Goal: Information Seeking & Learning: Learn about a topic

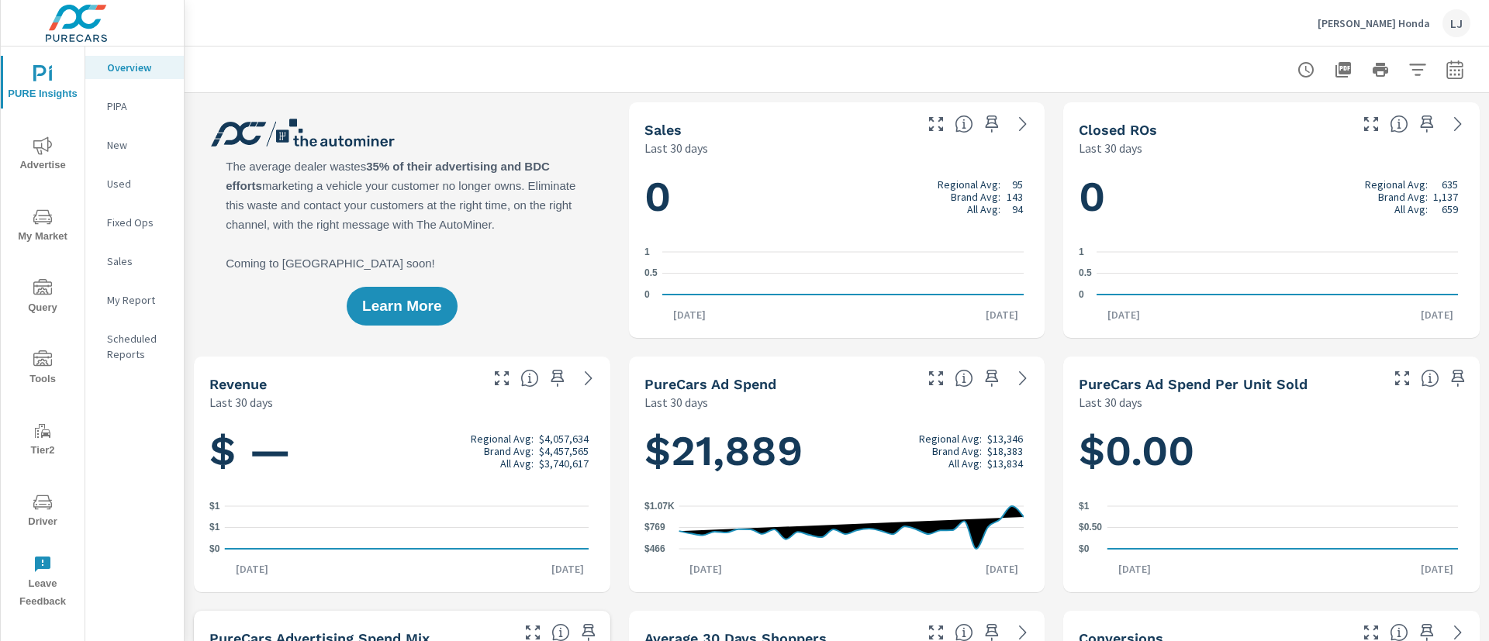
scroll to position [1, 0]
click at [133, 282] on nav "Overview PIPA New Used Fixed Ops Sales My Report Scheduled Reports" at bounding box center [134, 217] width 98 height 341
click at [136, 292] on p "My Report" at bounding box center [139, 300] width 64 height 16
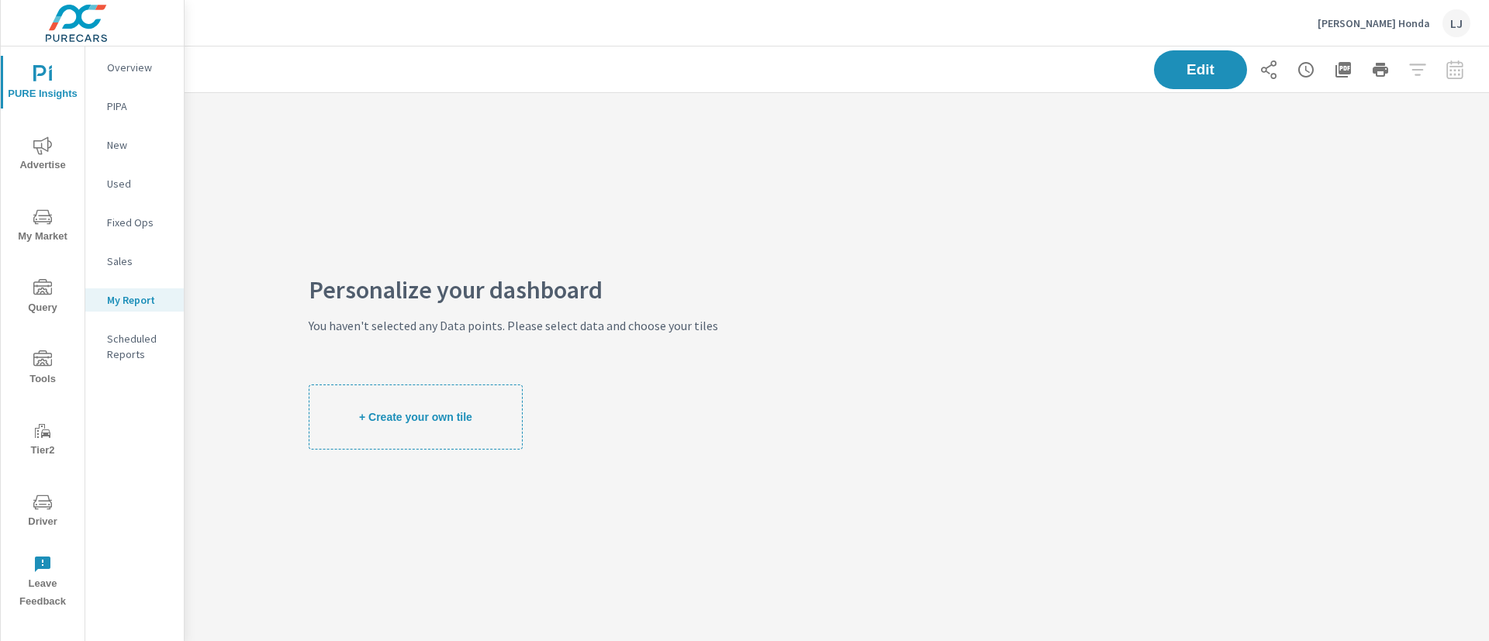
click at [137, 74] on p "Overview" at bounding box center [139, 68] width 64 height 16
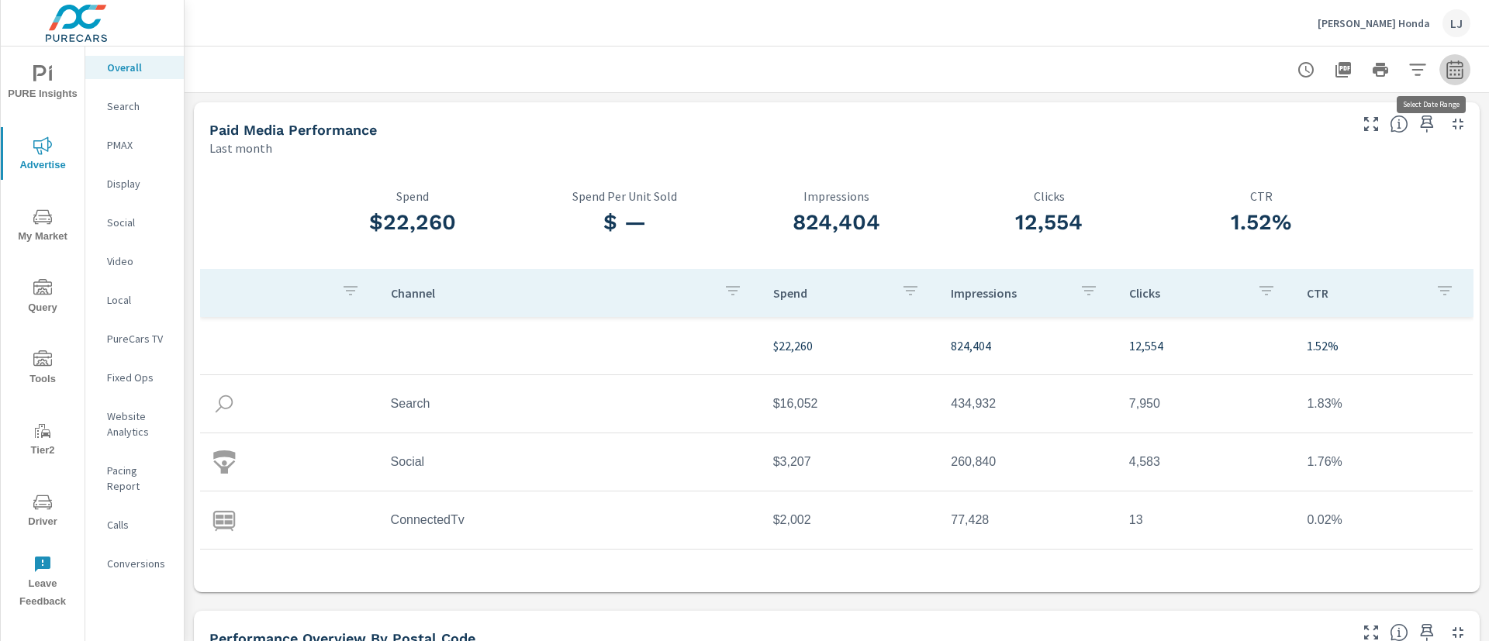
click at [1445, 64] on icon "button" at bounding box center [1454, 69] width 19 height 19
select select "Last month"
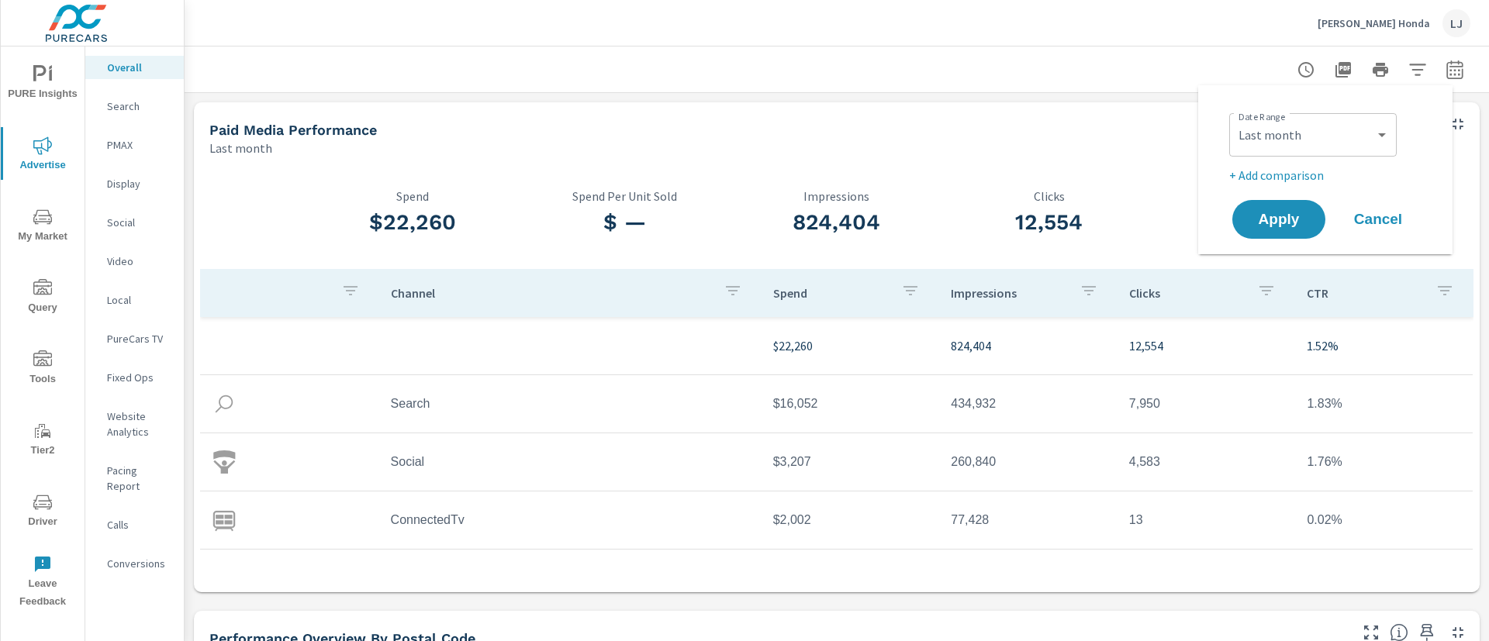
click at [1281, 169] on p "+ Add comparison" at bounding box center [1328, 175] width 198 height 19
select select "Previous period"
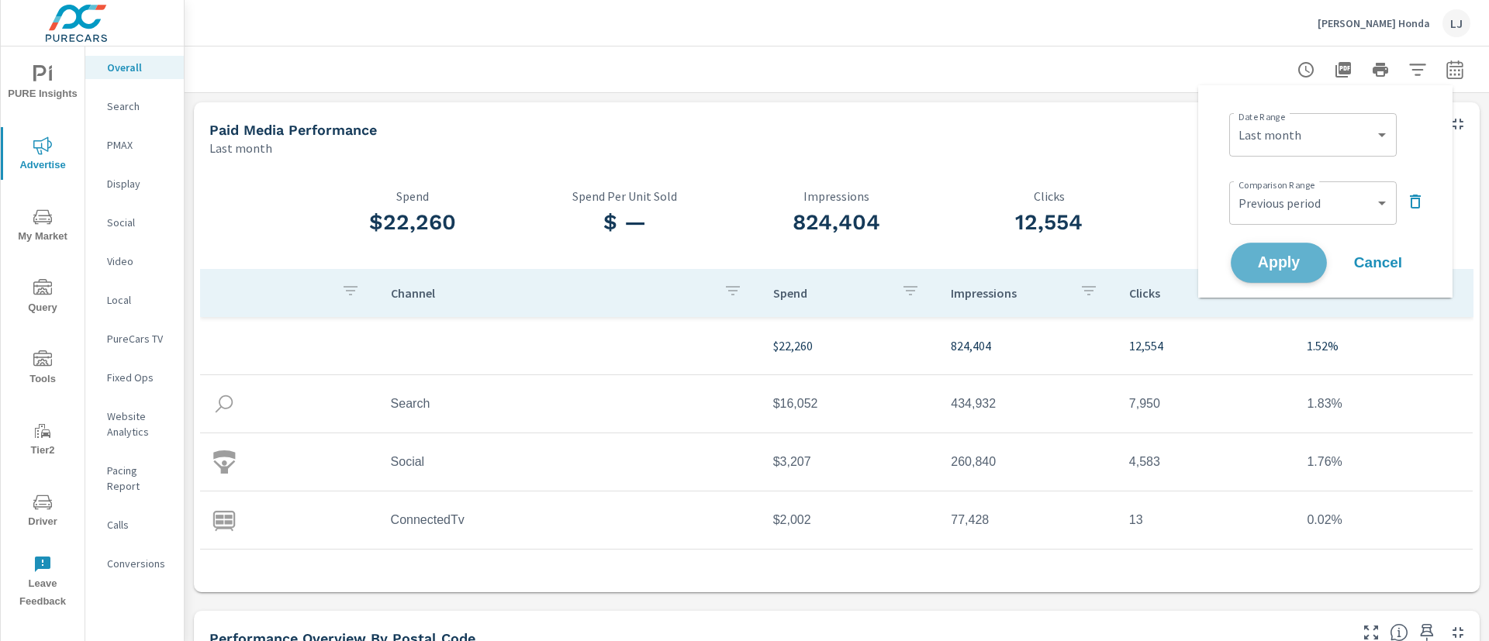
click at [1303, 267] on span "Apply" at bounding box center [1279, 263] width 64 height 15
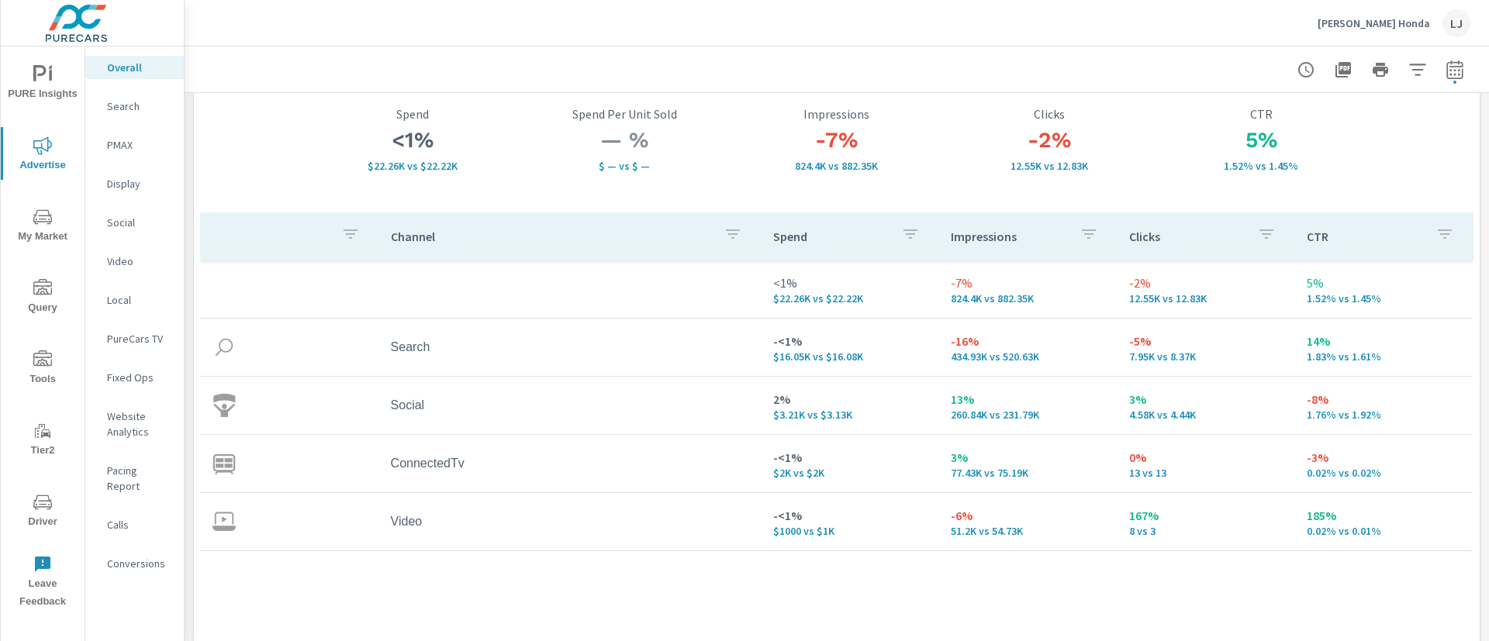
scroll to position [97, 0]
click at [119, 556] on p "Conversions" at bounding box center [139, 564] width 64 height 16
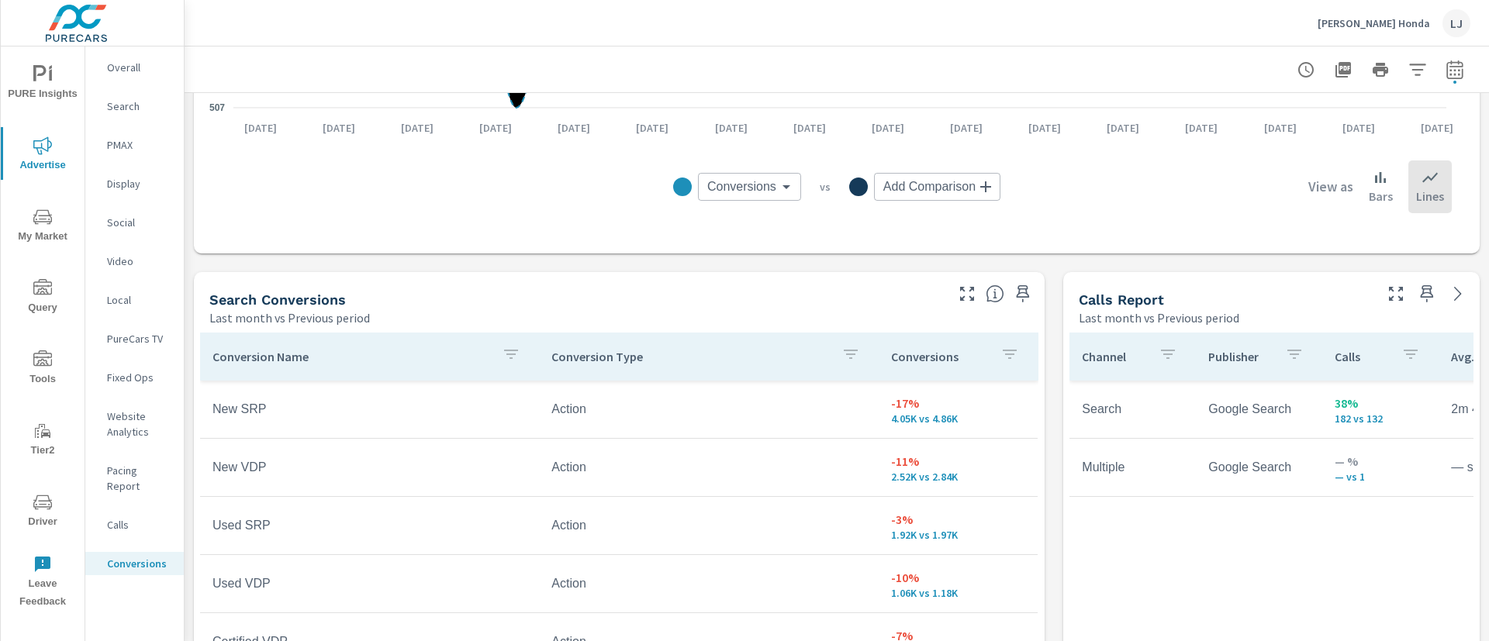
scroll to position [665, 0]
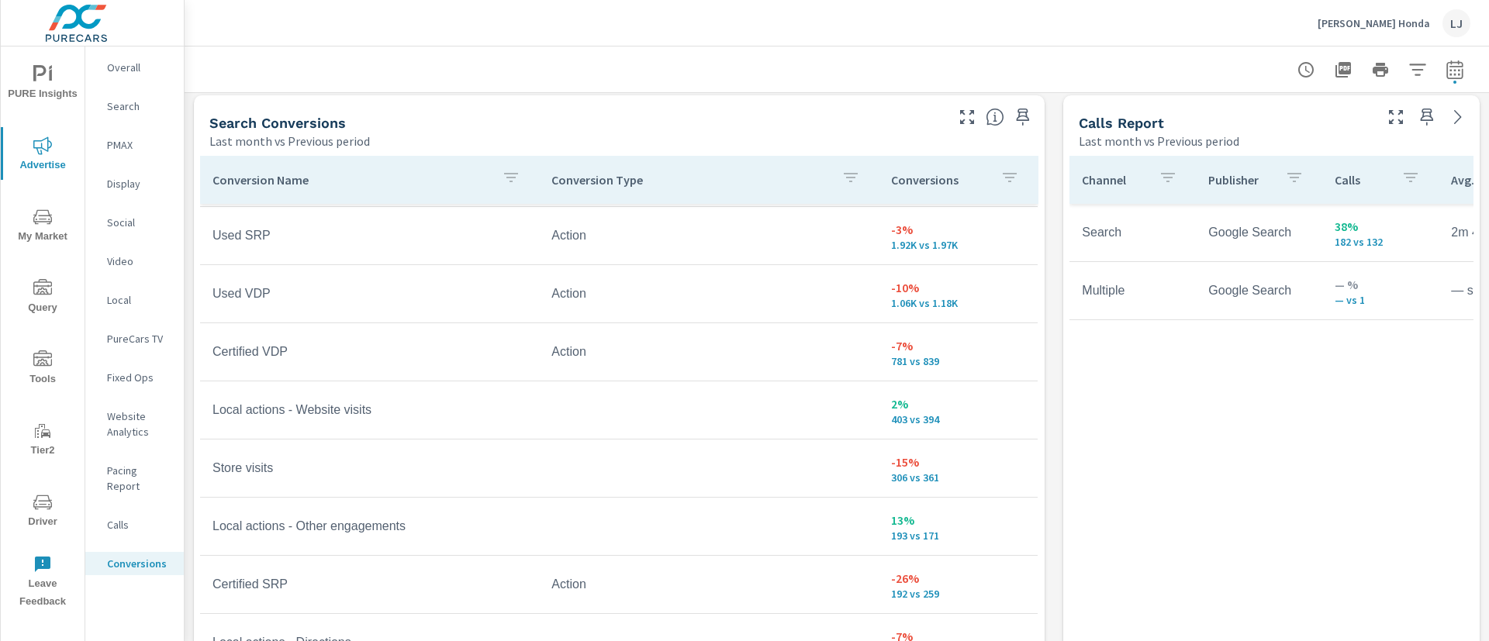
scroll to position [805, 0]
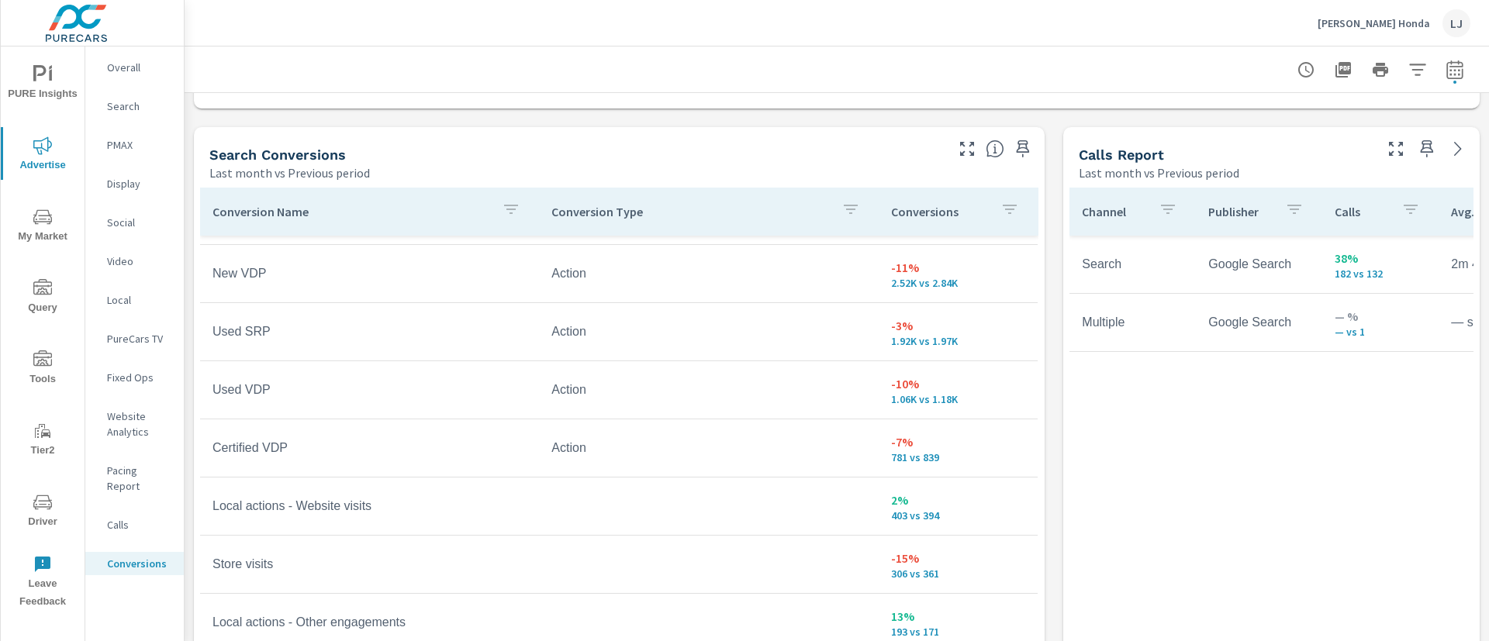
scroll to position [48, 0]
click at [1000, 214] on icon "button" at bounding box center [1009, 209] width 19 height 19
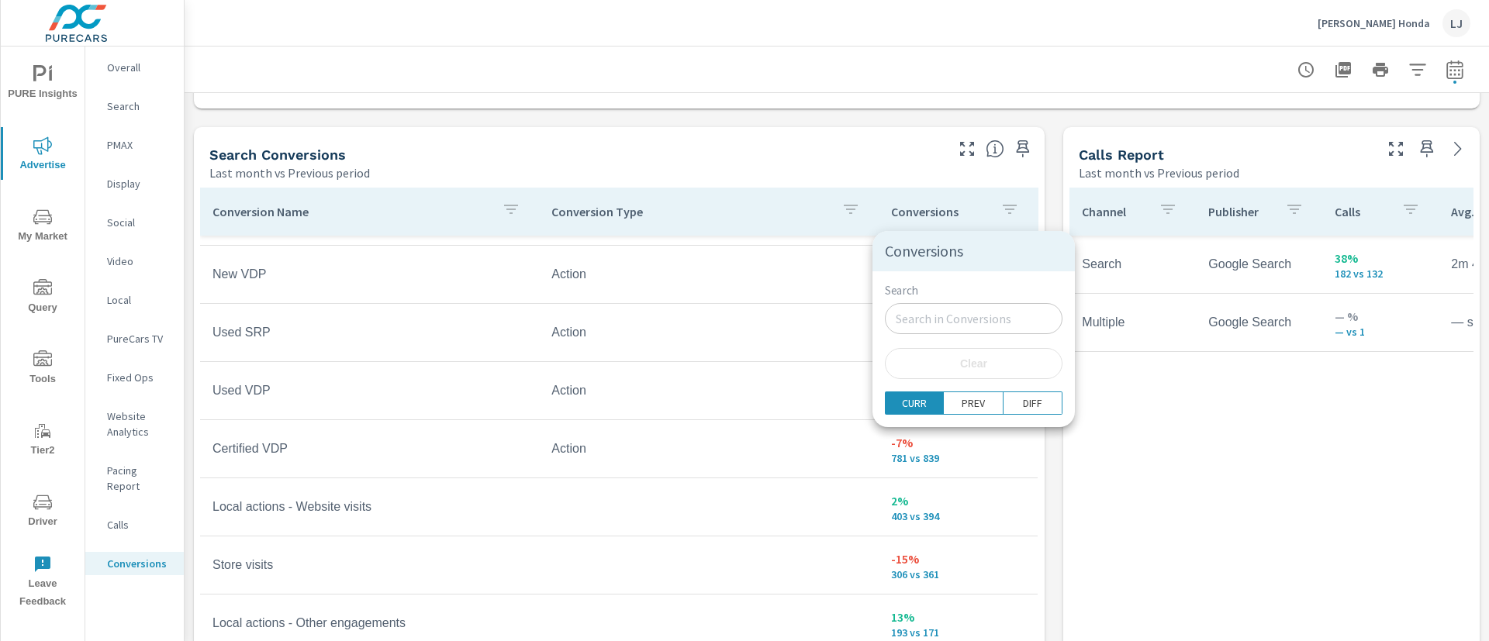
click at [923, 212] on div at bounding box center [744, 320] width 1489 height 641
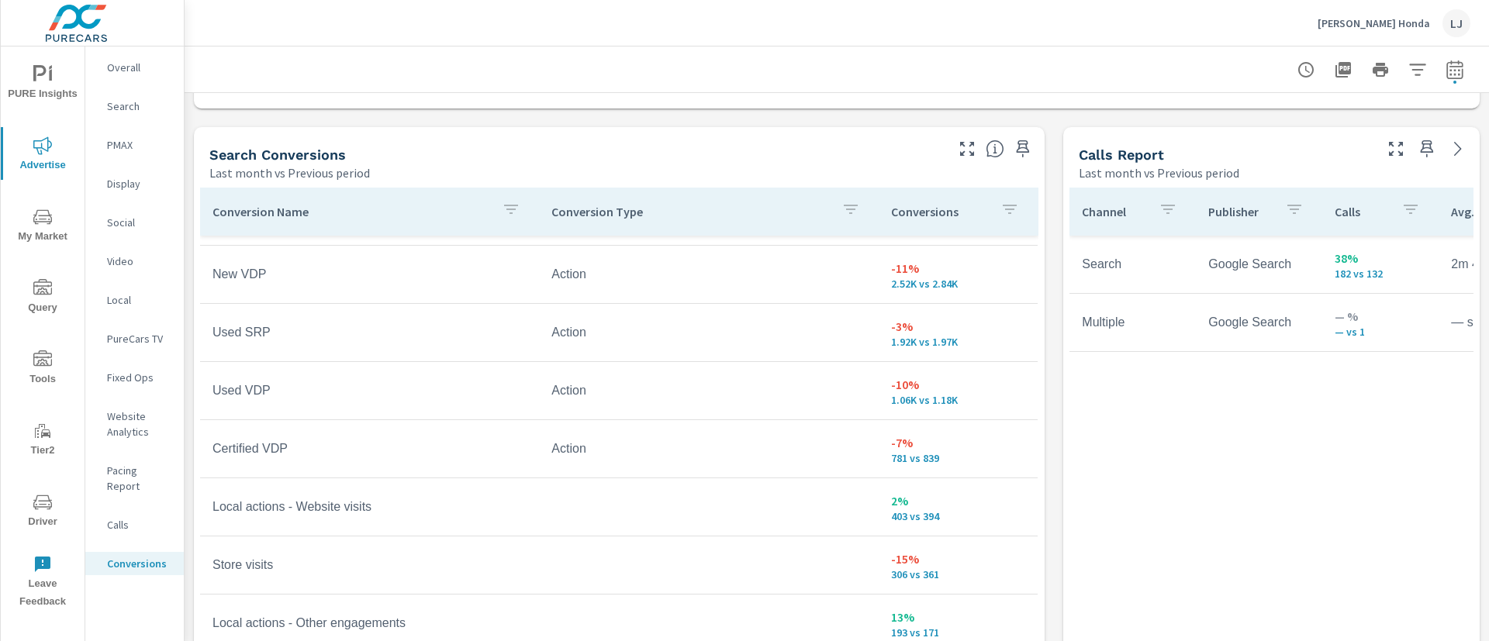
click at [906, 212] on p "Conversions" at bounding box center [940, 212] width 98 height 16
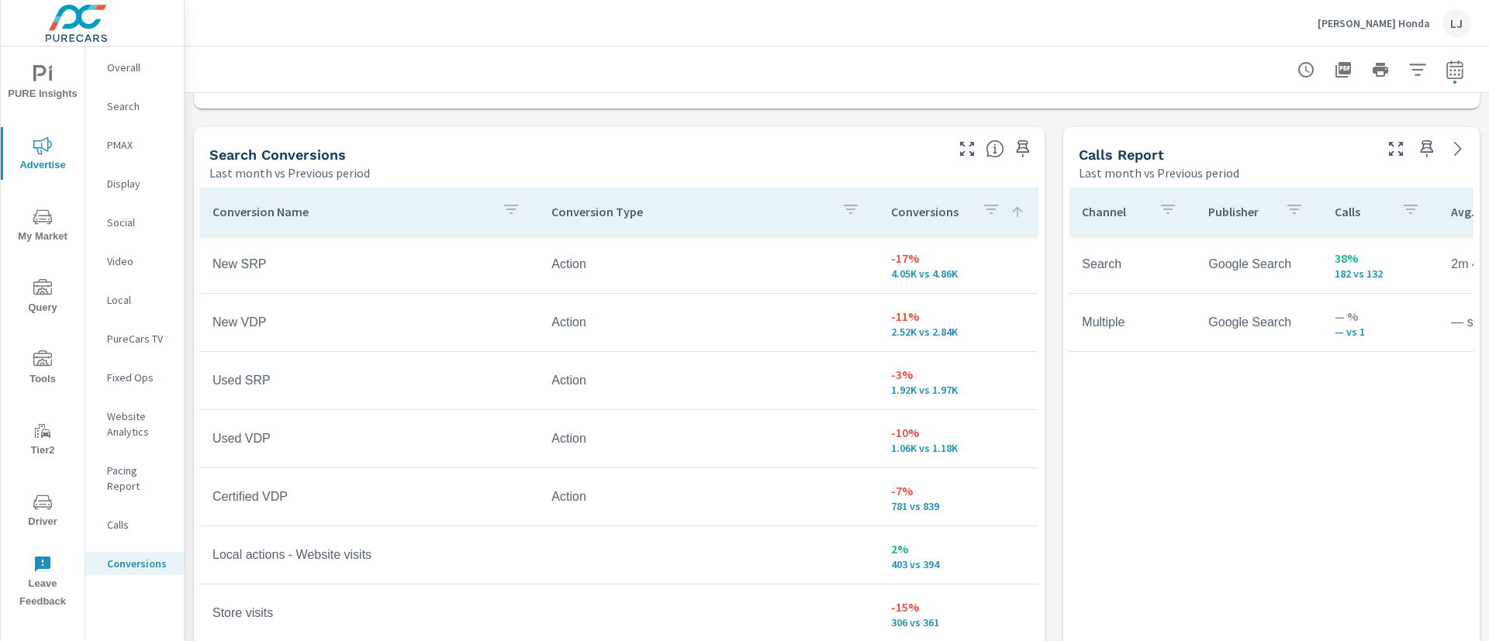
click at [1013, 210] on icon at bounding box center [1018, 211] width 10 height 10
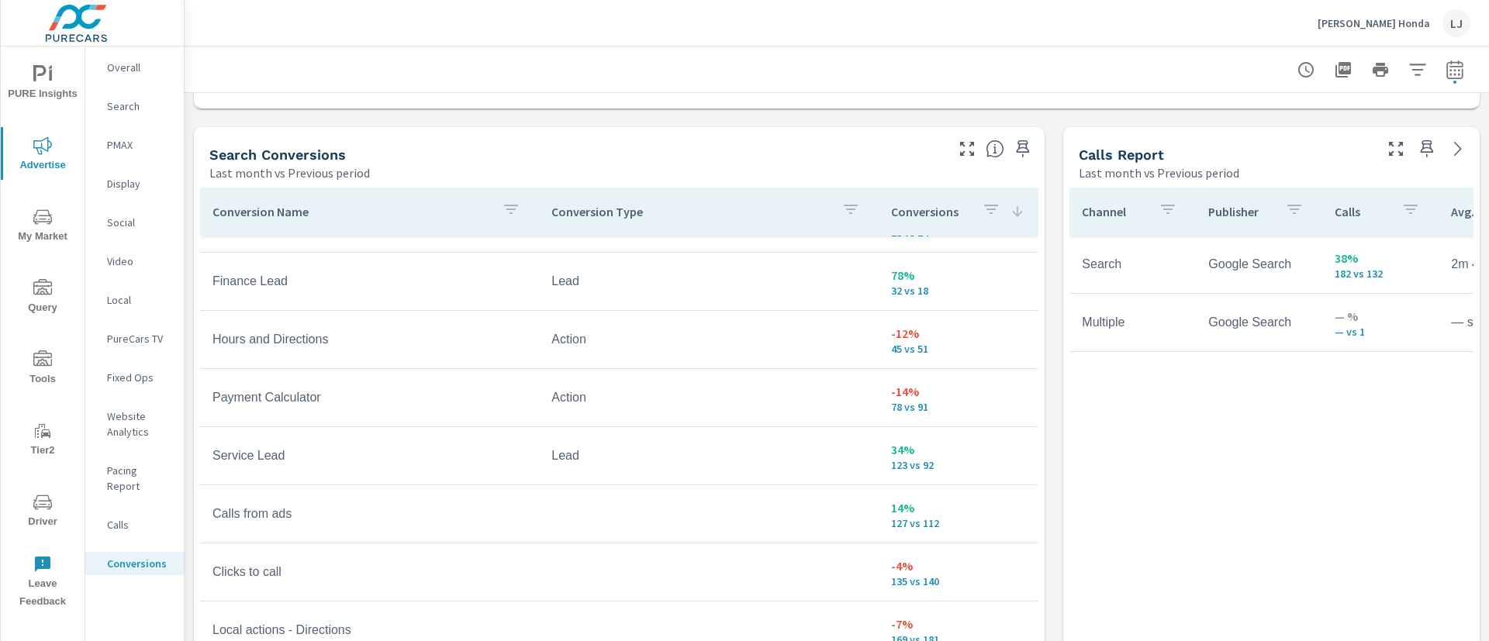
scroll to position [333, 0]
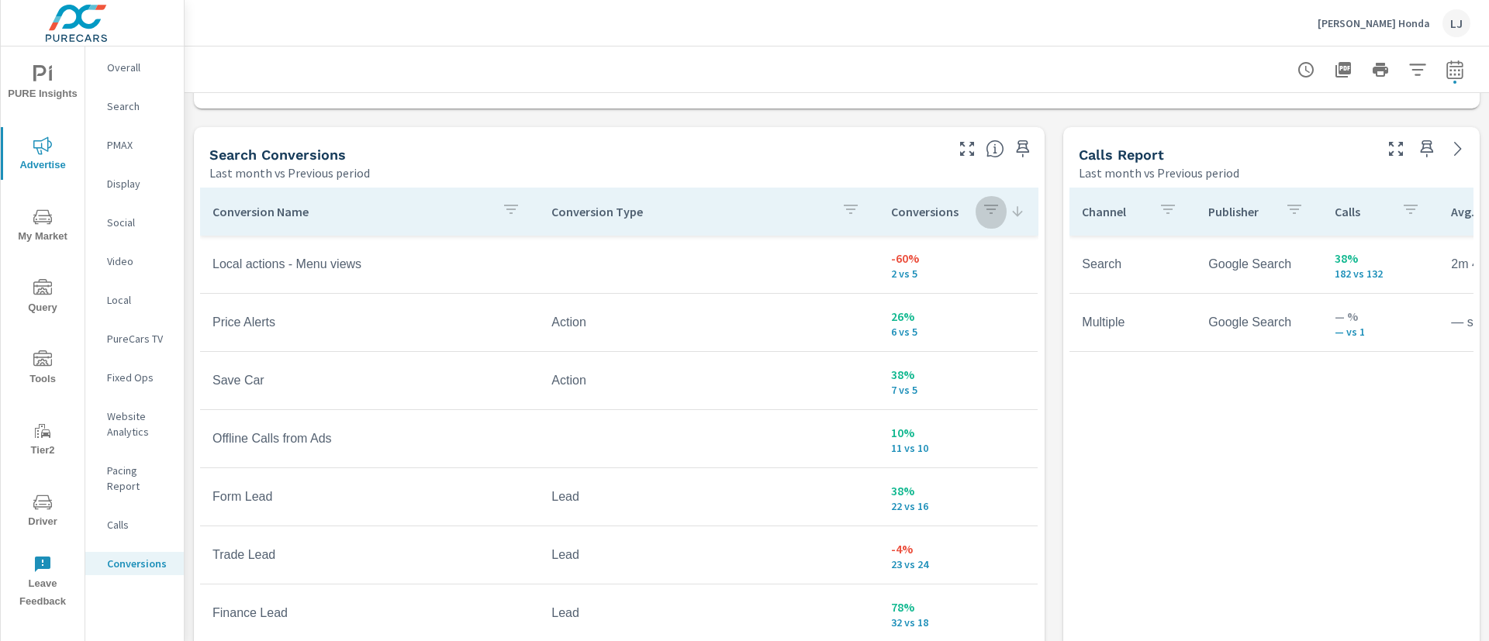
click at [982, 209] on icon "button" at bounding box center [991, 209] width 19 height 19
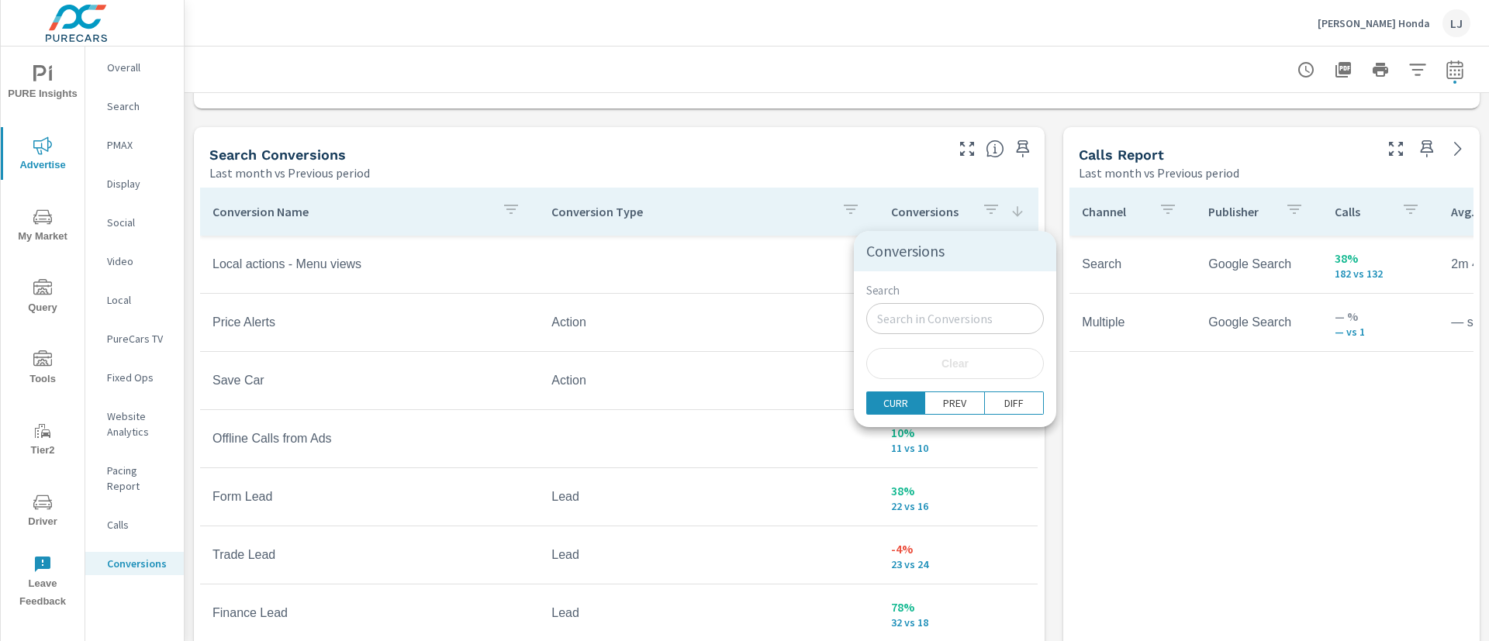
click at [959, 209] on div at bounding box center [744, 320] width 1489 height 641
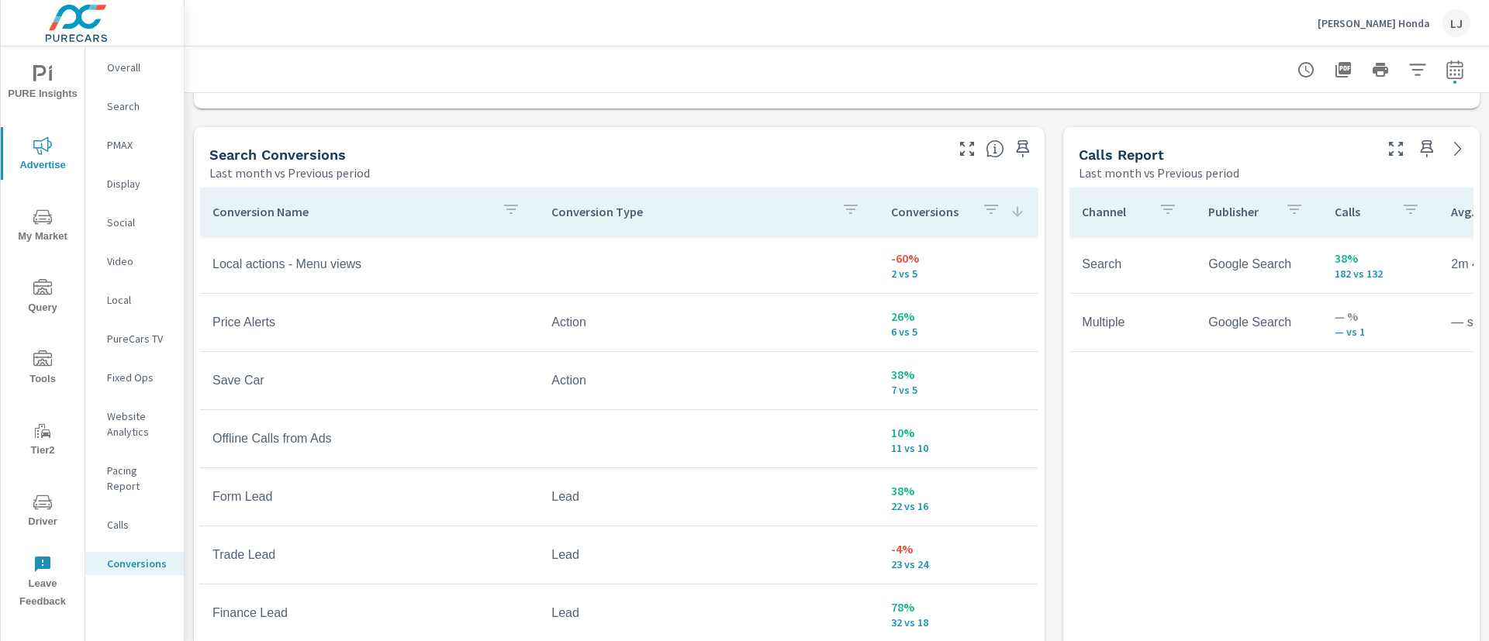
click at [896, 209] on p "Conversions" at bounding box center [930, 212] width 79 height 16
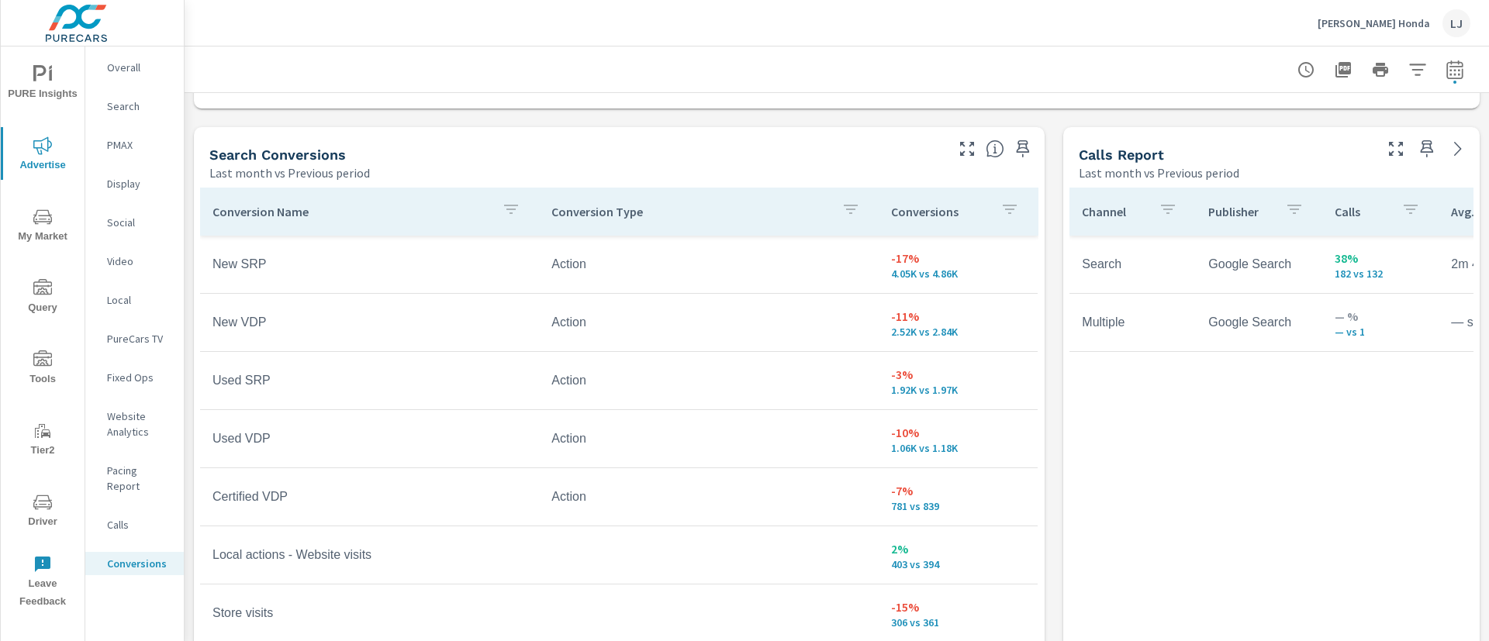
click at [896, 209] on p "Conversions" at bounding box center [940, 212] width 98 height 16
click at [984, 210] on icon "button" at bounding box center [991, 209] width 14 height 9
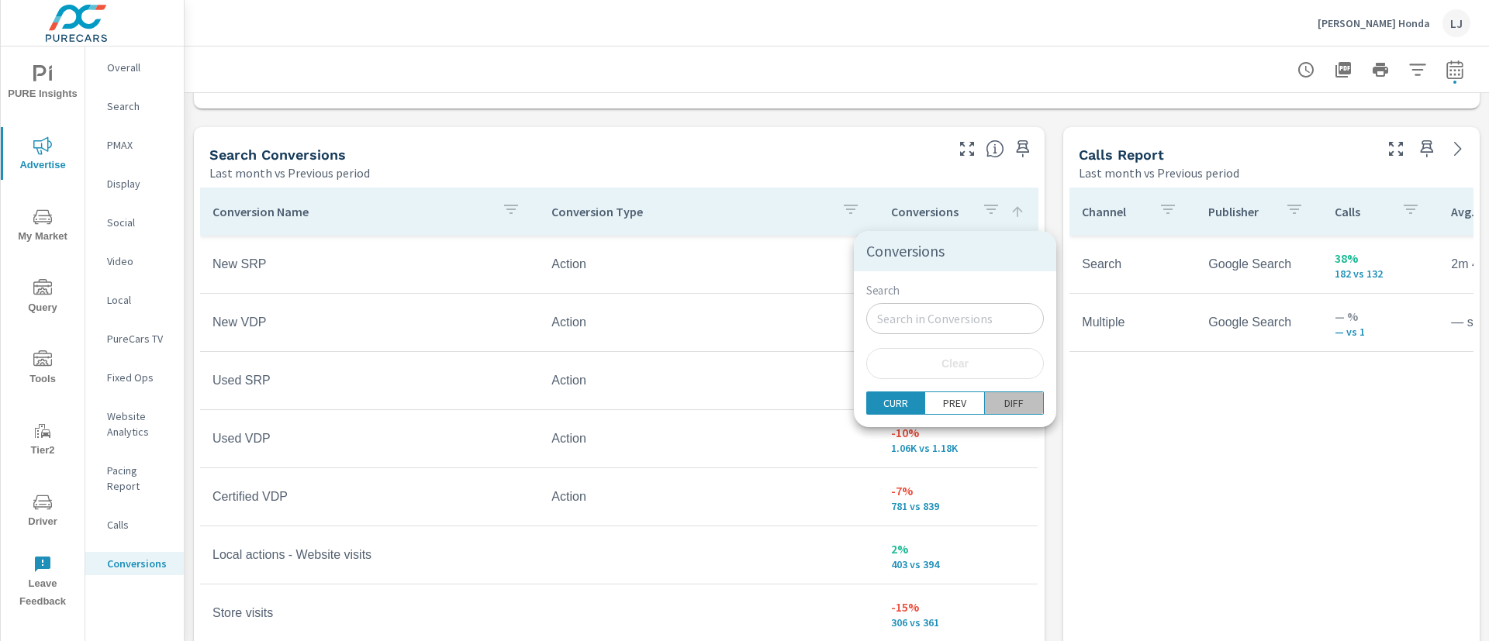
click at [1006, 406] on p "DIFF" at bounding box center [1013, 403] width 19 height 16
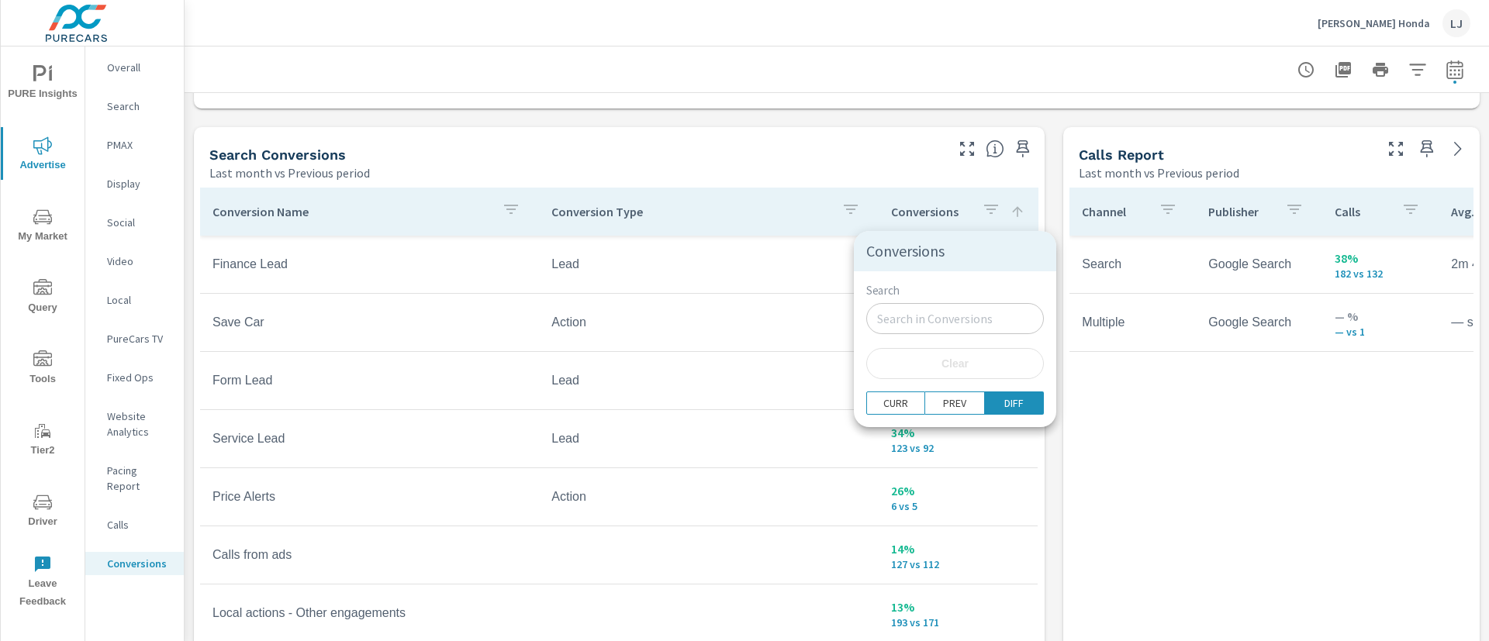
click at [982, 205] on div at bounding box center [744, 320] width 1489 height 641
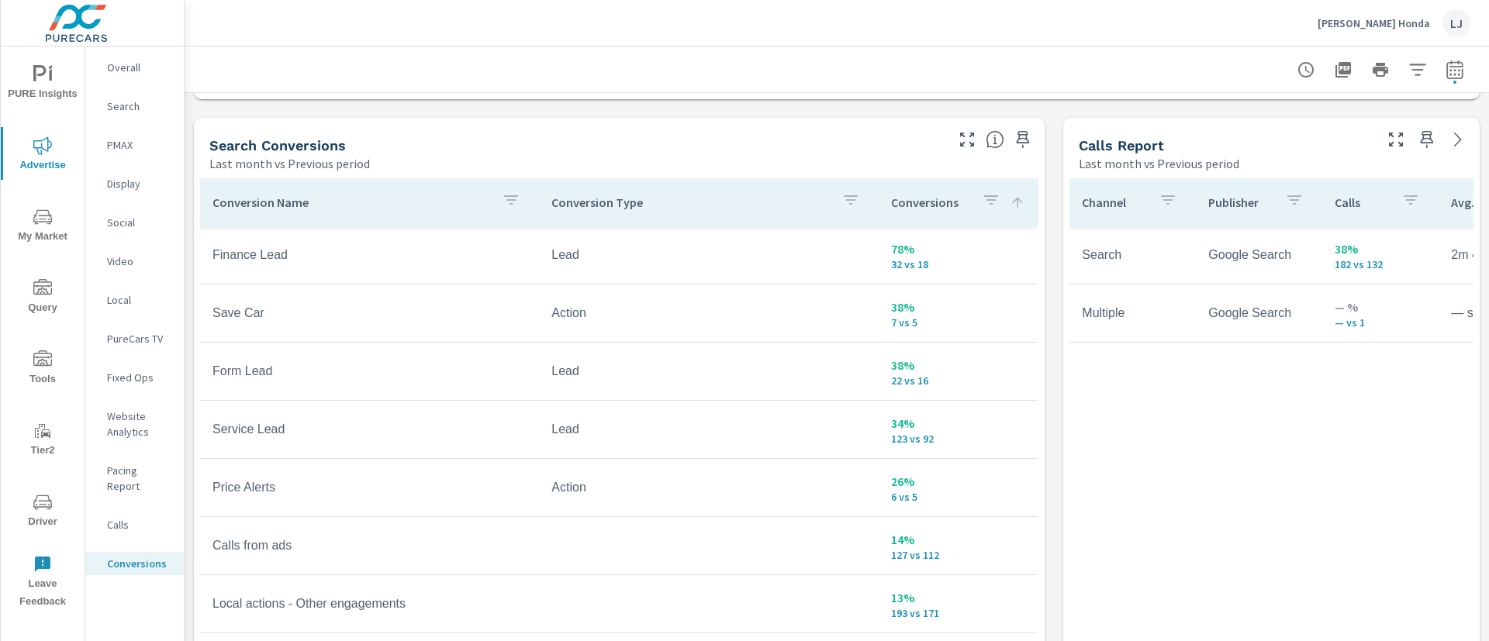
scroll to position [814, 0]
click at [1013, 141] on icon "button" at bounding box center [1022, 139] width 19 height 19
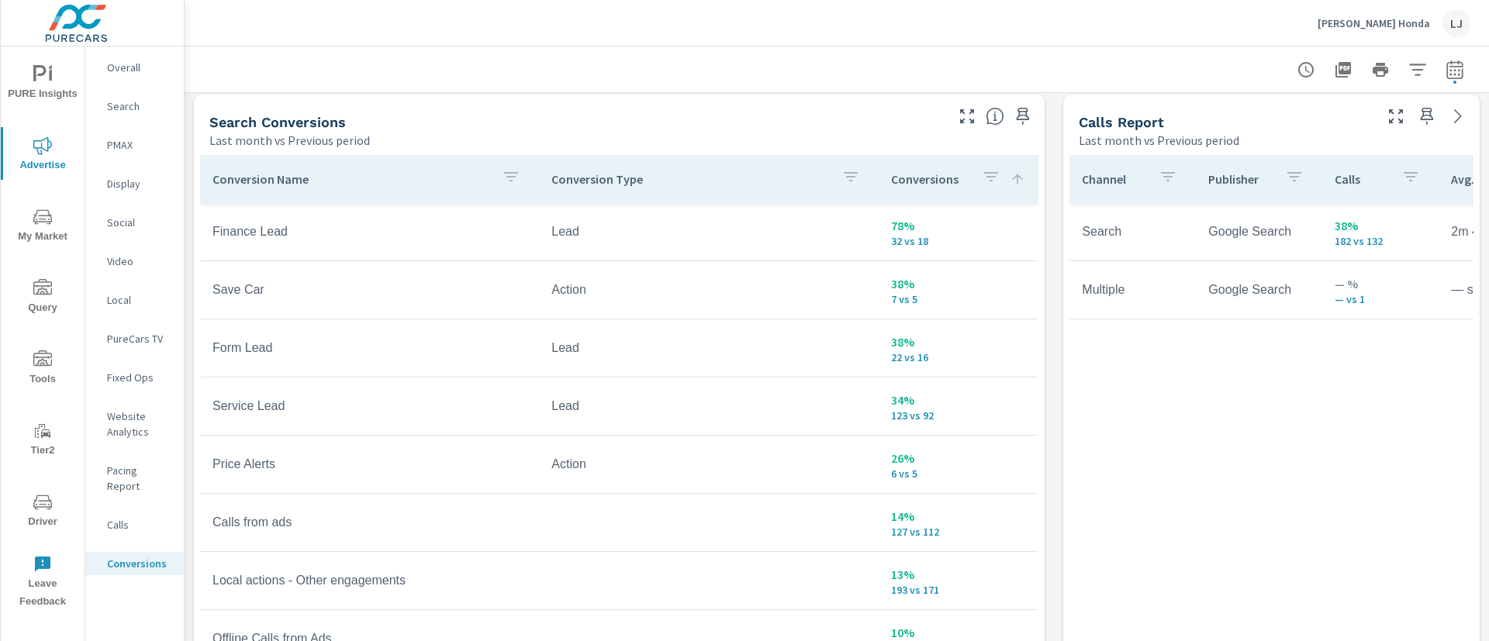
scroll to position [840, 0]
click at [123, 349] on div "PureCars TV" at bounding box center [134, 338] width 98 height 23
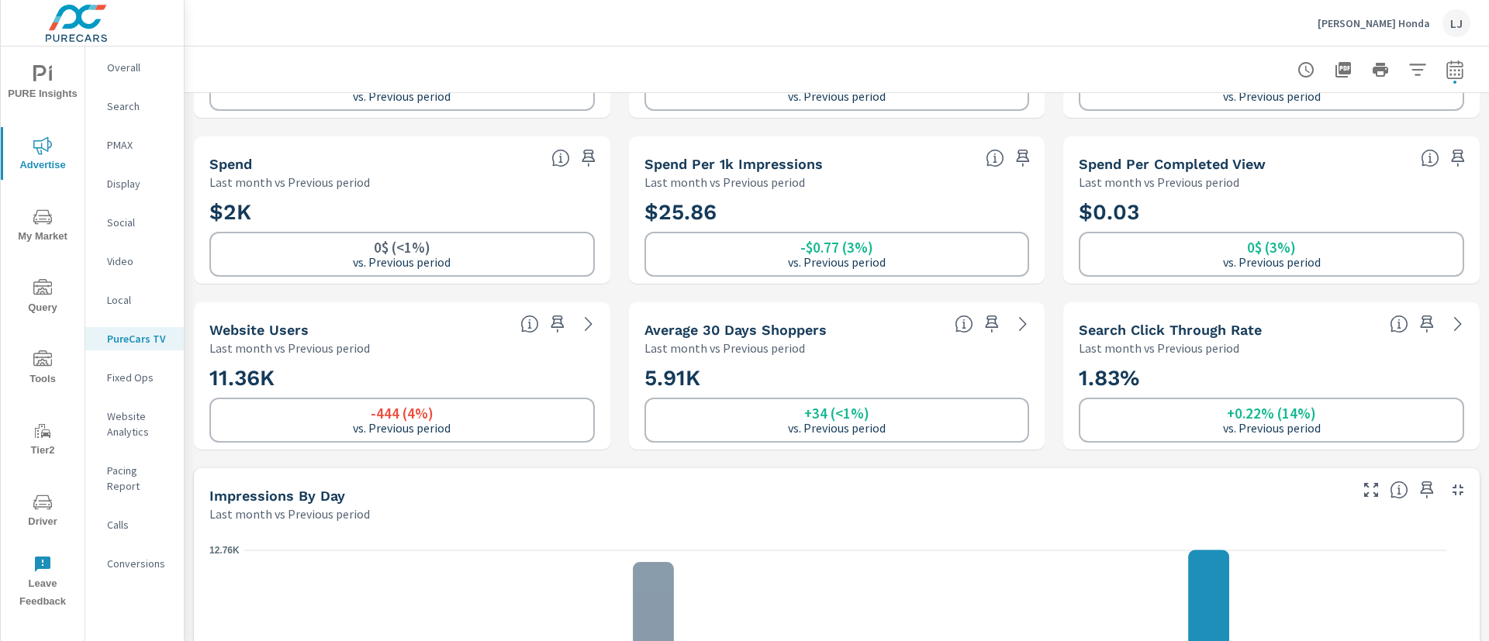
scroll to position [130, 0]
drag, startPoint x: 977, startPoint y: 323, endPoint x: 826, endPoint y: 342, distance: 152.3
click at [826, 342] on div "Average 30 Days Shoppers Last month vs Previous period" at bounding box center [837, 331] width 416 height 54
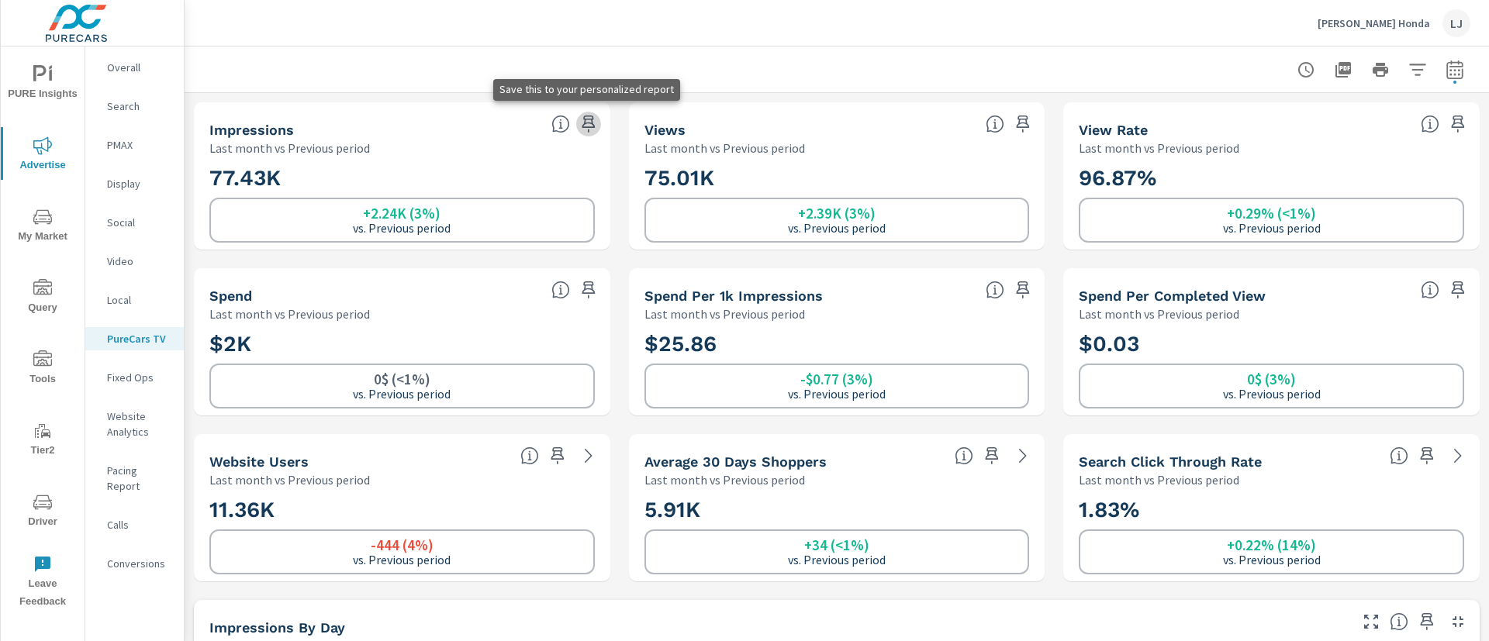
click at [589, 125] on icon "button" at bounding box center [588, 124] width 19 height 19
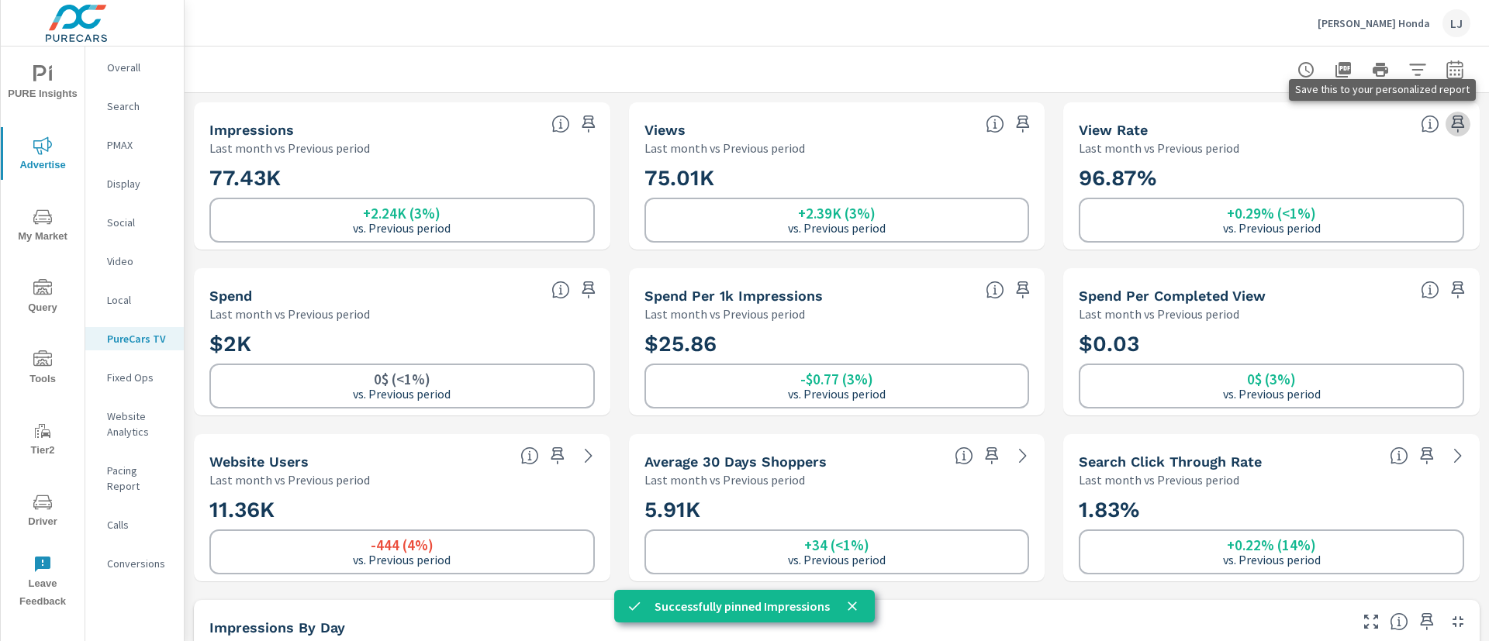
click at [1451, 119] on icon "button" at bounding box center [1457, 124] width 13 height 17
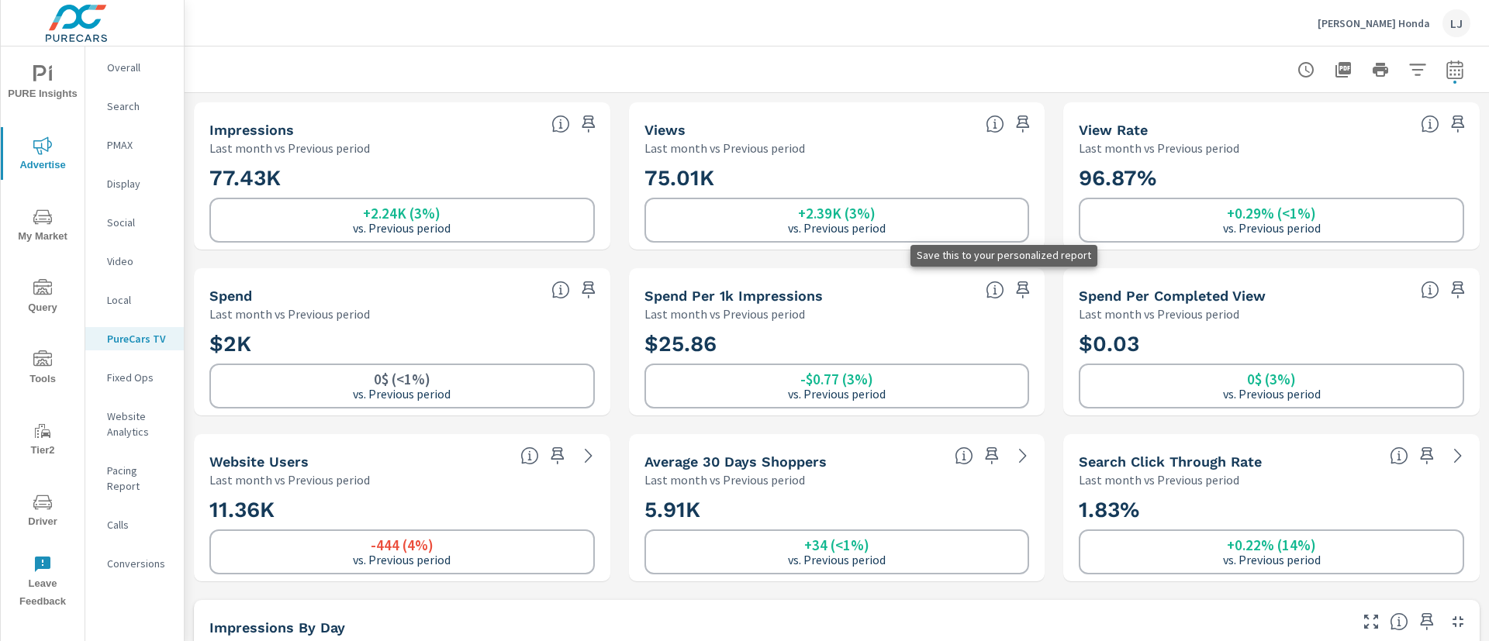
click at [1013, 288] on icon "button" at bounding box center [1022, 290] width 19 height 19
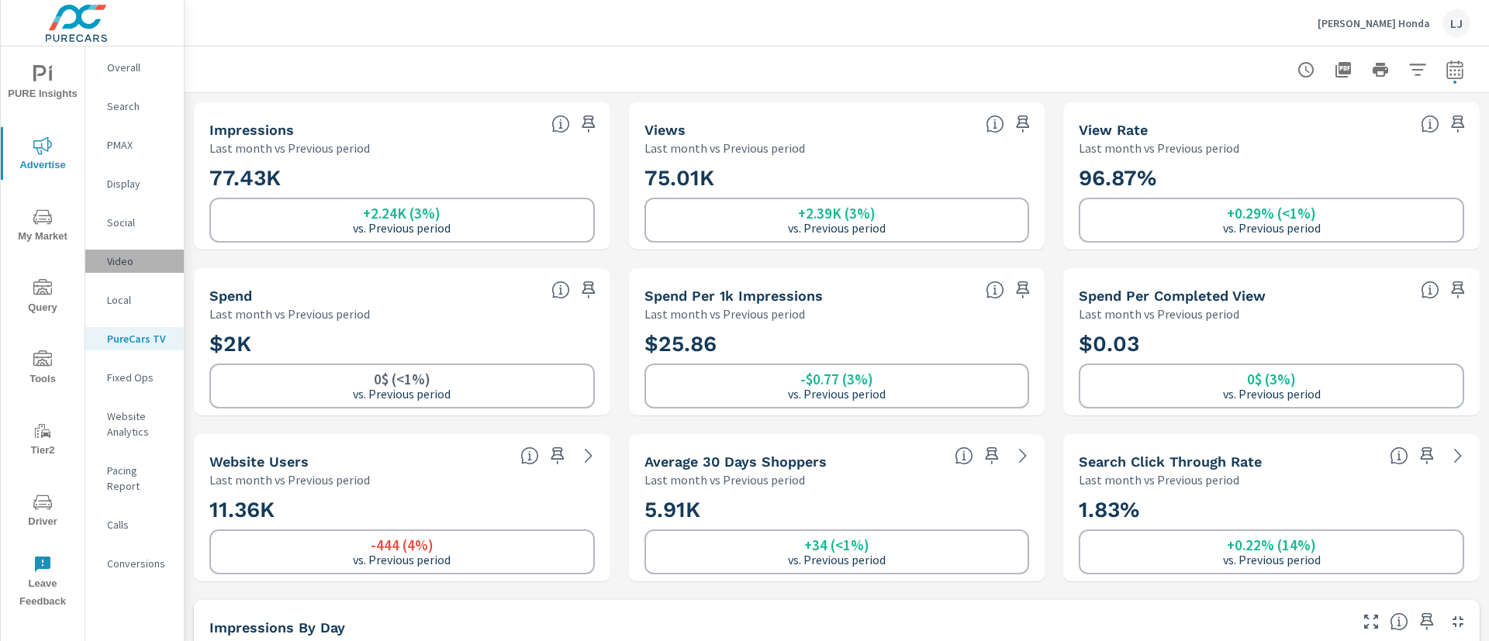
click at [119, 255] on p "Video" at bounding box center [139, 262] width 64 height 16
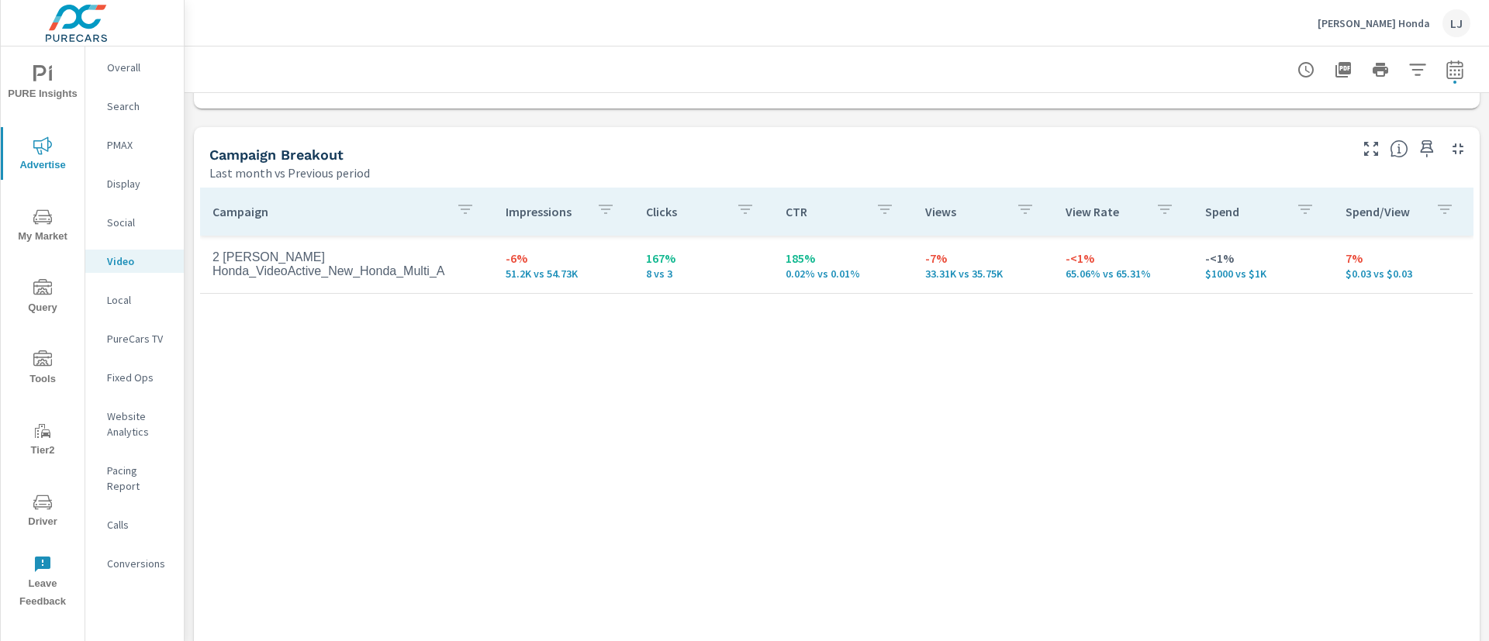
scroll to position [637, 0]
click at [1417, 144] on icon "button" at bounding box center [1426, 151] width 19 height 19
click at [124, 219] on p "Social" at bounding box center [139, 223] width 64 height 16
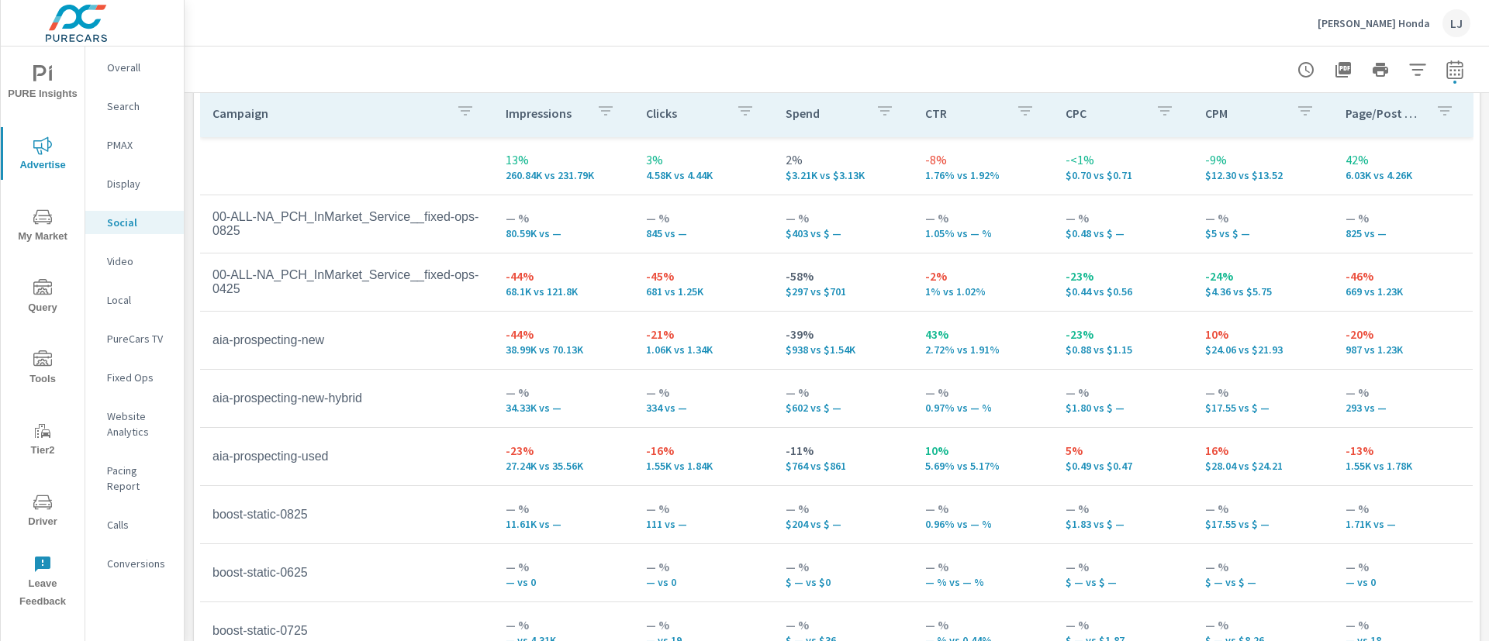
scroll to position [668, 0]
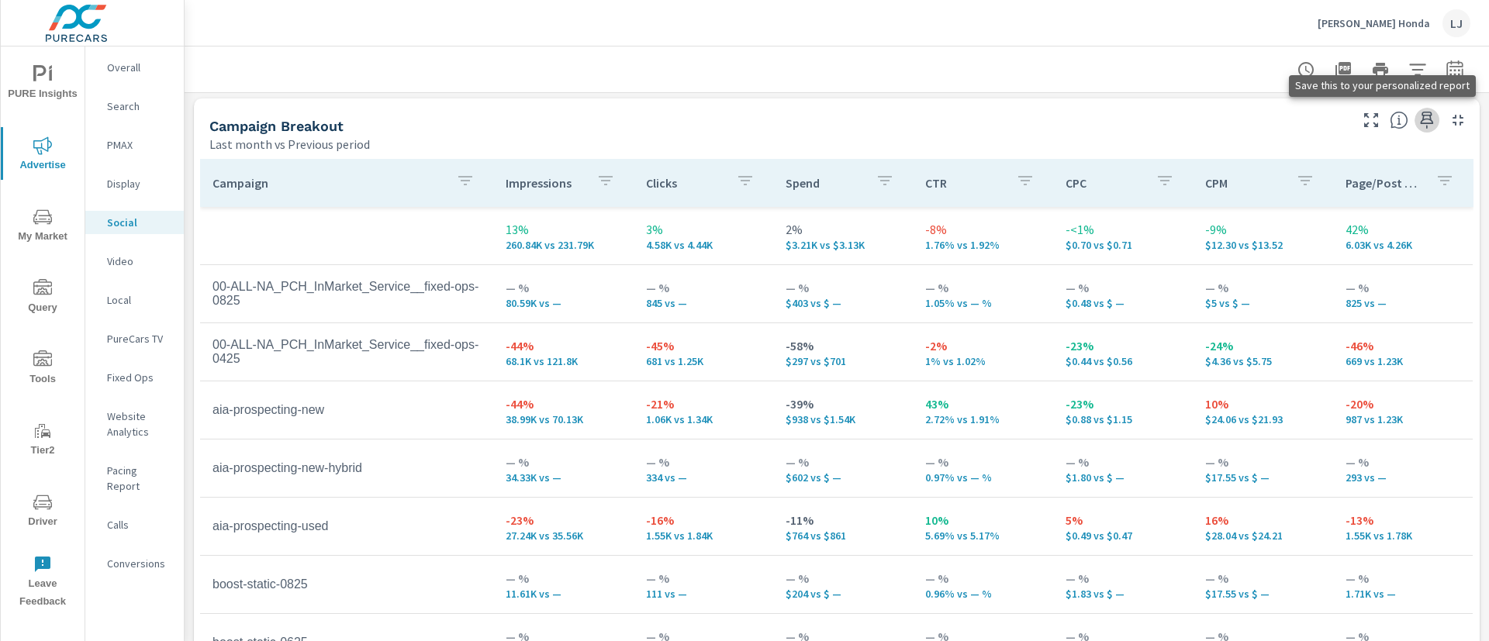
click at [1417, 117] on icon "button" at bounding box center [1426, 120] width 19 height 19
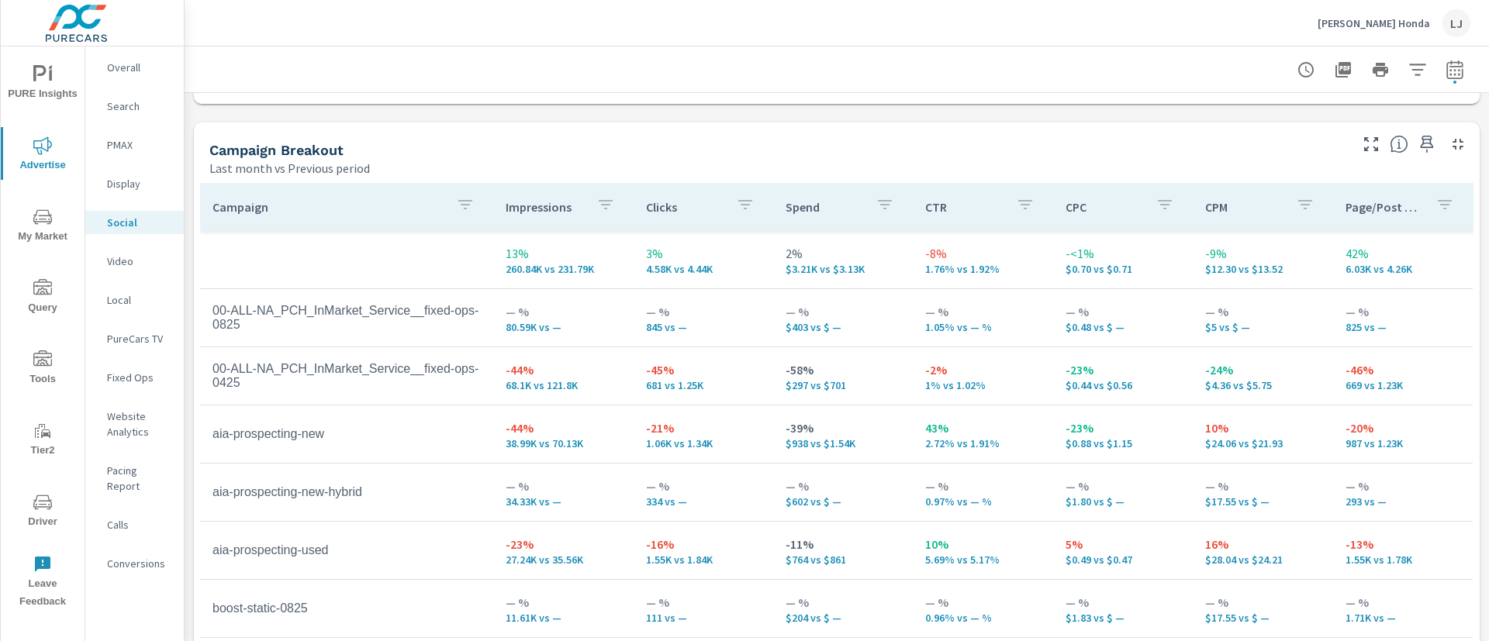
scroll to position [779, 0]
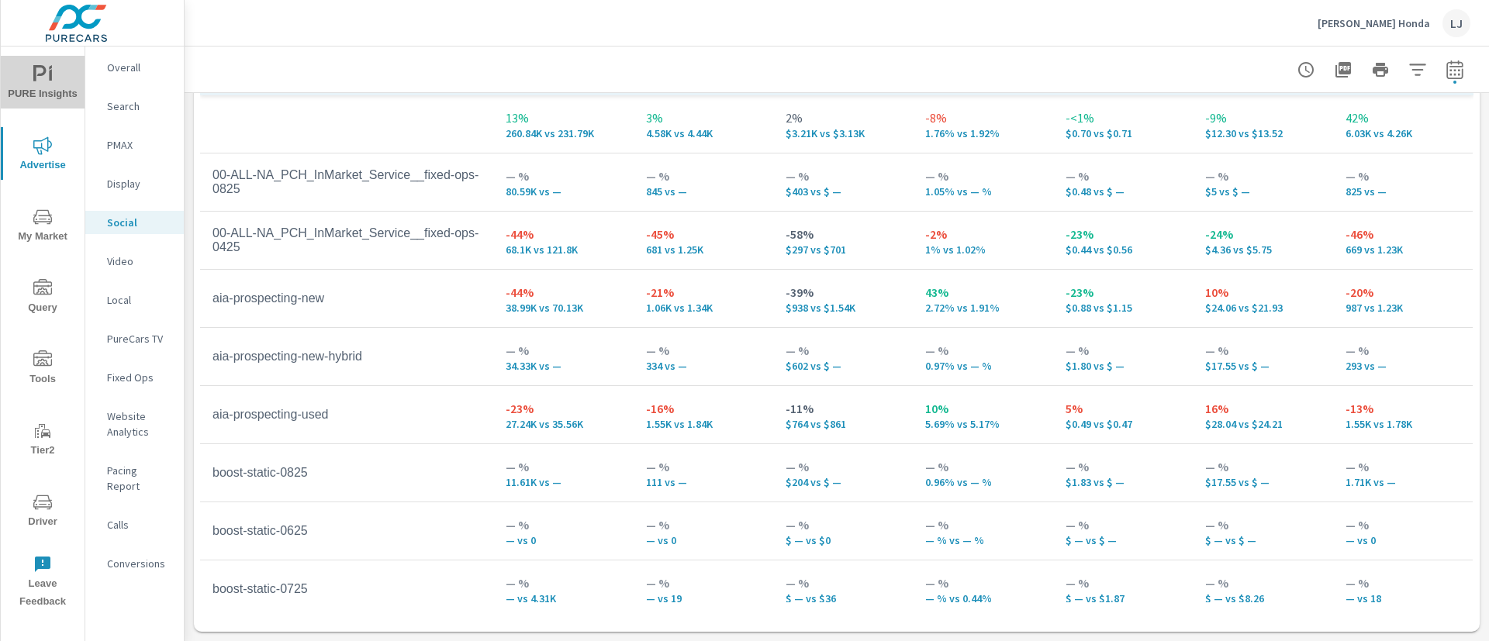
click at [29, 88] on span "PURE Insights" at bounding box center [42, 84] width 74 height 38
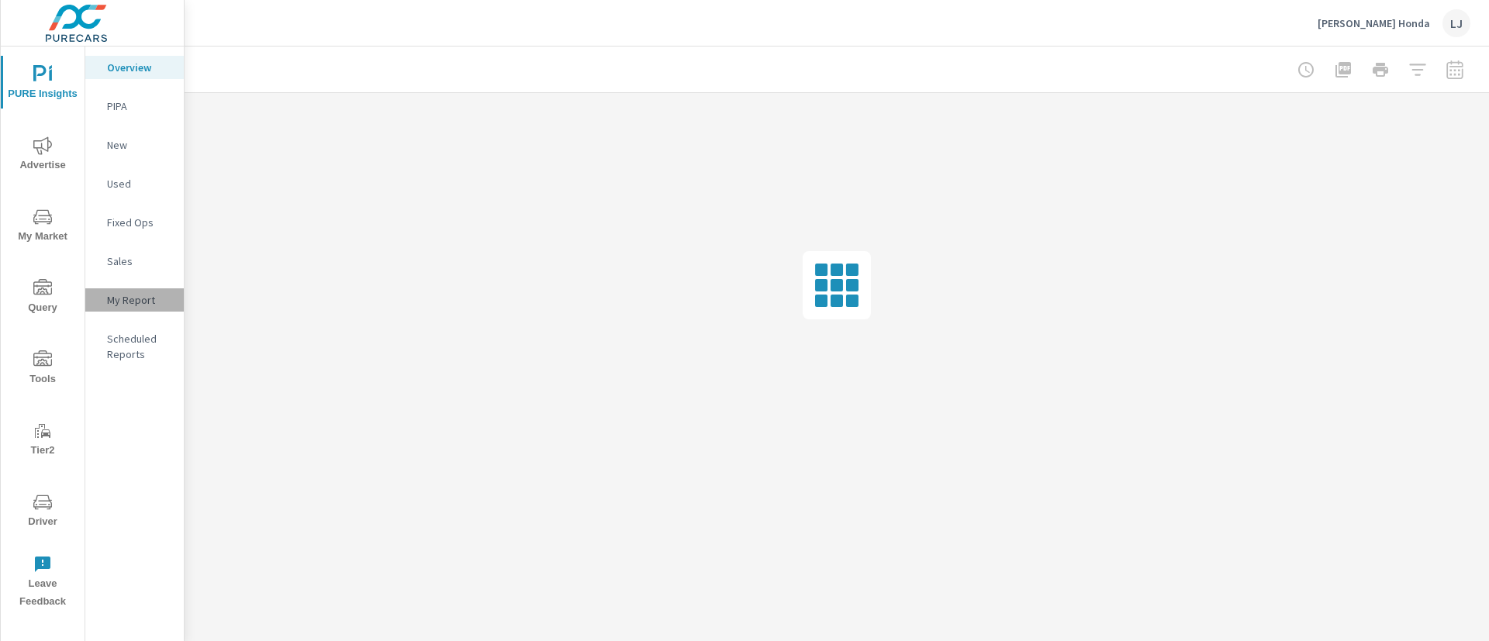
click at [141, 297] on p "My Report" at bounding box center [139, 300] width 64 height 16
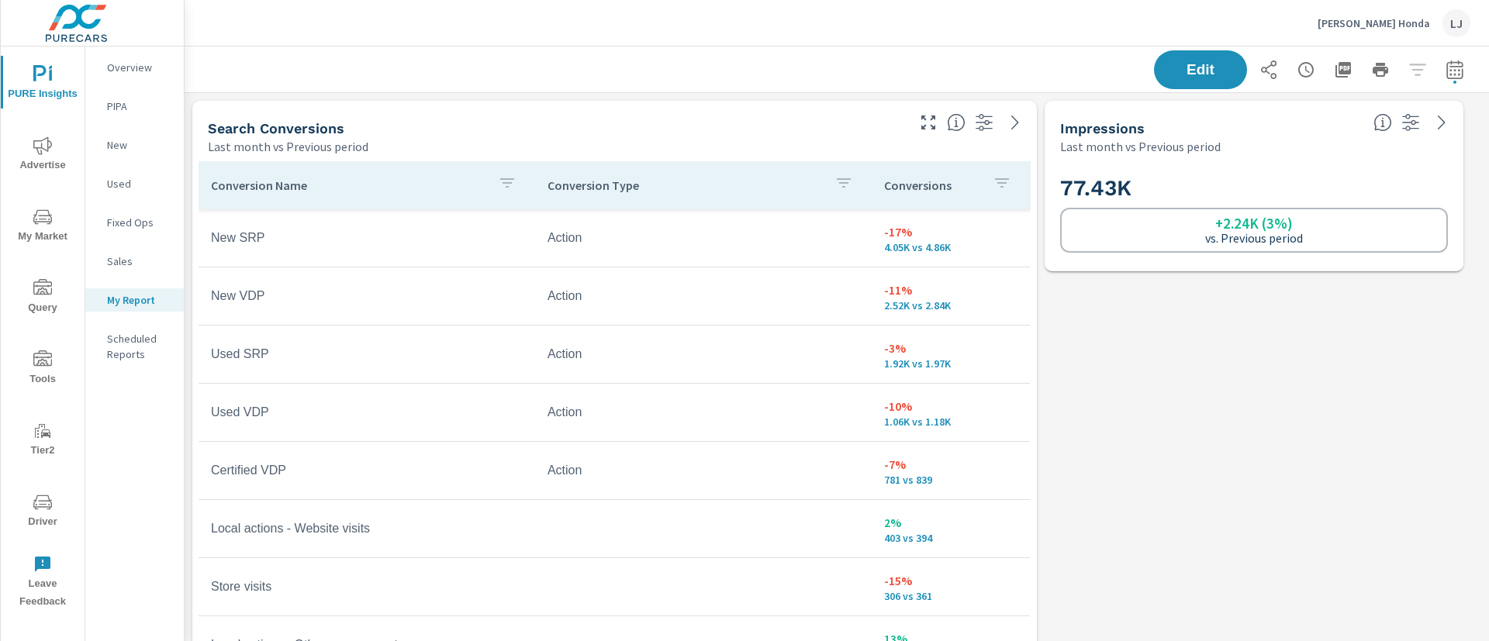
scroll to position [51, 0]
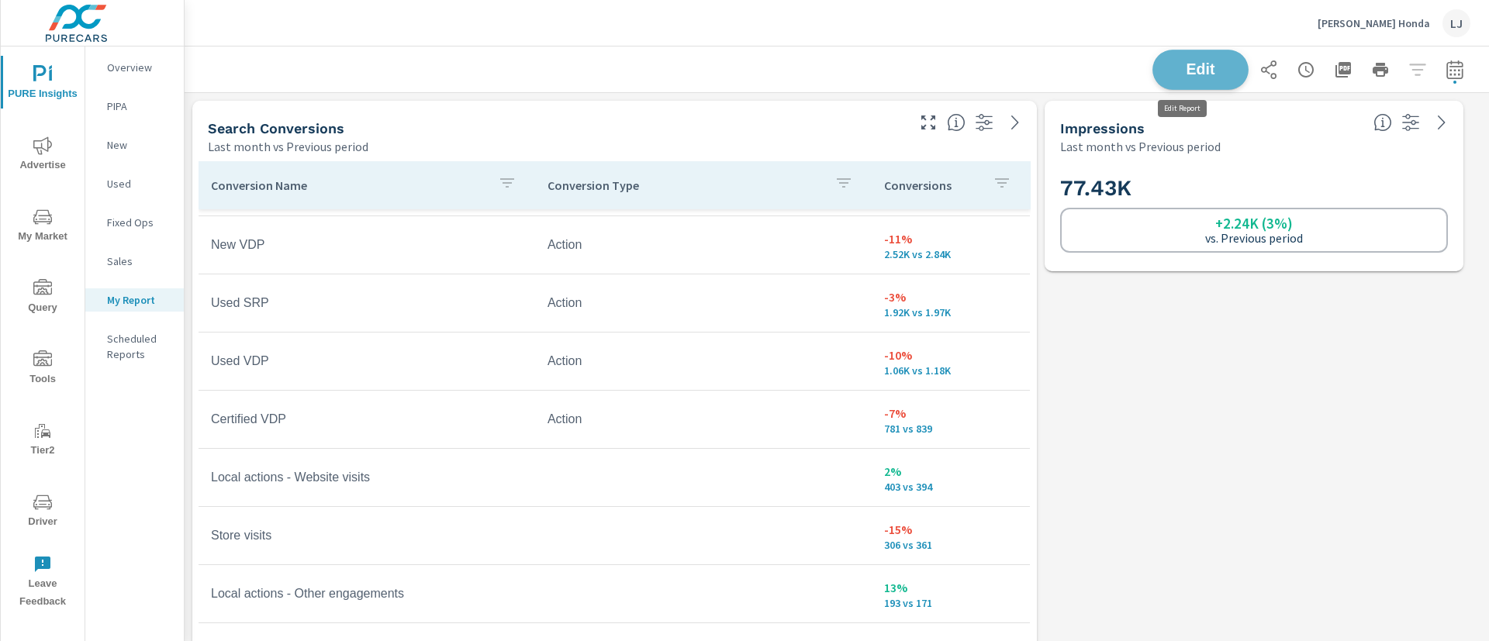
click at [1180, 62] on span "Edit" at bounding box center [1200, 69] width 64 height 15
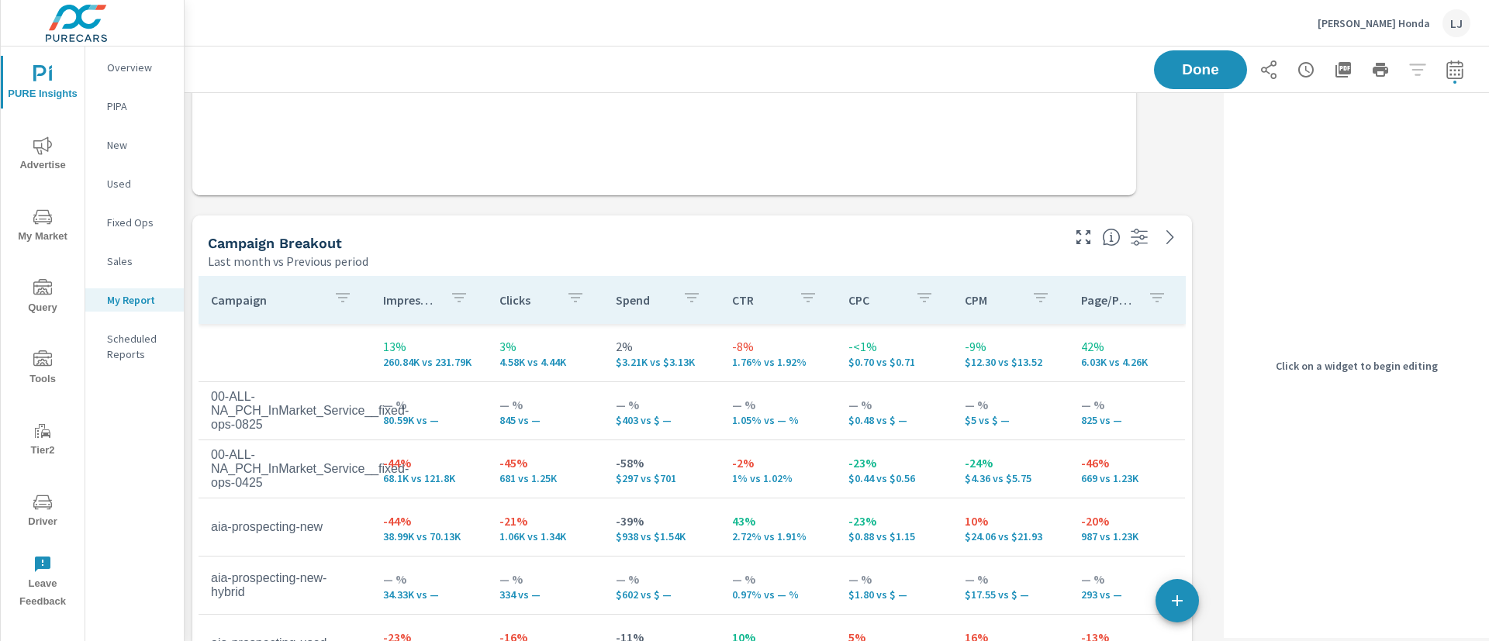
scroll to position [8, 8]
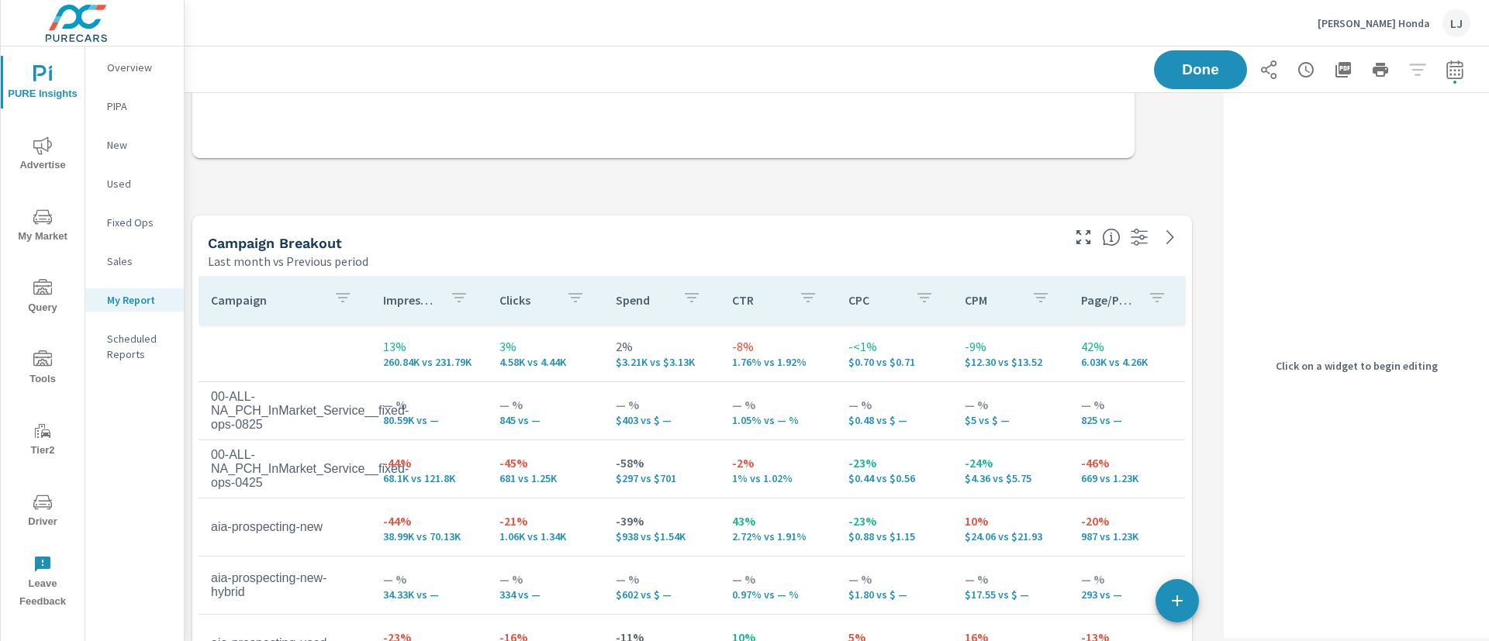
drag, startPoint x: 1189, startPoint y: 385, endPoint x: 1146, endPoint y: 205, distance: 184.9
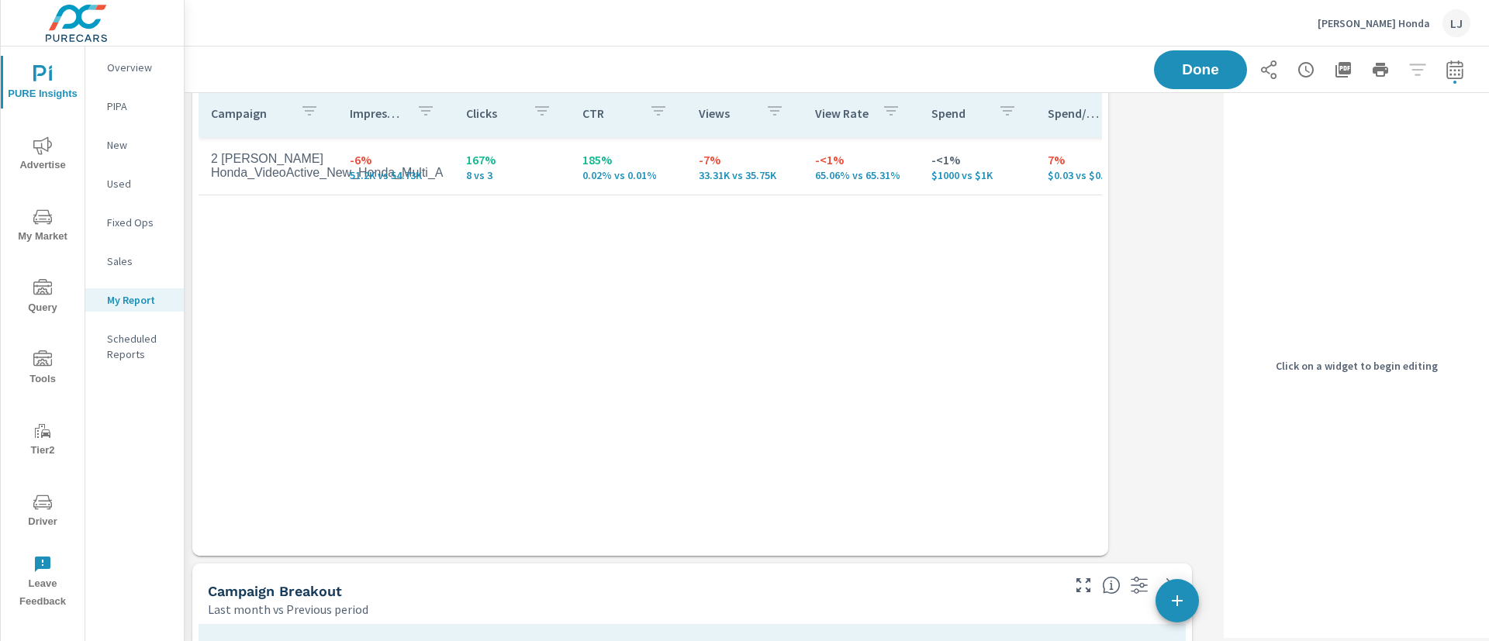
scroll to position [959, 0]
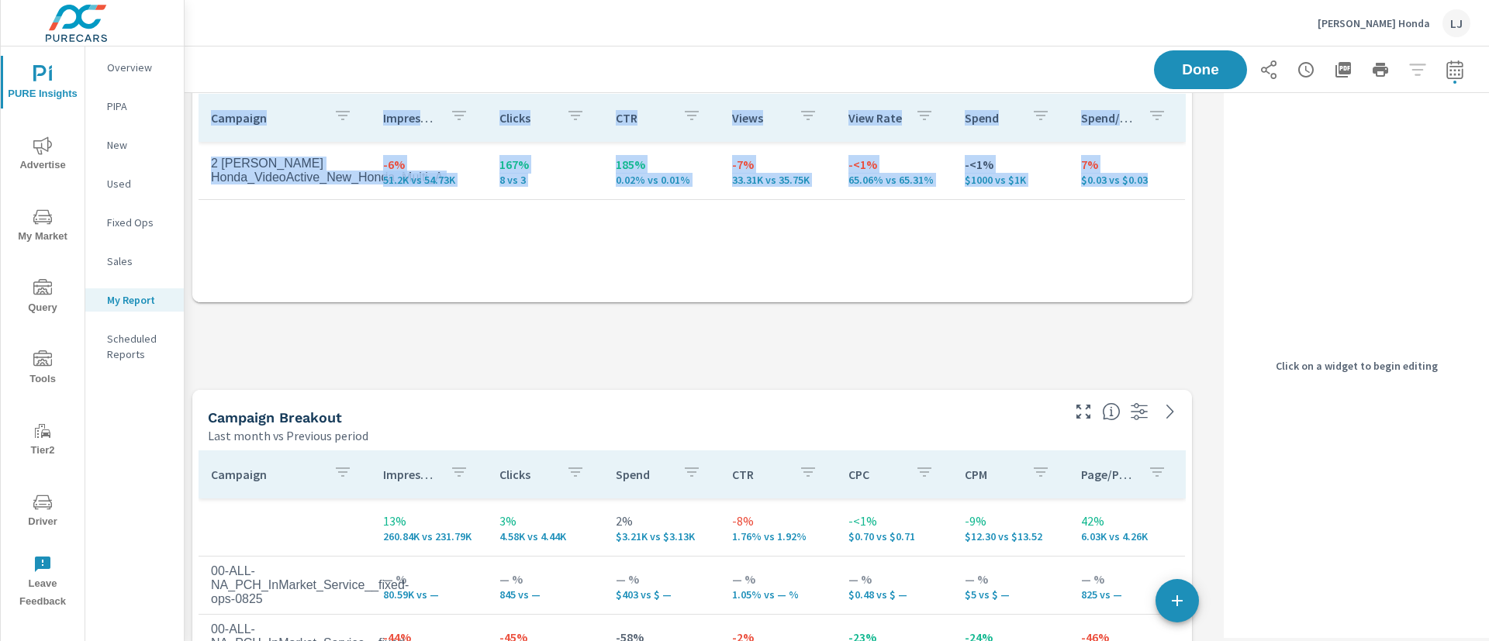
drag, startPoint x: 1107, startPoint y: 557, endPoint x: 1207, endPoint y: 310, distance: 266.8
click at [1207, 310] on div "Search Conversions Last month vs Previous period Conversion Name Conversion Typ…" at bounding box center [837, 118] width 1304 height 1969
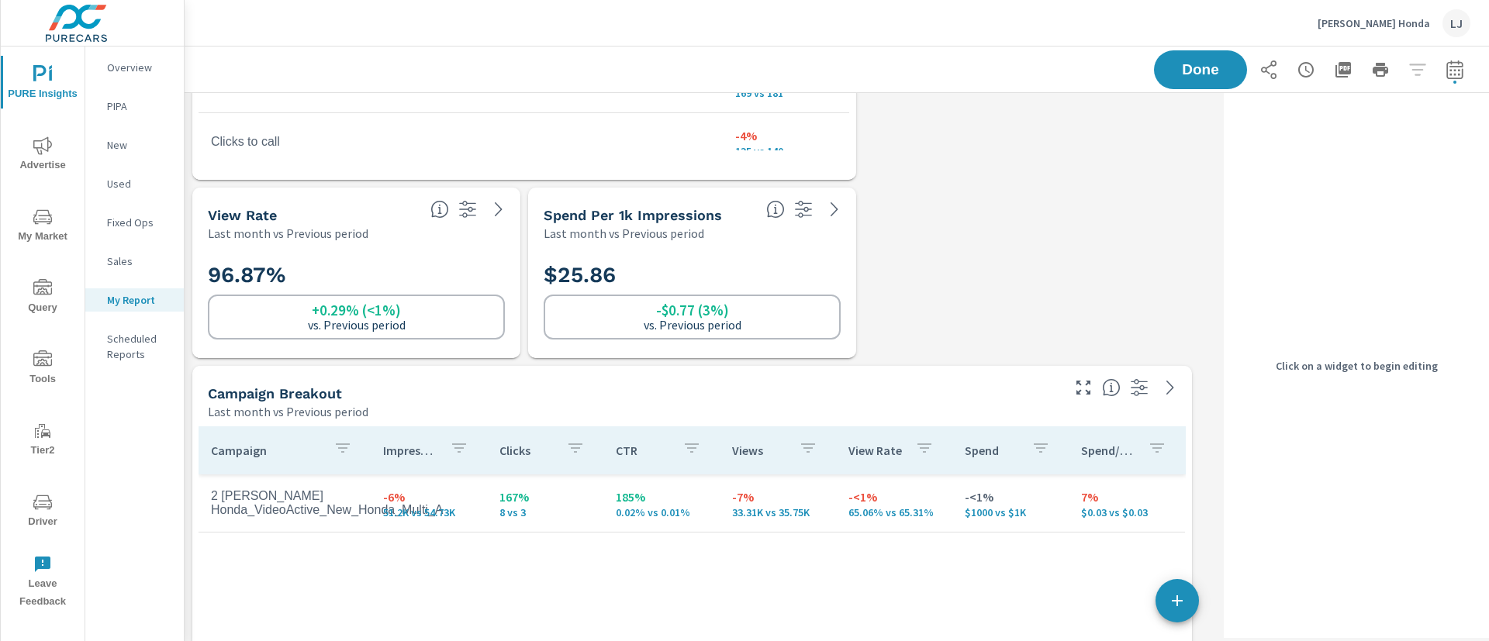
scroll to position [2006, 1051]
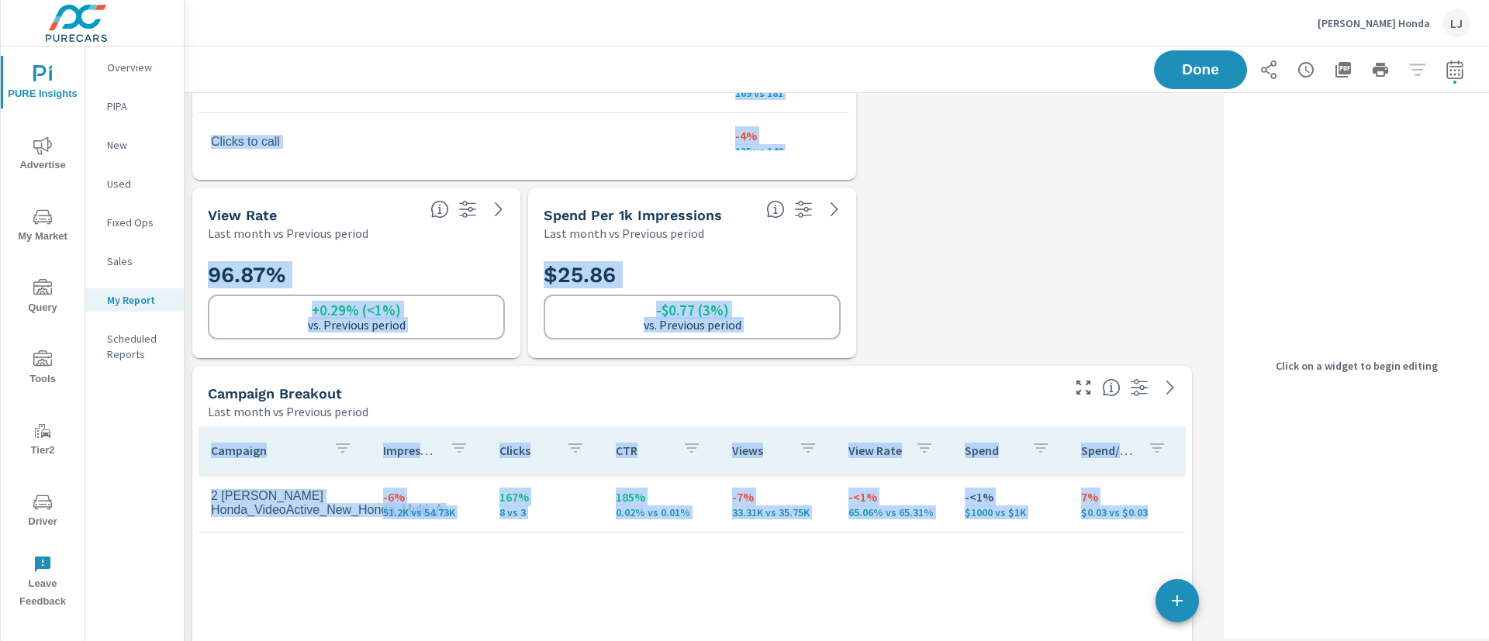
drag, startPoint x: 1186, startPoint y: 537, endPoint x: 1201, endPoint y: 624, distance: 89.0
click at [1201, 624] on div "Search Conversions Last month vs Previous period Conversion Name Conversion Typ…" at bounding box center [837, 451] width 1304 height 1969
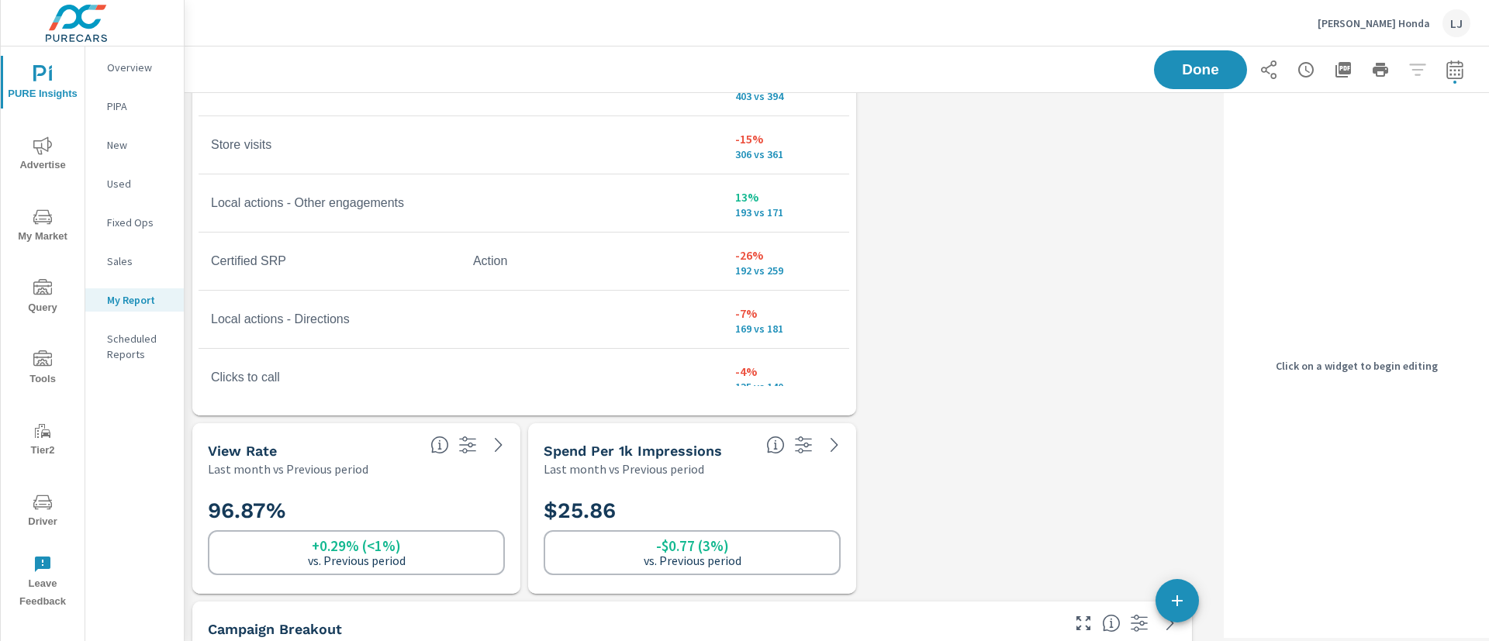
scroll to position [401, 0]
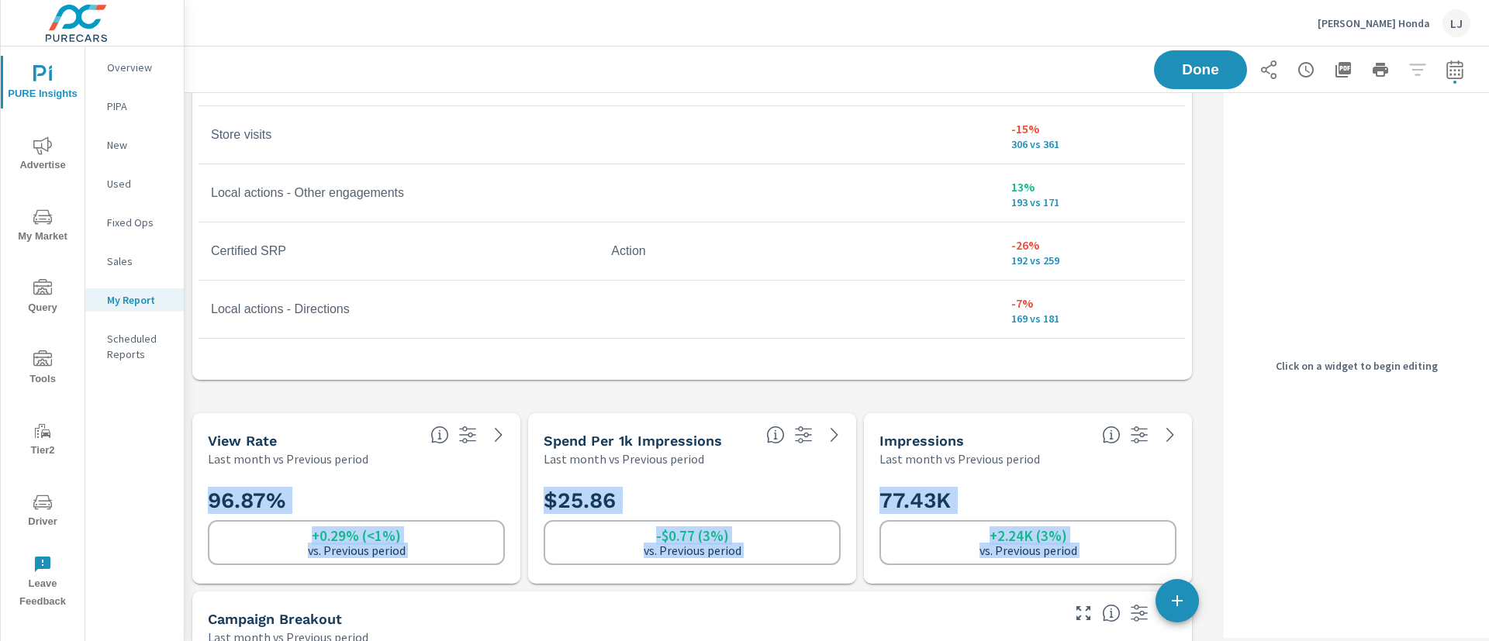
drag, startPoint x: 854, startPoint y: 402, endPoint x: 1168, endPoint y: 389, distance: 315.1
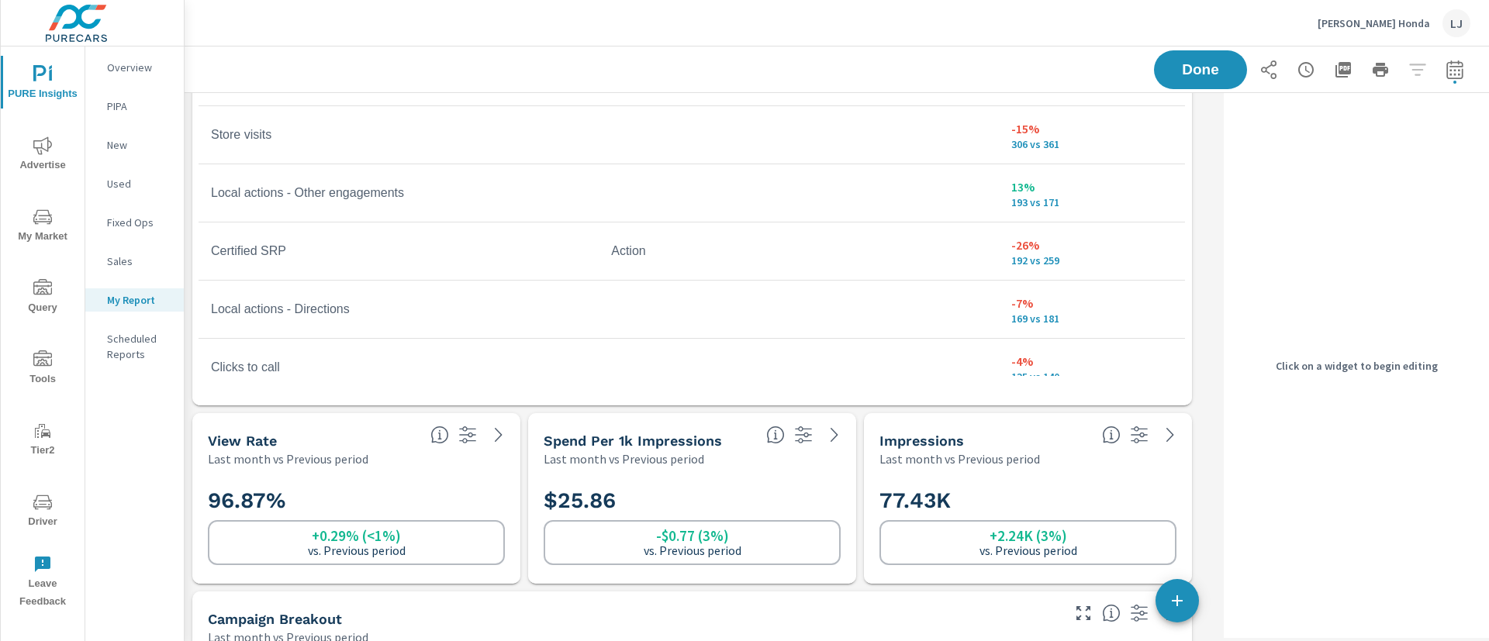
scroll to position [0, 0]
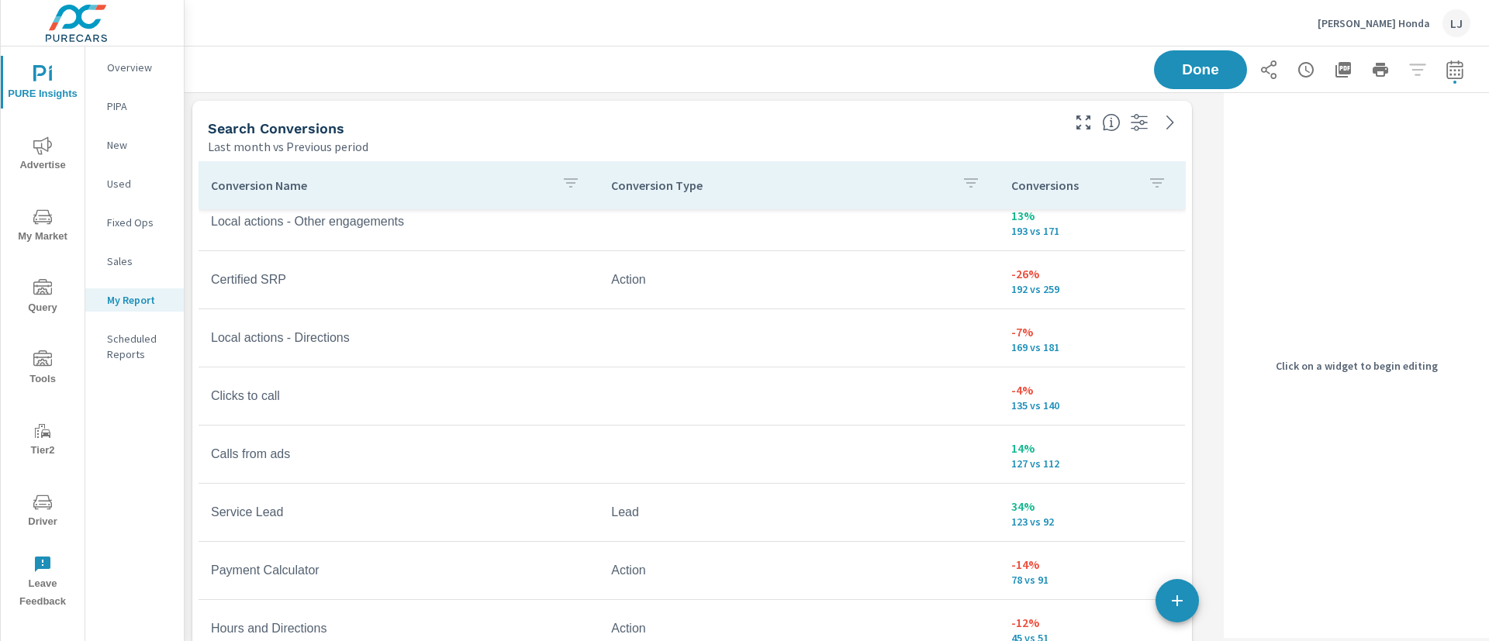
scroll to position [713, 0]
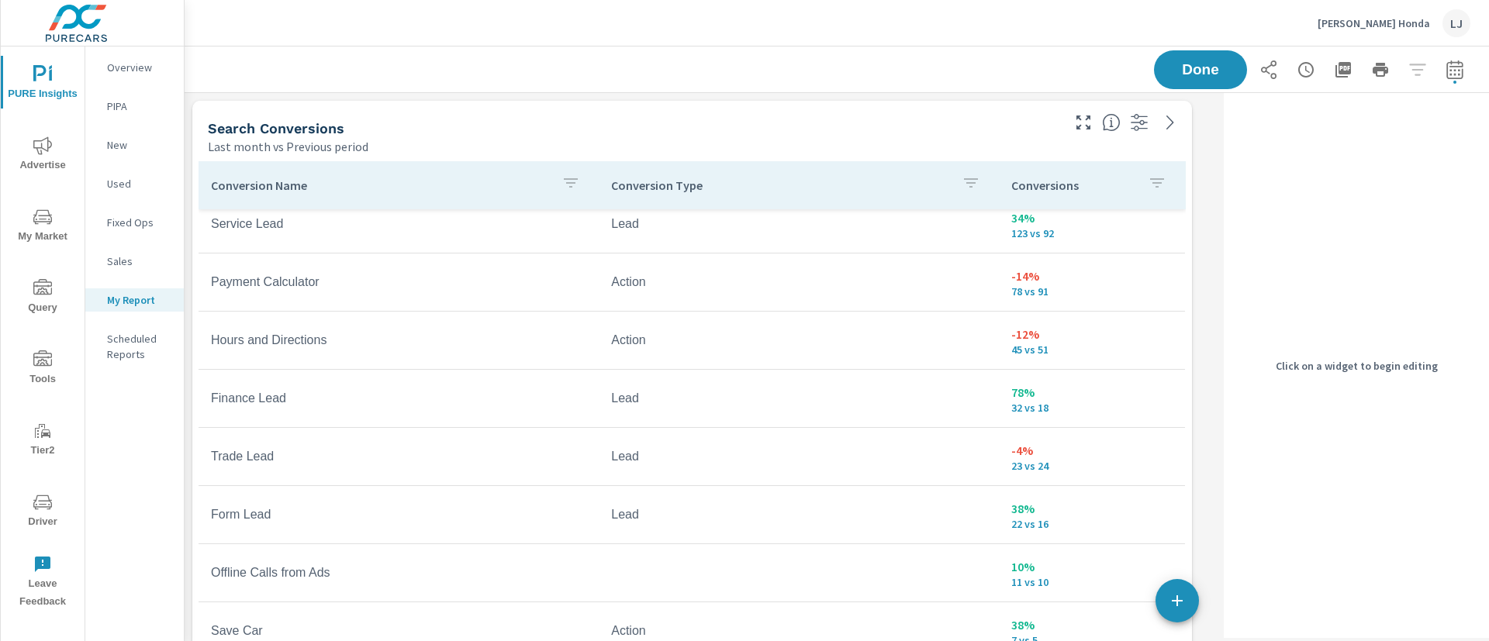
click at [1236, 492] on div "Click on a widget to begin editing" at bounding box center [1356, 365] width 265 height 545
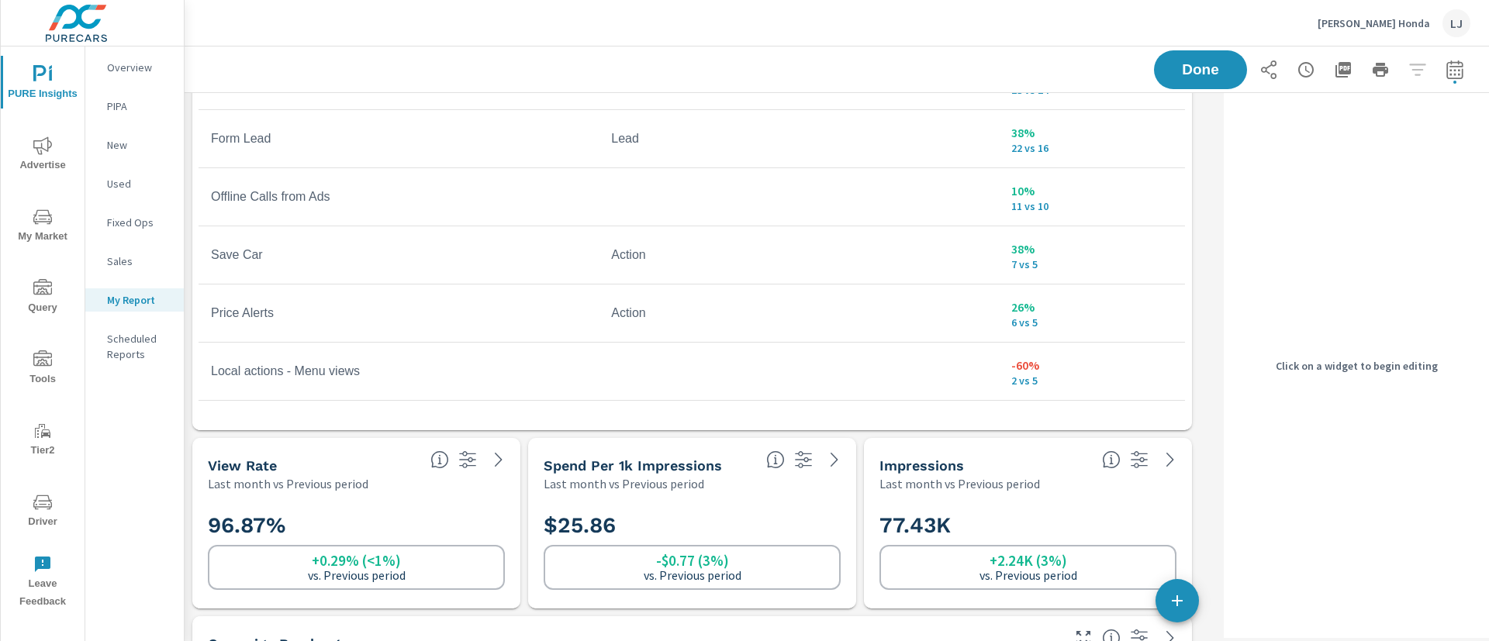
scroll to position [374, 0]
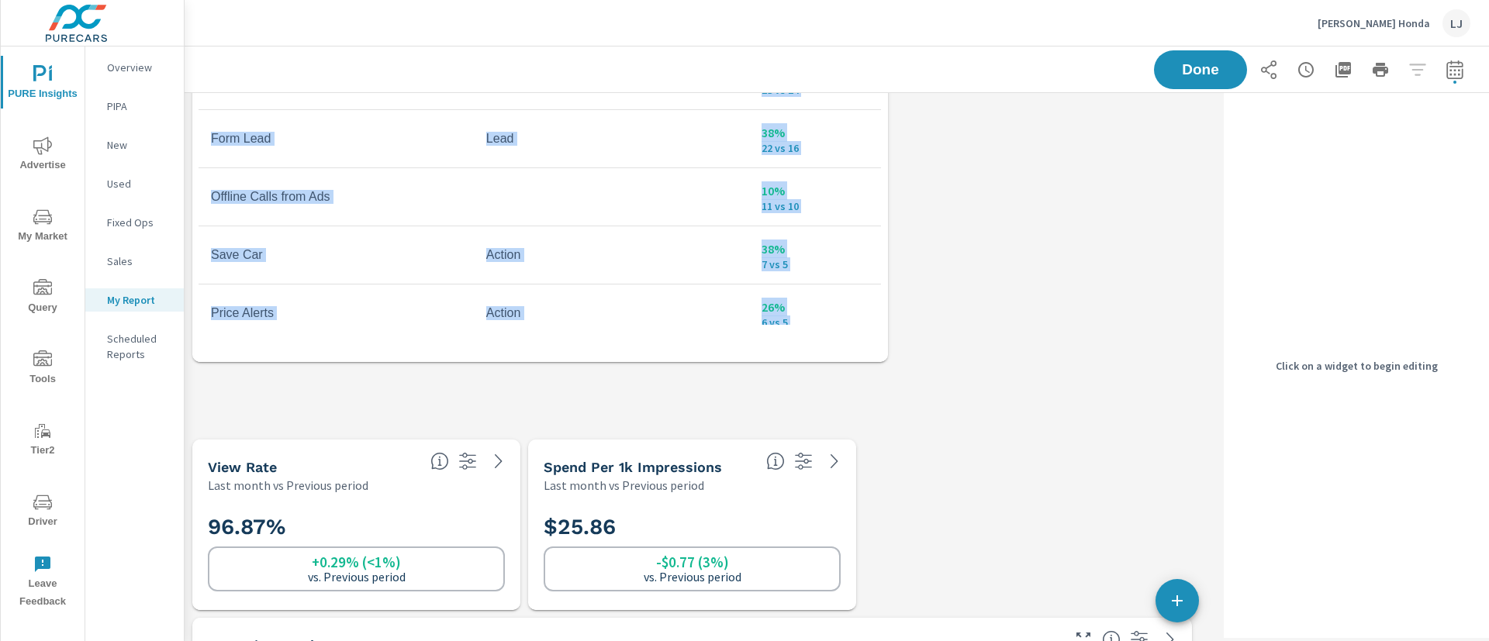
drag, startPoint x: 1189, startPoint y: 426, endPoint x: 948, endPoint y: 366, distance: 248.4
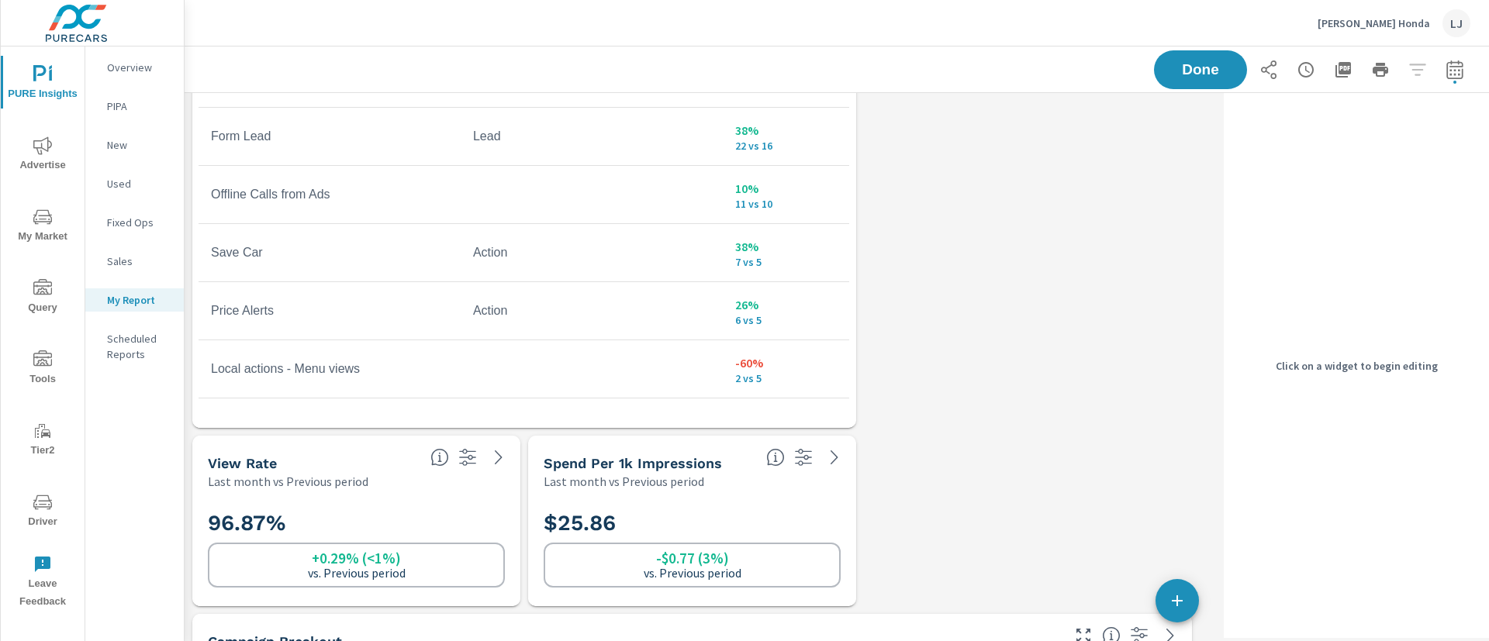
scroll to position [499, 0]
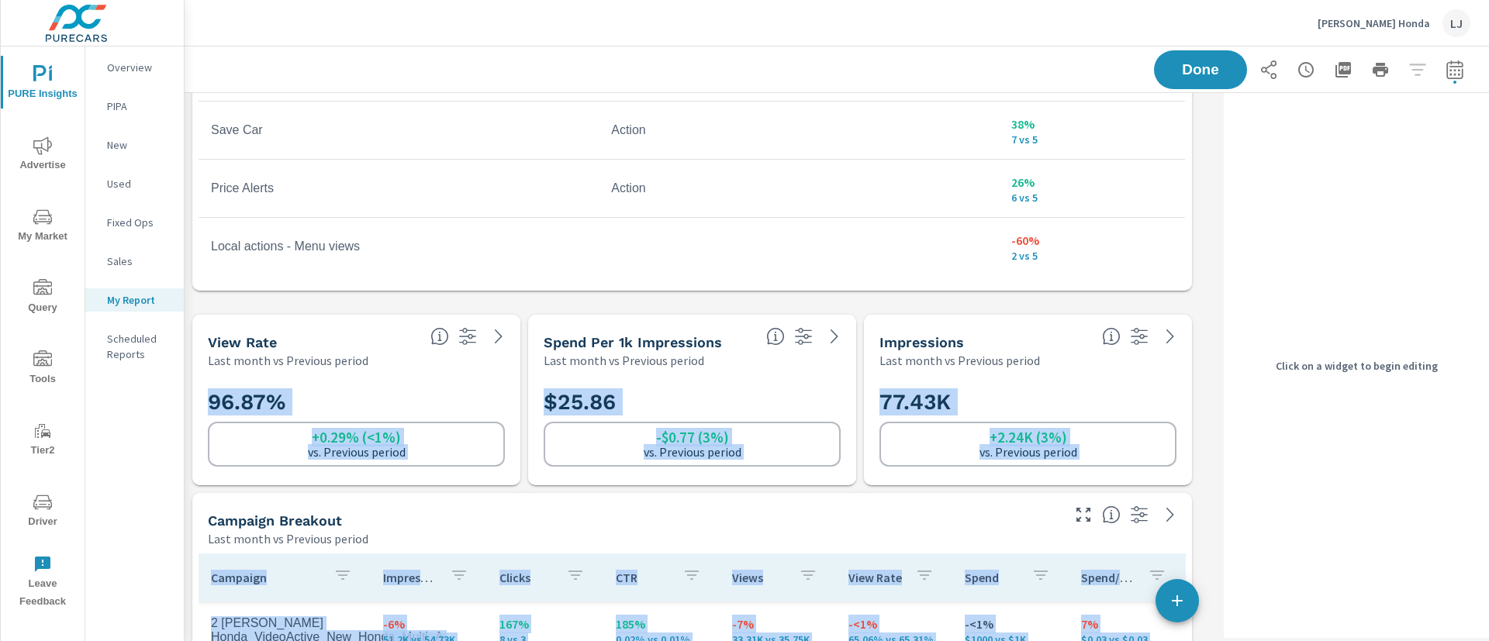
drag, startPoint x: 854, startPoint y: 305, endPoint x: 1188, endPoint y: 290, distance: 333.7
click at [1188, 290] on div "Search Conversions Last month vs Previous period Conversion Name Conversion Typ…" at bounding box center [701, 578] width 1033 height 1969
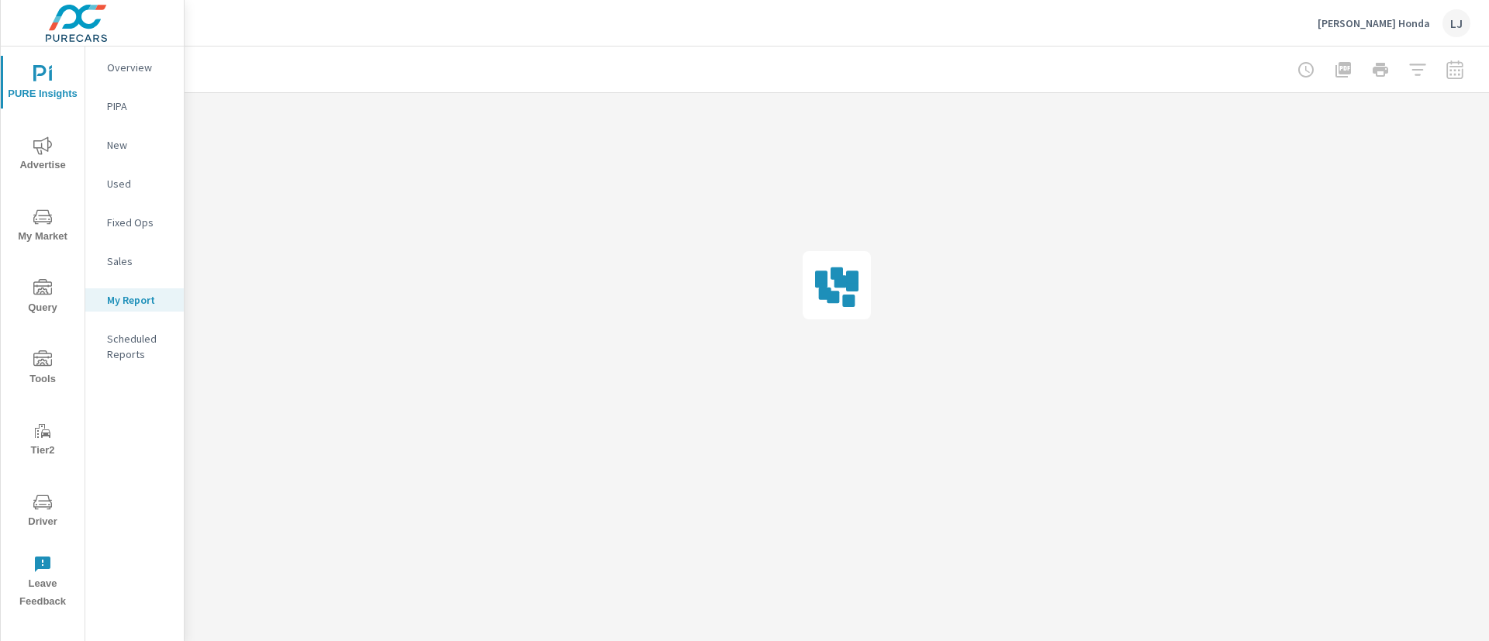
scroll to position [0, 0]
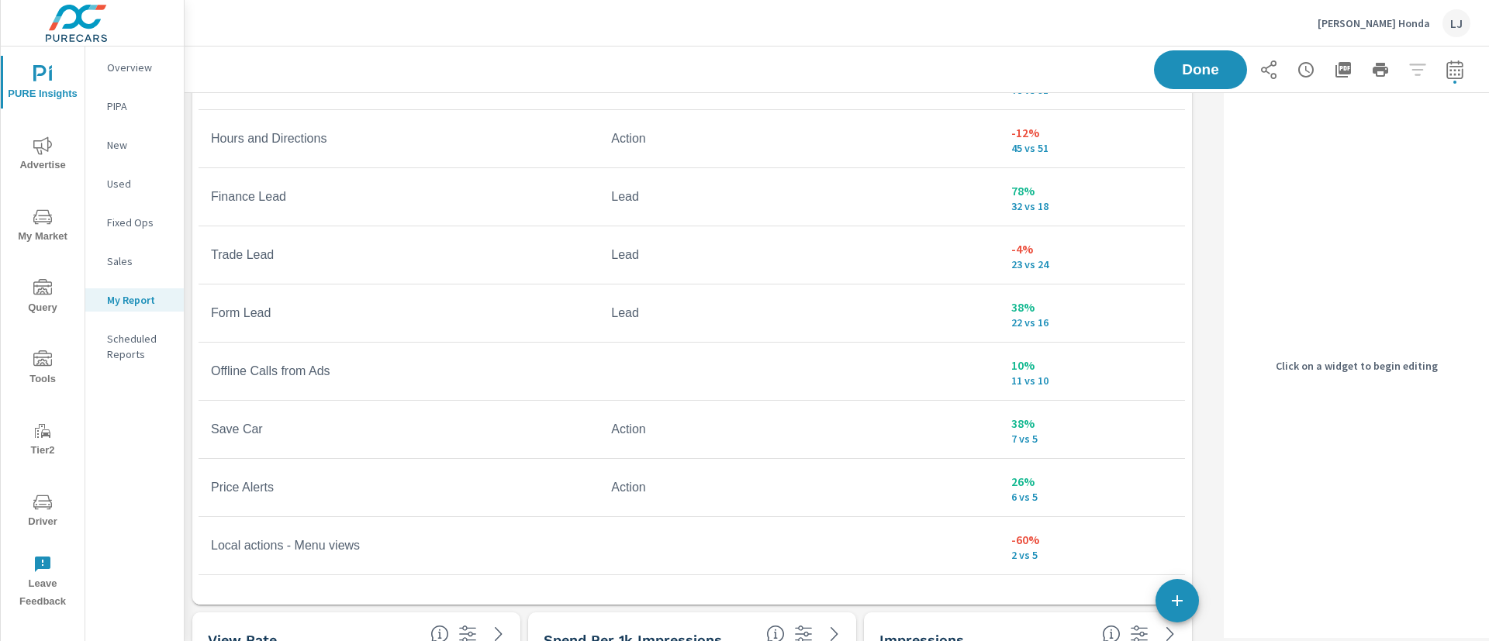
scroll to position [186, 0]
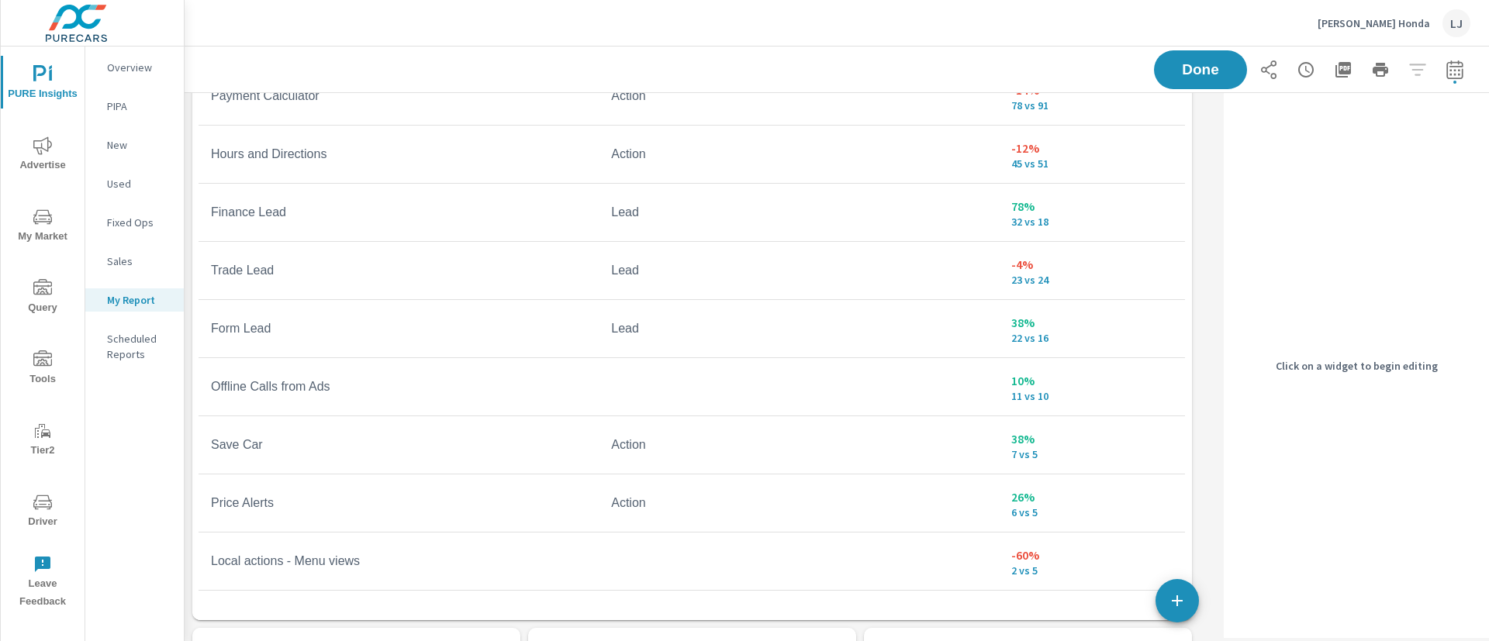
scroll to position [64, 0]
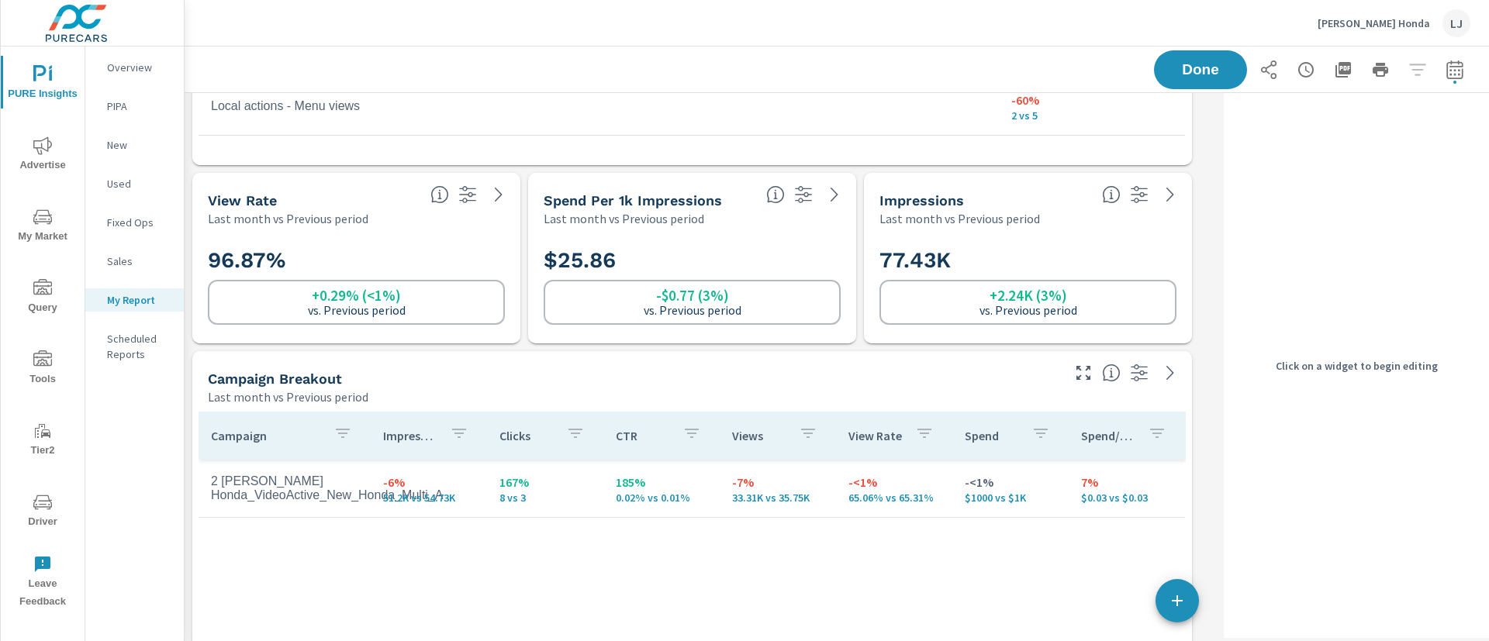
scroll to position [642, 0]
click at [313, 384] on h5 "Campaign Breakout" at bounding box center [275, 378] width 134 height 16
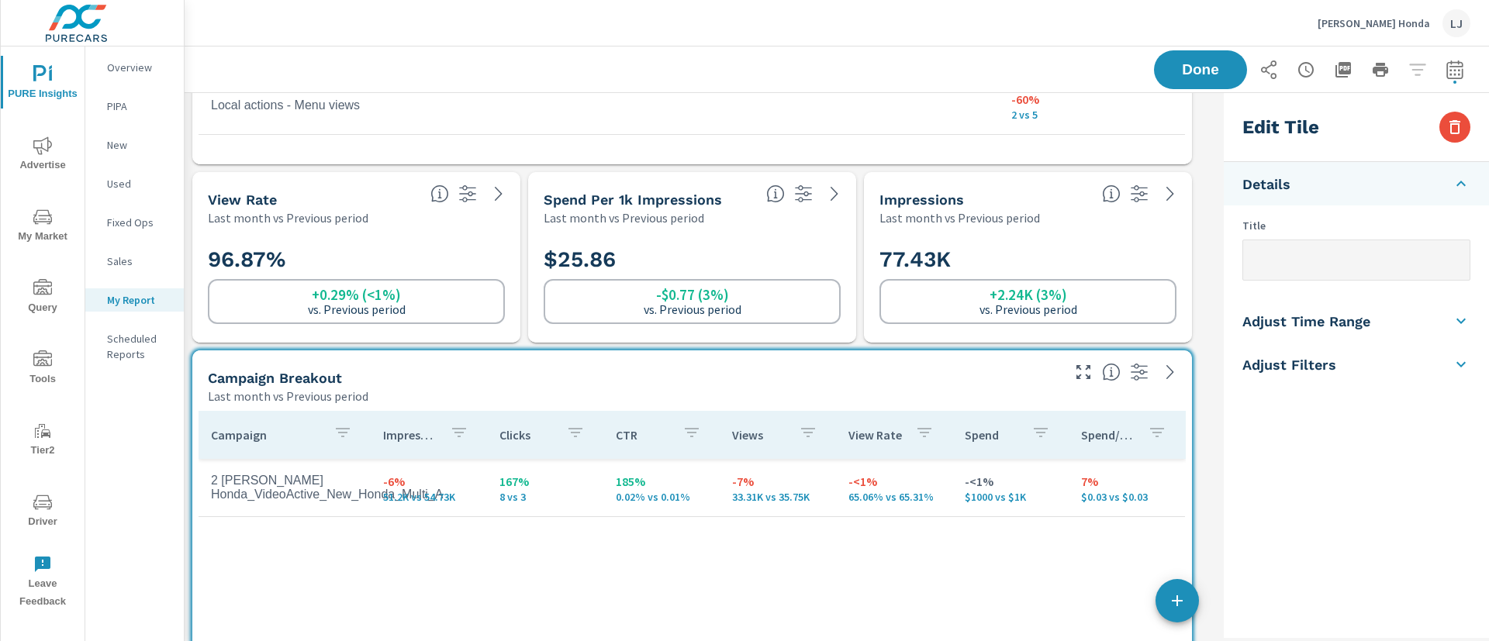
click at [1349, 261] on input "text" at bounding box center [1356, 260] width 226 height 40
type input "Video Campaign"
click at [1223, 388] on div "Edit Tile Details Title Video Campaign Adjust Time Range Fixed Dates Date Perio…" at bounding box center [1352, 365] width 271 height 545
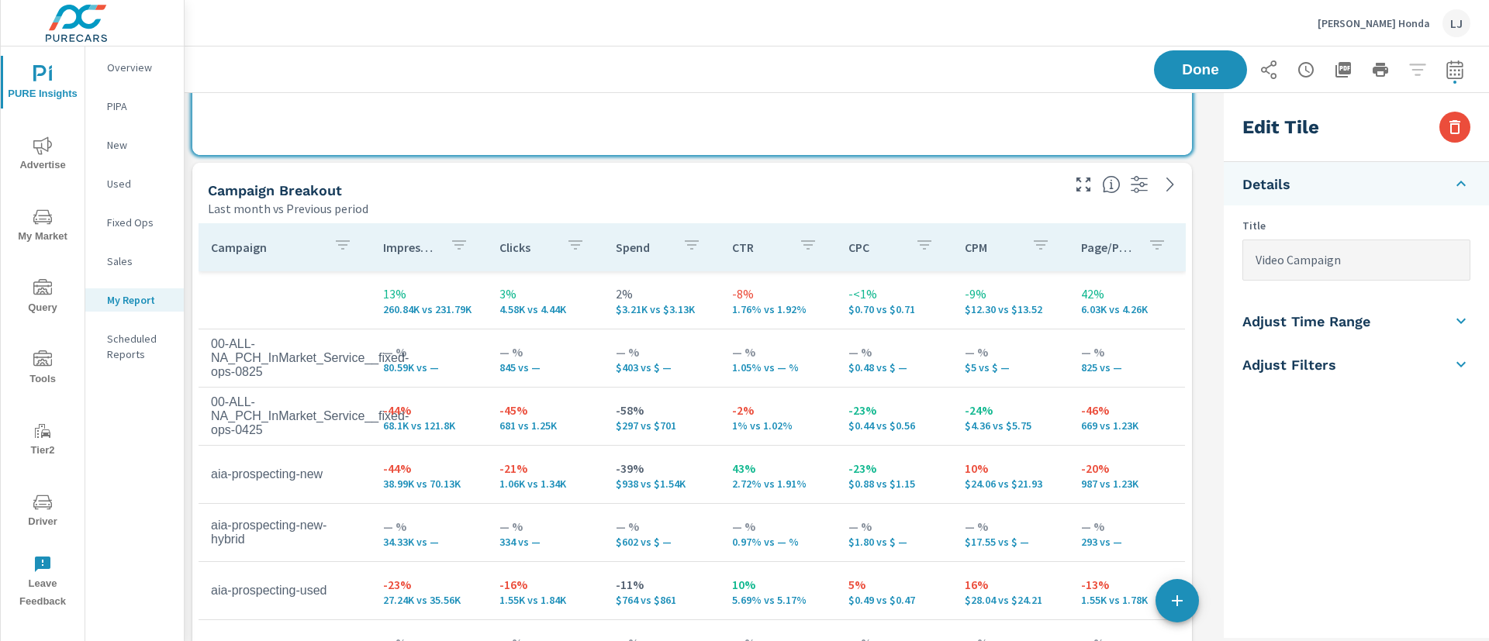
scroll to position [1181, 0]
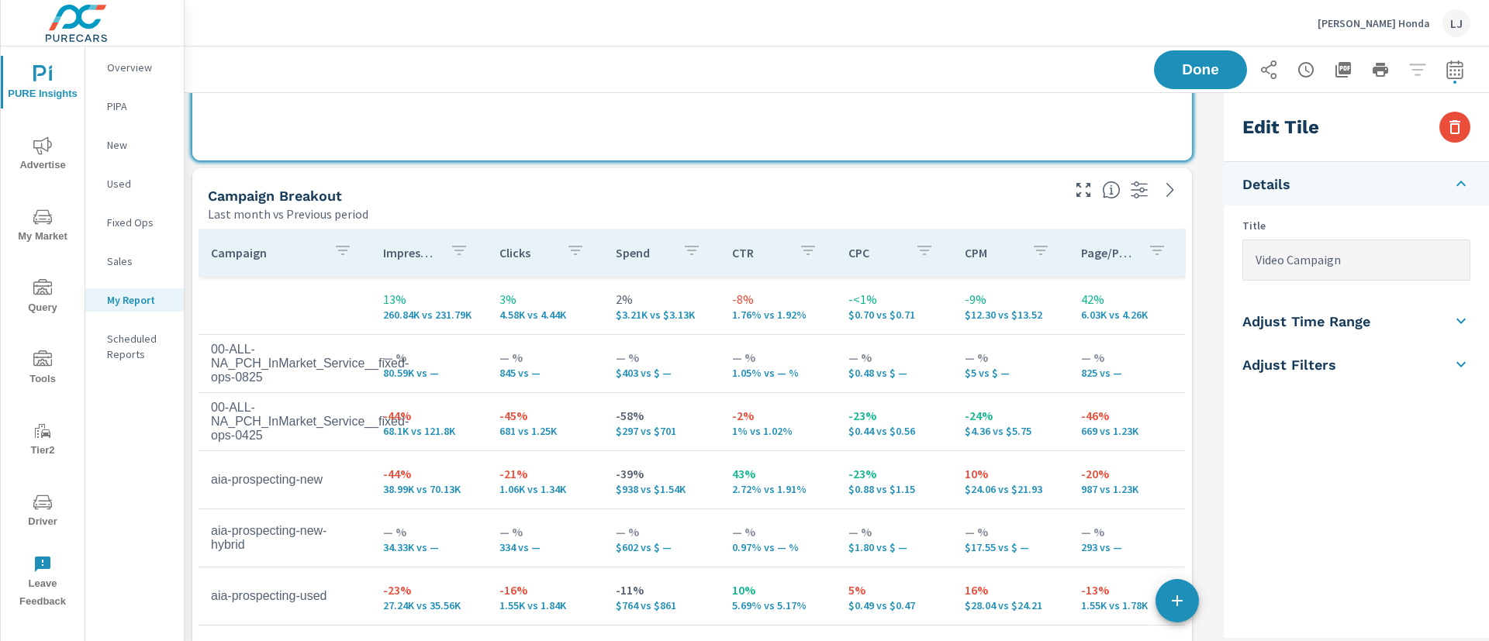
click at [896, 210] on div "Last month vs Previous period" at bounding box center [633, 214] width 851 height 19
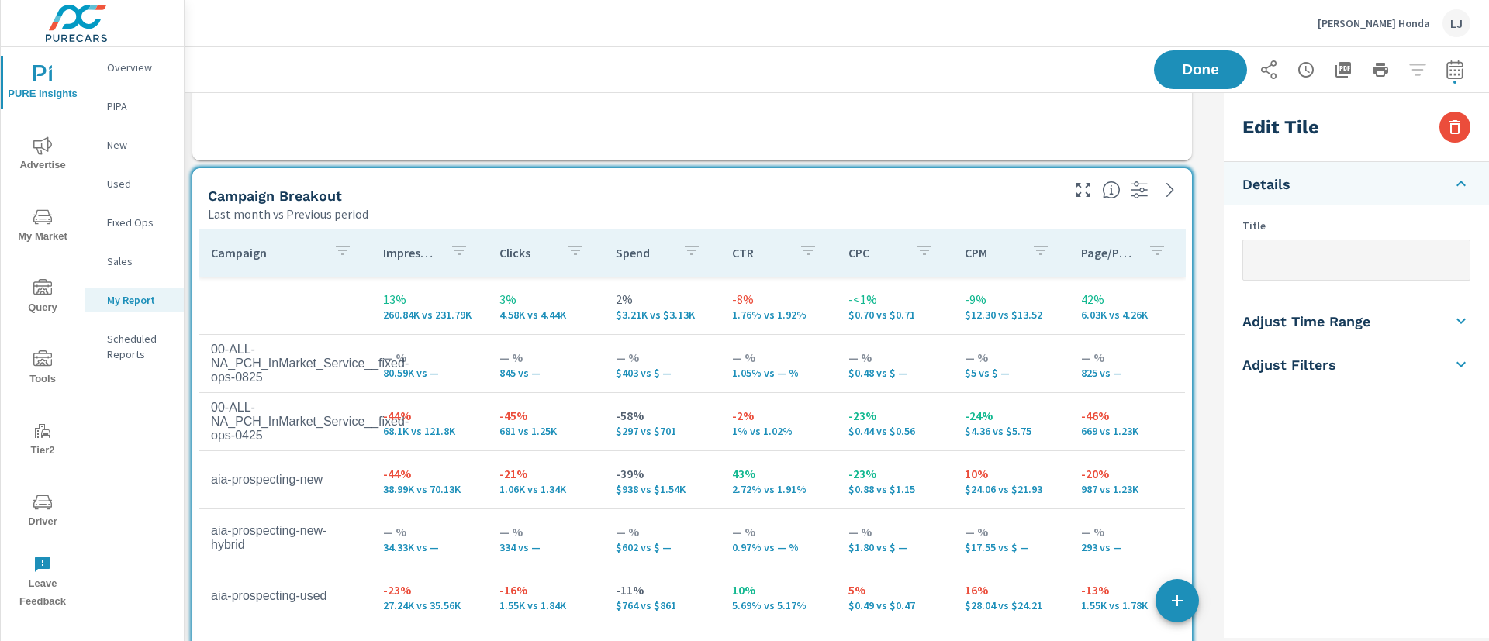
click at [1300, 257] on input "text" at bounding box center [1356, 260] width 226 height 40
type input "Social Campaigns"
click at [1199, 64] on div "Saving..." at bounding box center [1312, 69] width 316 height 39
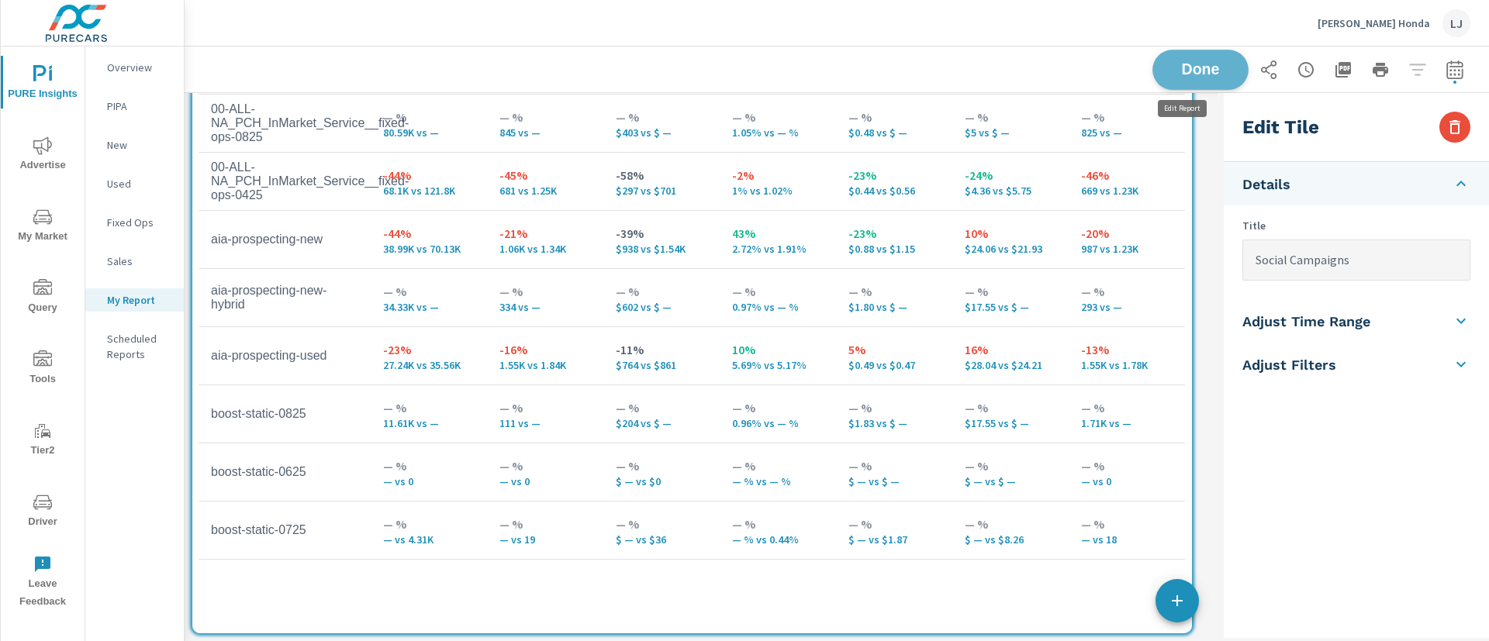
click at [1189, 73] on span "Done" at bounding box center [1200, 69] width 64 height 15
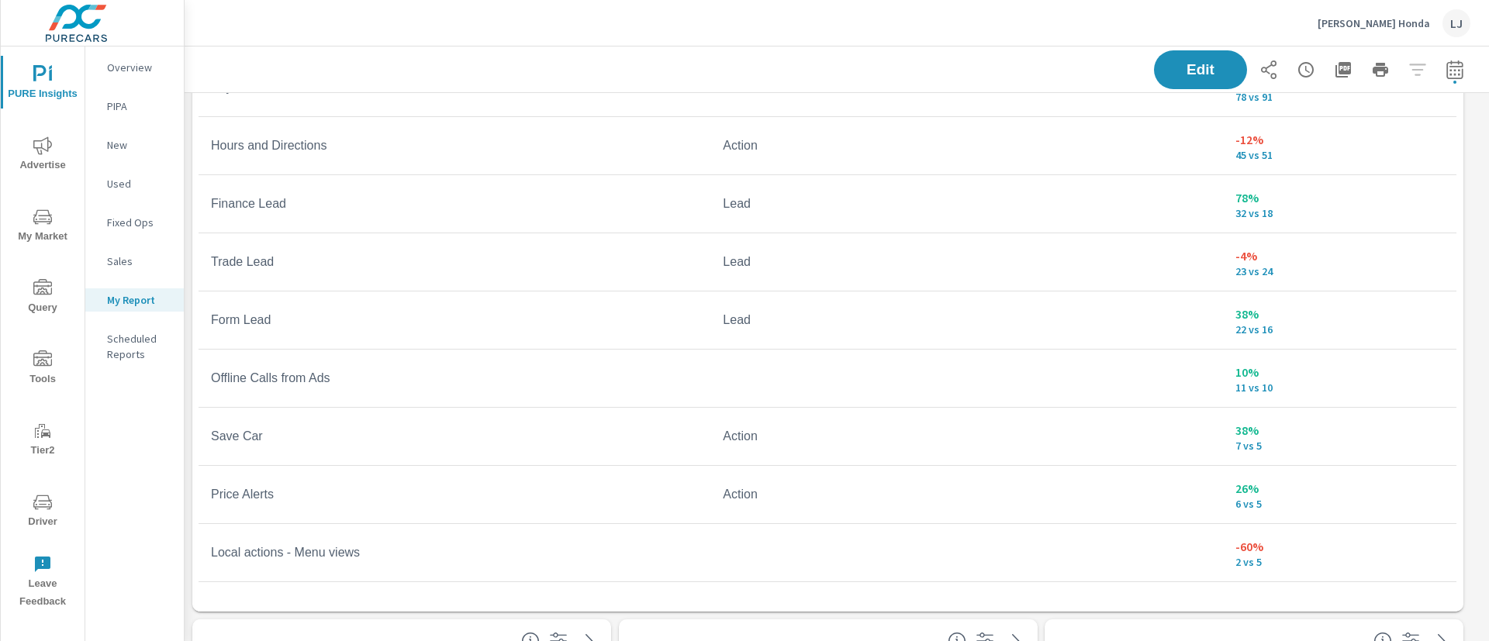
scroll to position [0, 0]
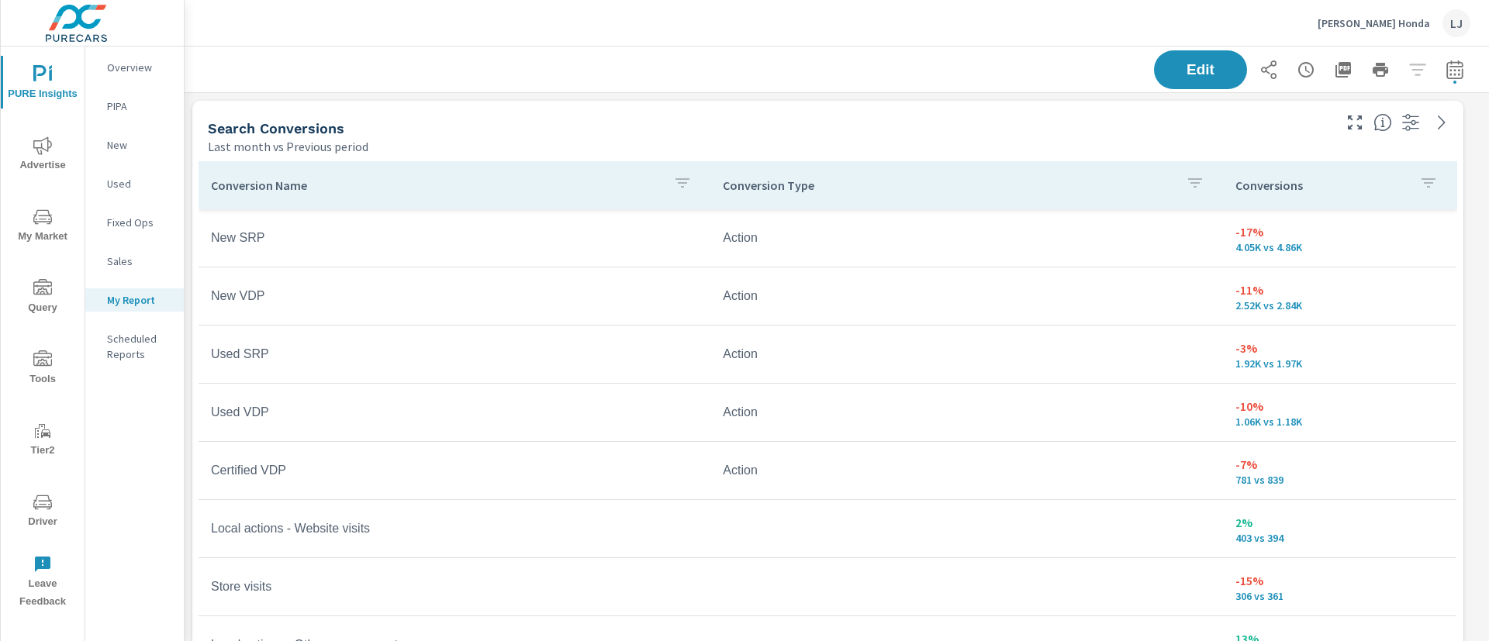
click at [1277, 185] on p "Conversions" at bounding box center [1320, 186] width 171 height 16
click at [1431, 183] on icon at bounding box center [1436, 185] width 10 height 10
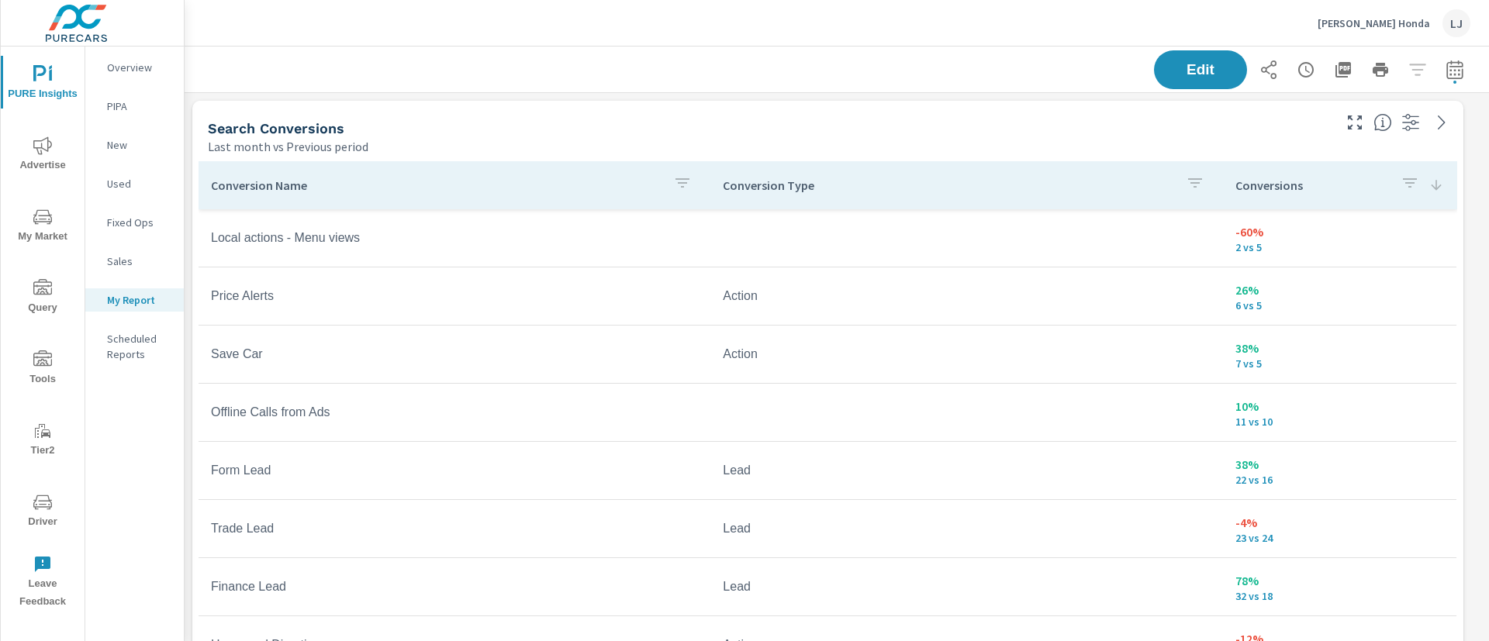
click at [1431, 183] on icon at bounding box center [1436, 185] width 10 height 10
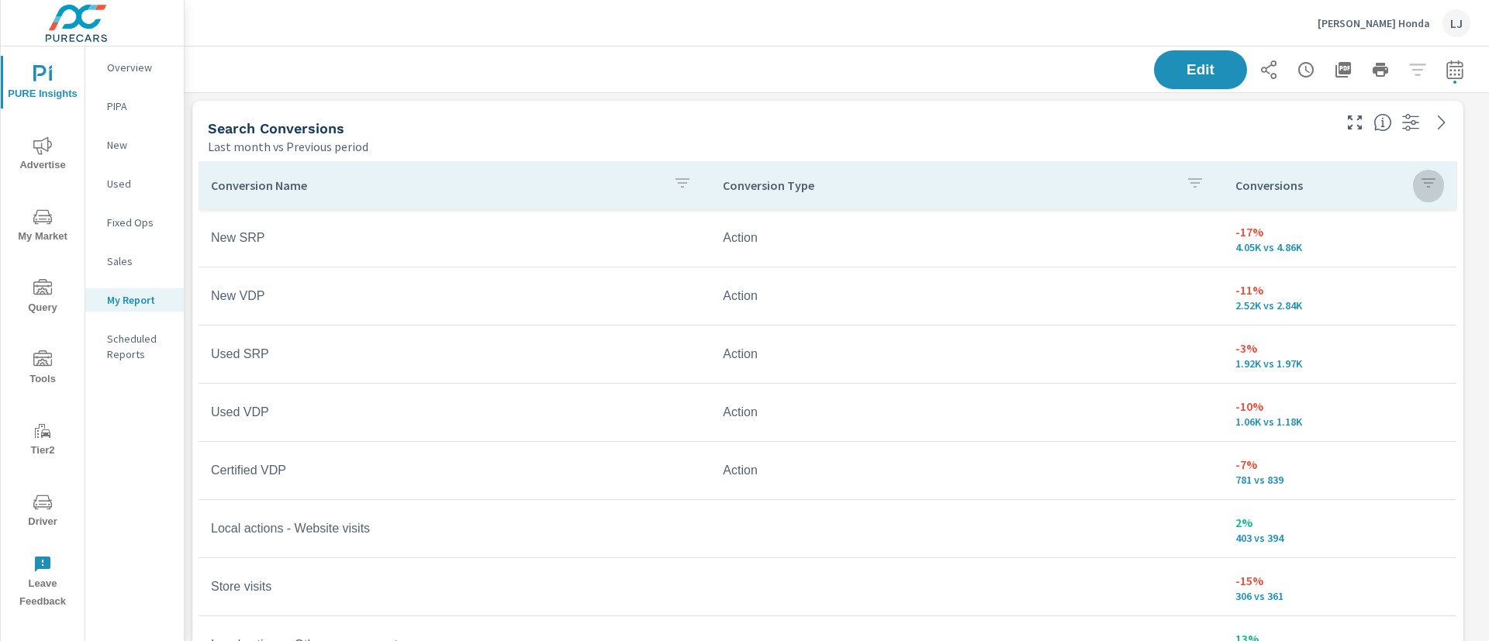
click at [1419, 183] on icon "button" at bounding box center [1428, 183] width 19 height 19
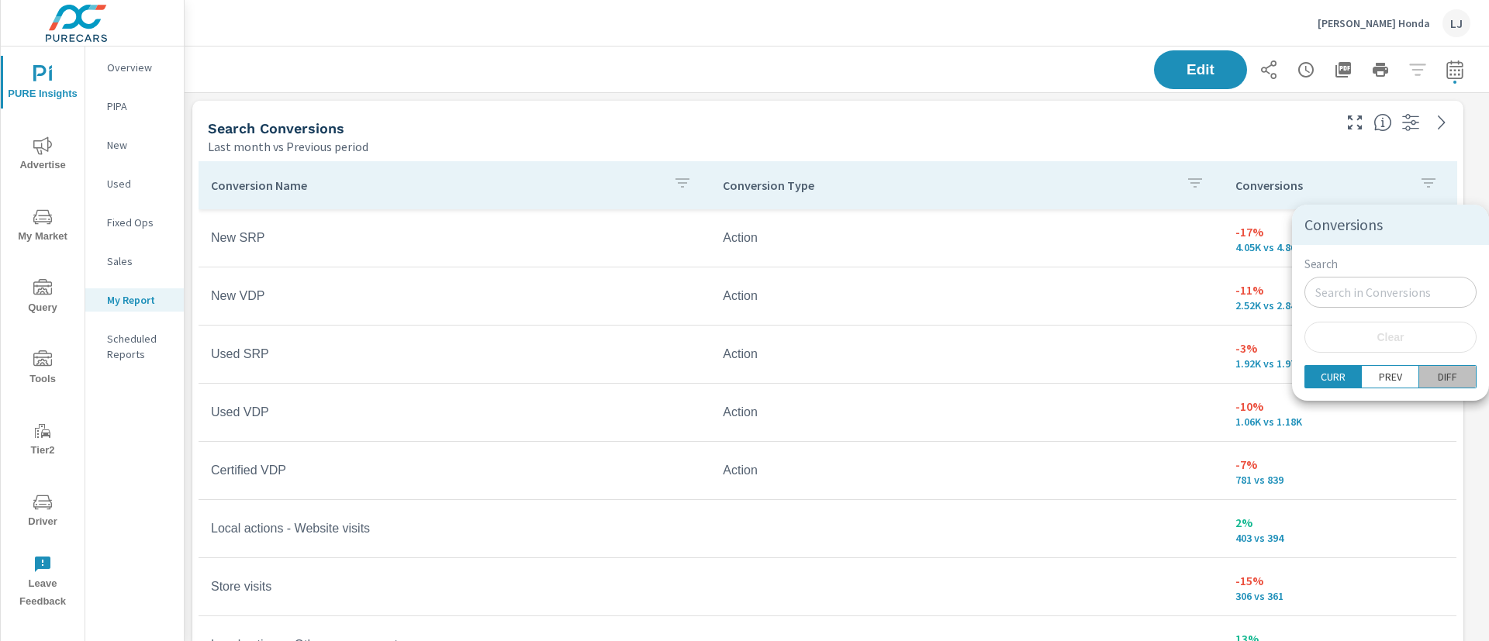
click at [1447, 380] on p "DIFF" at bounding box center [1446, 377] width 19 height 16
click at [1372, 174] on div at bounding box center [744, 320] width 1489 height 641
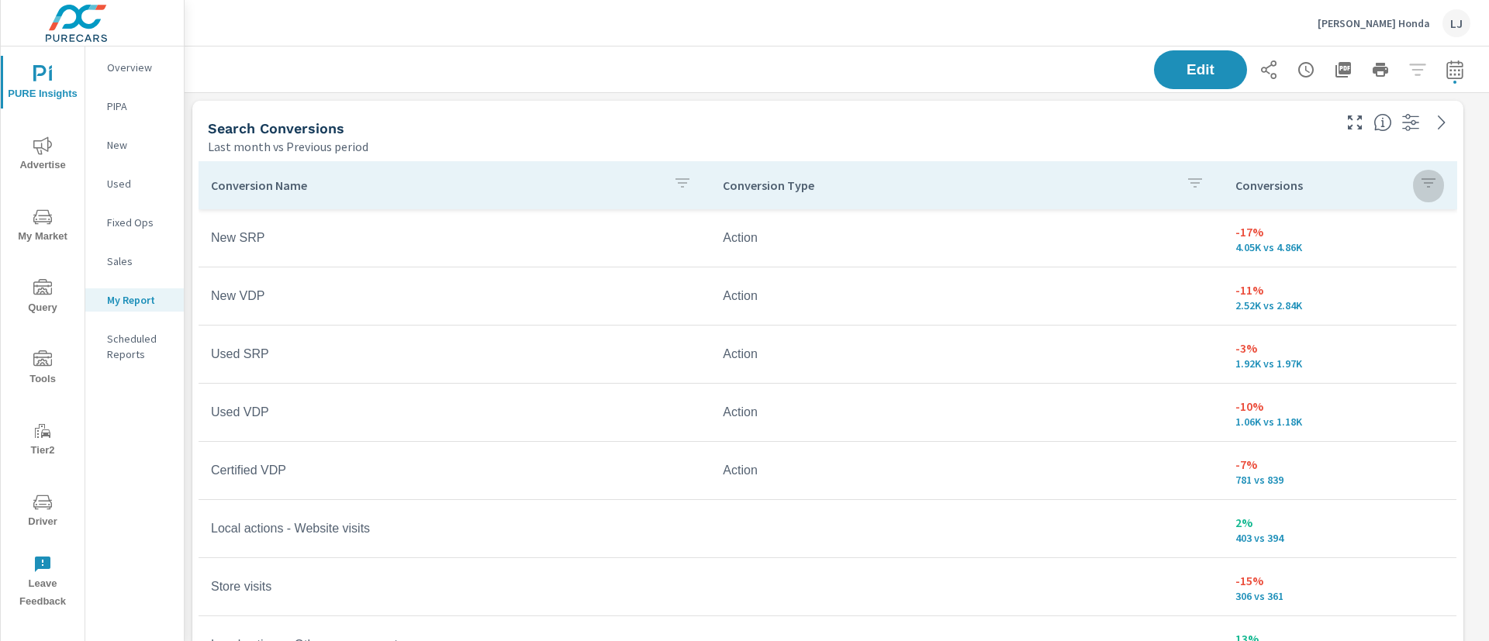
click at [1419, 183] on icon "button" at bounding box center [1428, 183] width 19 height 19
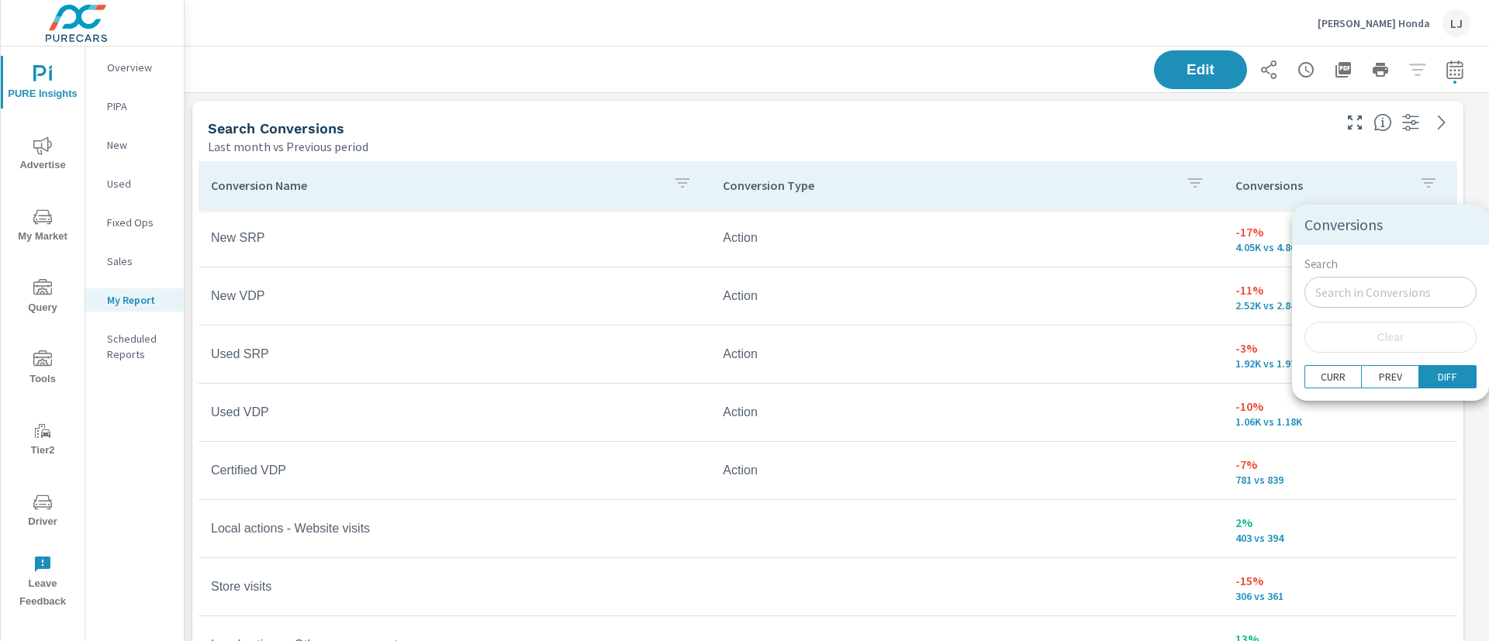
click at [1164, 188] on div at bounding box center [744, 320] width 1489 height 641
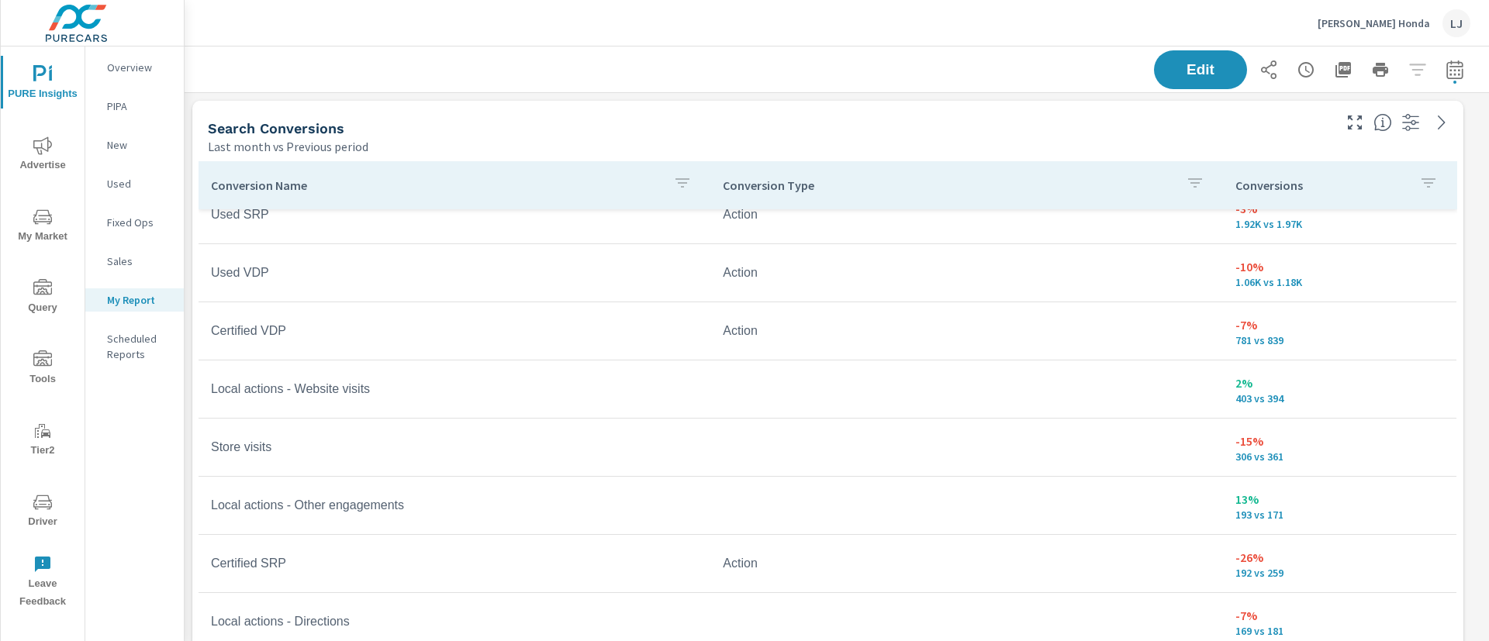
scroll to position [146, 0]
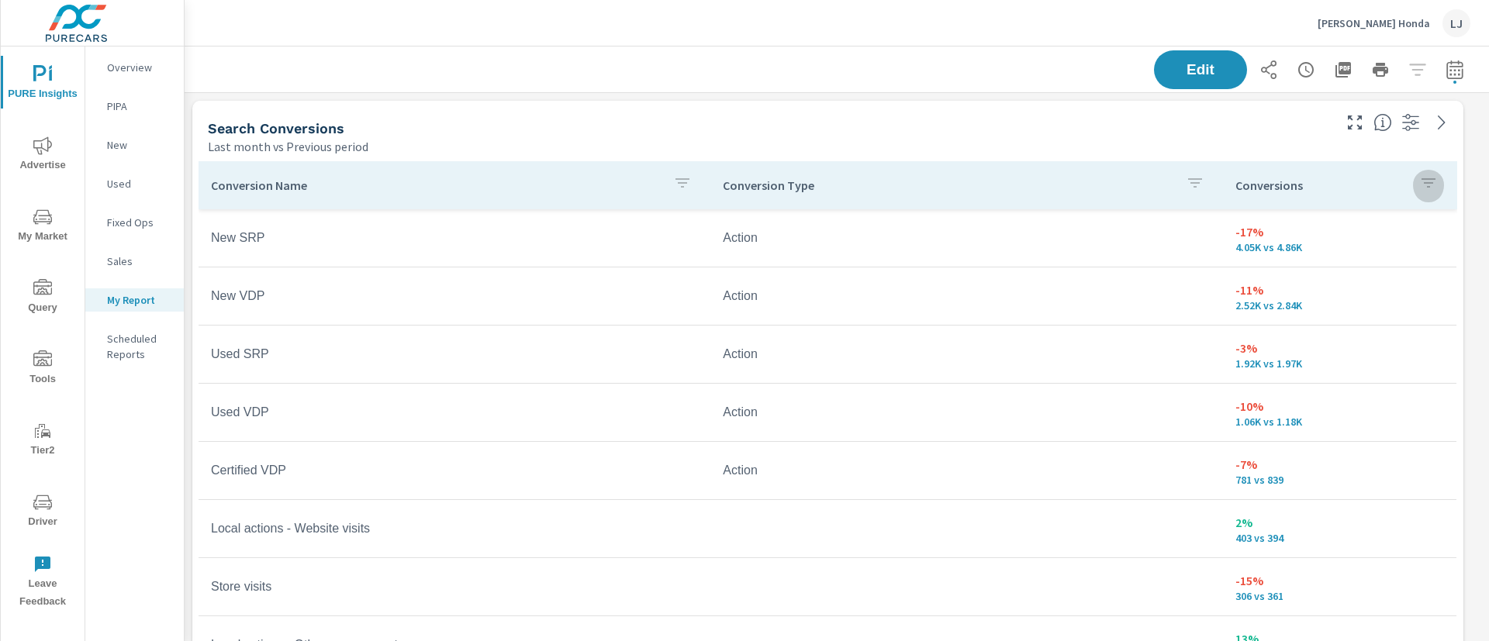
click at [1413, 182] on button "button" at bounding box center [1428, 185] width 31 height 36
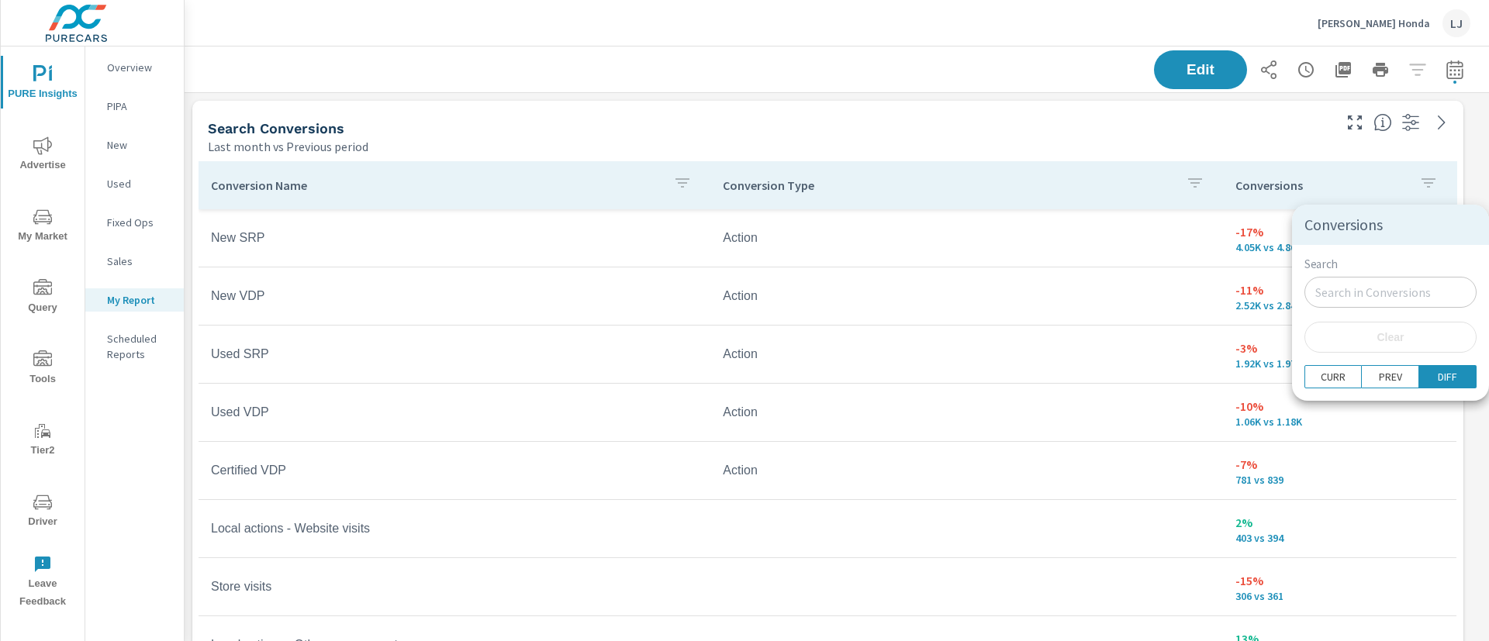
click at [1279, 183] on div at bounding box center [744, 320] width 1489 height 641
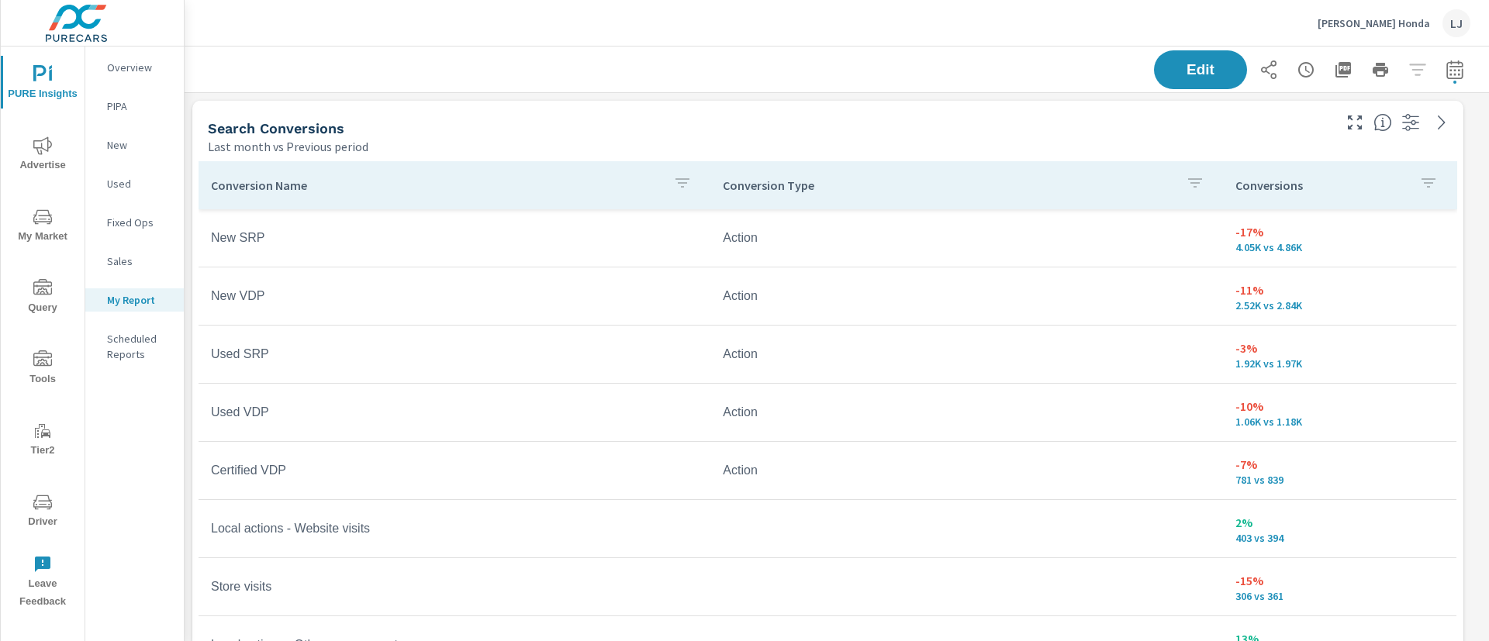
click at [1334, 182] on p "Conversions" at bounding box center [1320, 186] width 171 height 16
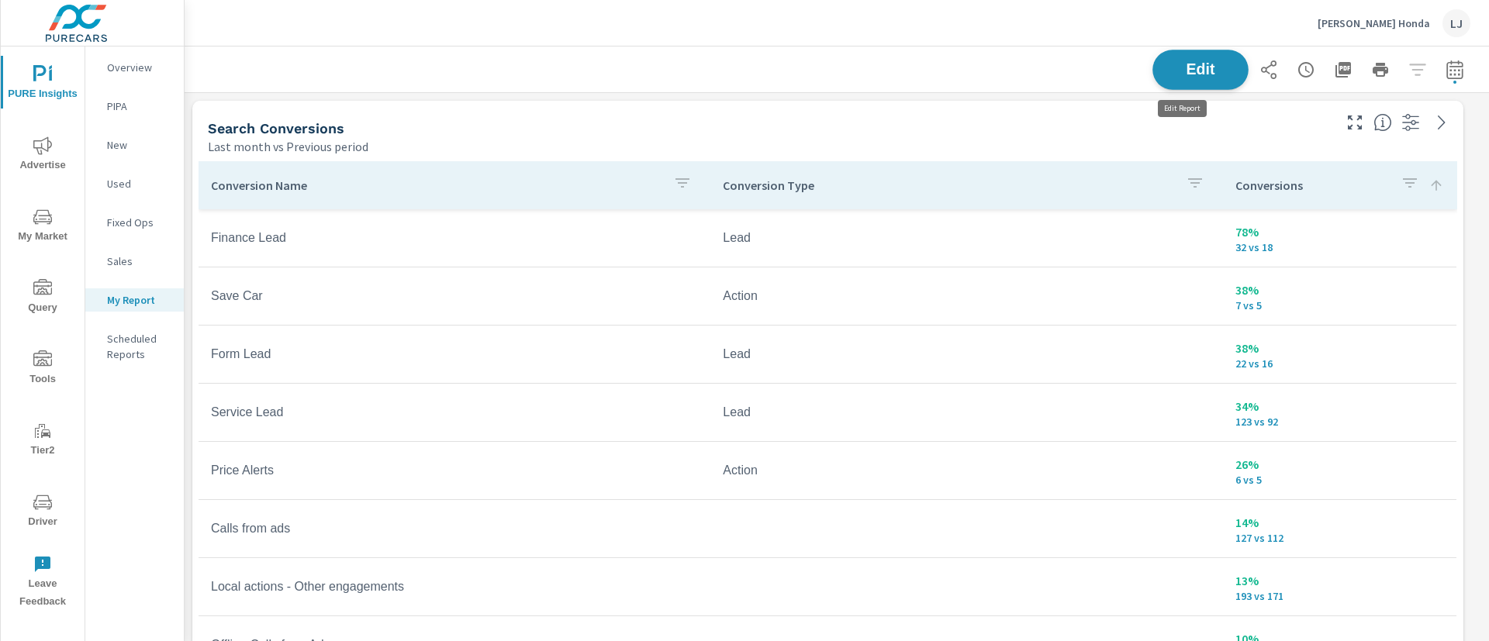
scroll to position [2006, 1323]
click at [1180, 63] on span "Edit" at bounding box center [1200, 69] width 64 height 15
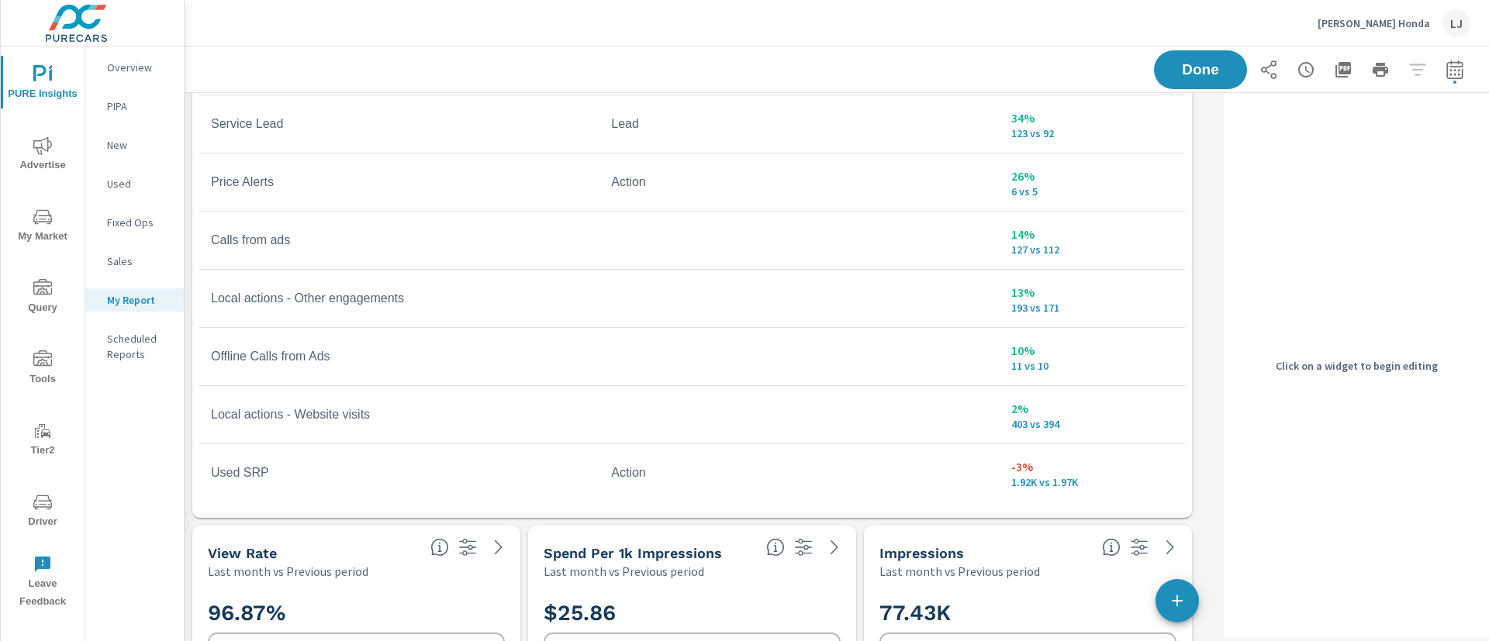
scroll to position [288, 0]
drag, startPoint x: 1189, startPoint y: 518, endPoint x: 1197, endPoint y: 433, distance: 84.9
drag, startPoint x: 1197, startPoint y: 433, endPoint x: 1207, endPoint y: 423, distance: 14.8
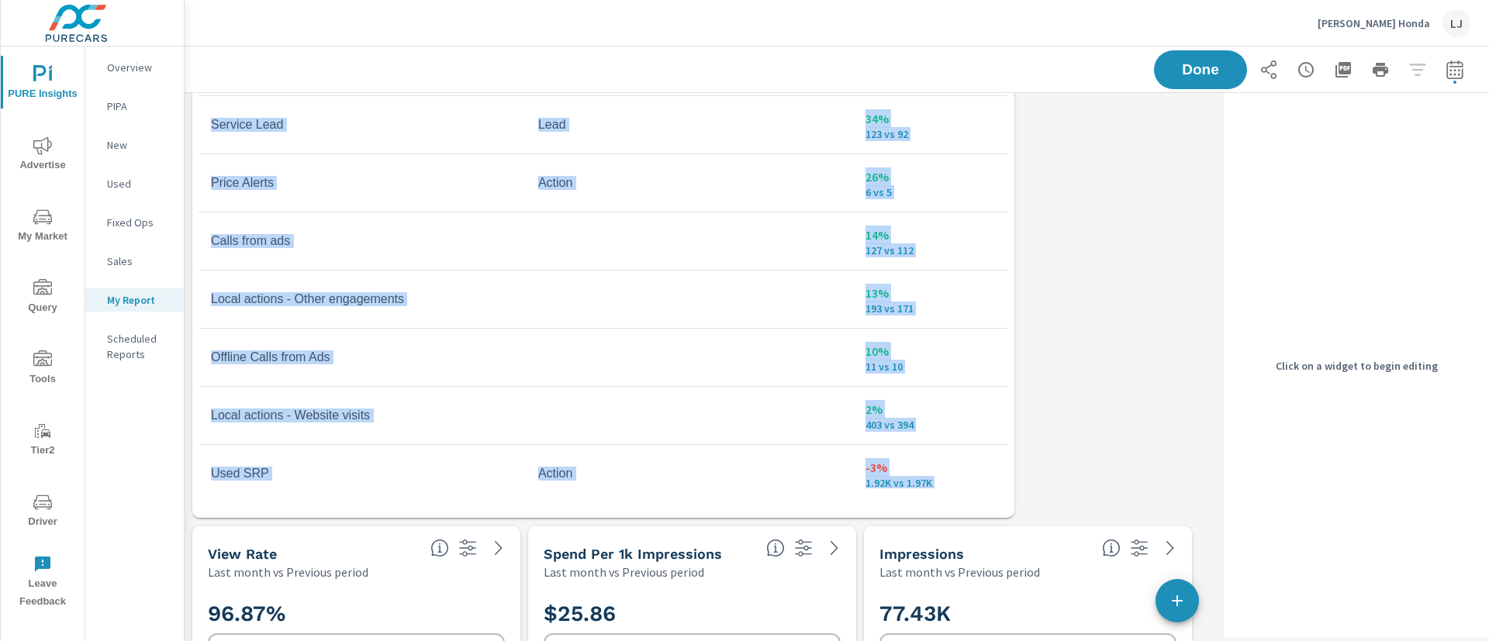
drag, startPoint x: 1189, startPoint y: 516, endPoint x: 1052, endPoint y: 519, distance: 137.3
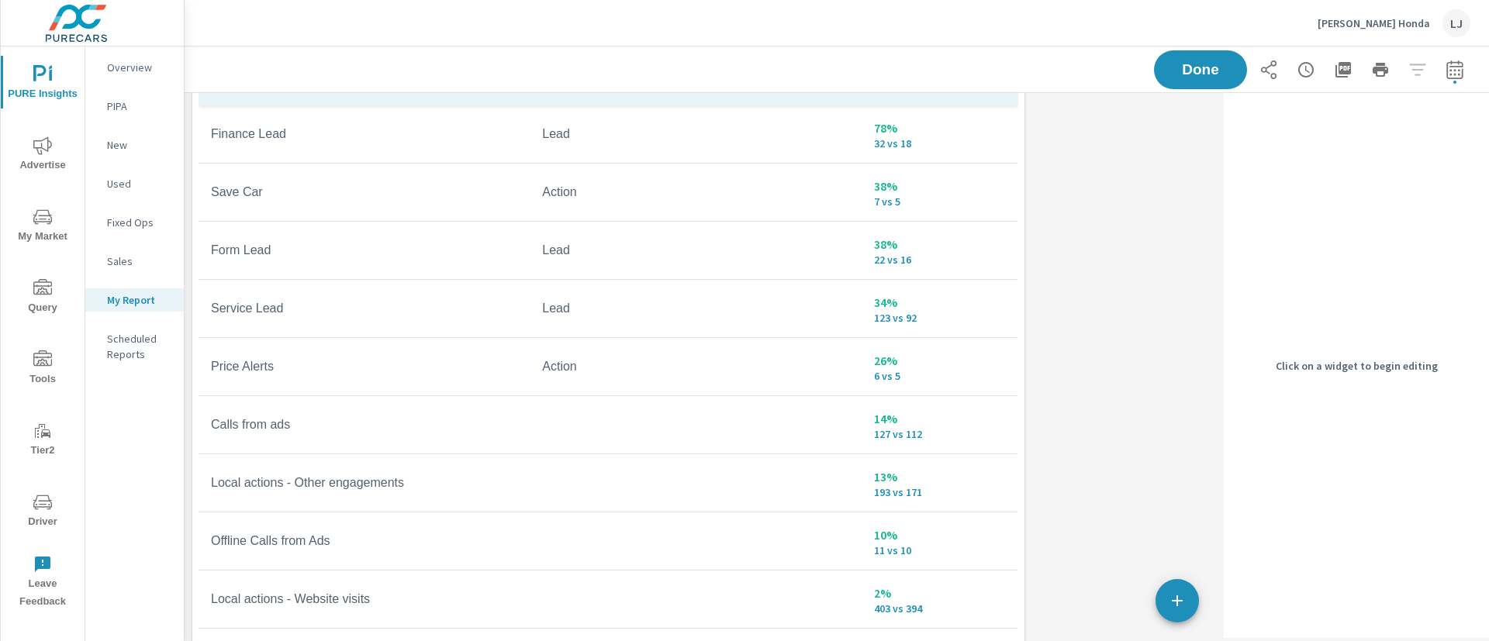
scroll to position [0, 0]
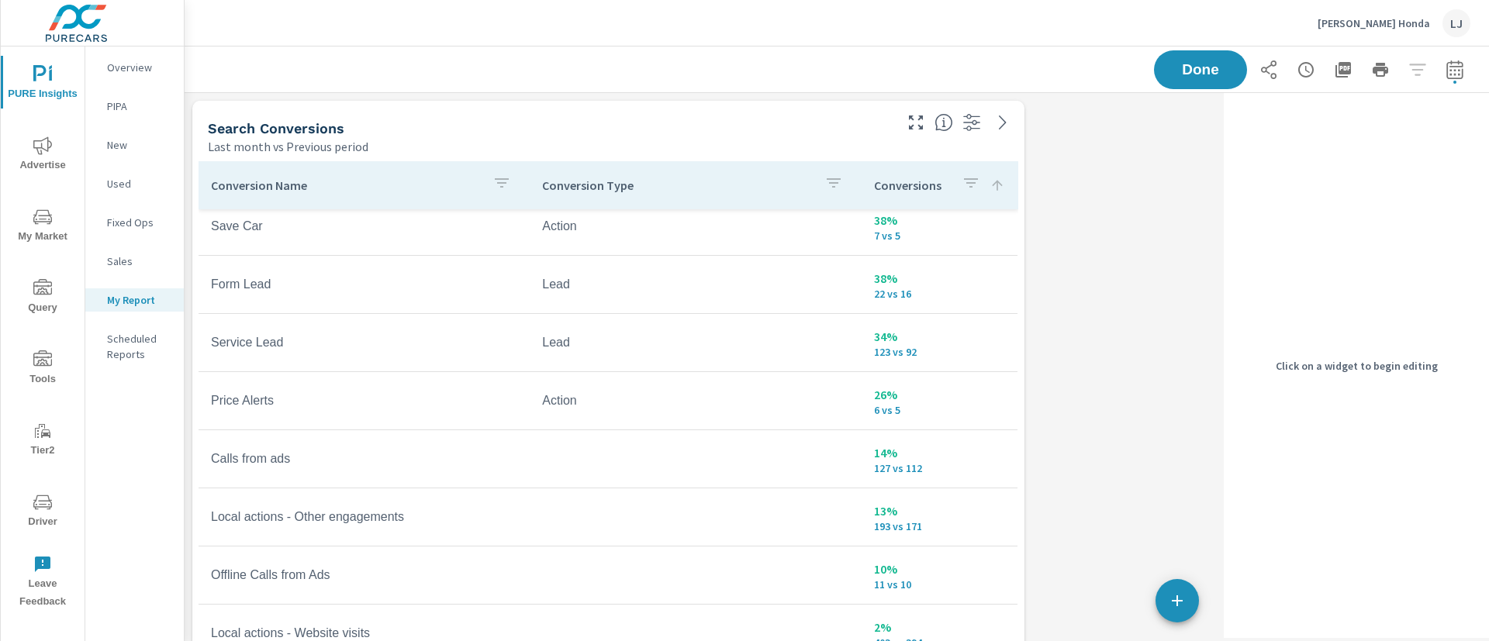
scroll to position [67, 0]
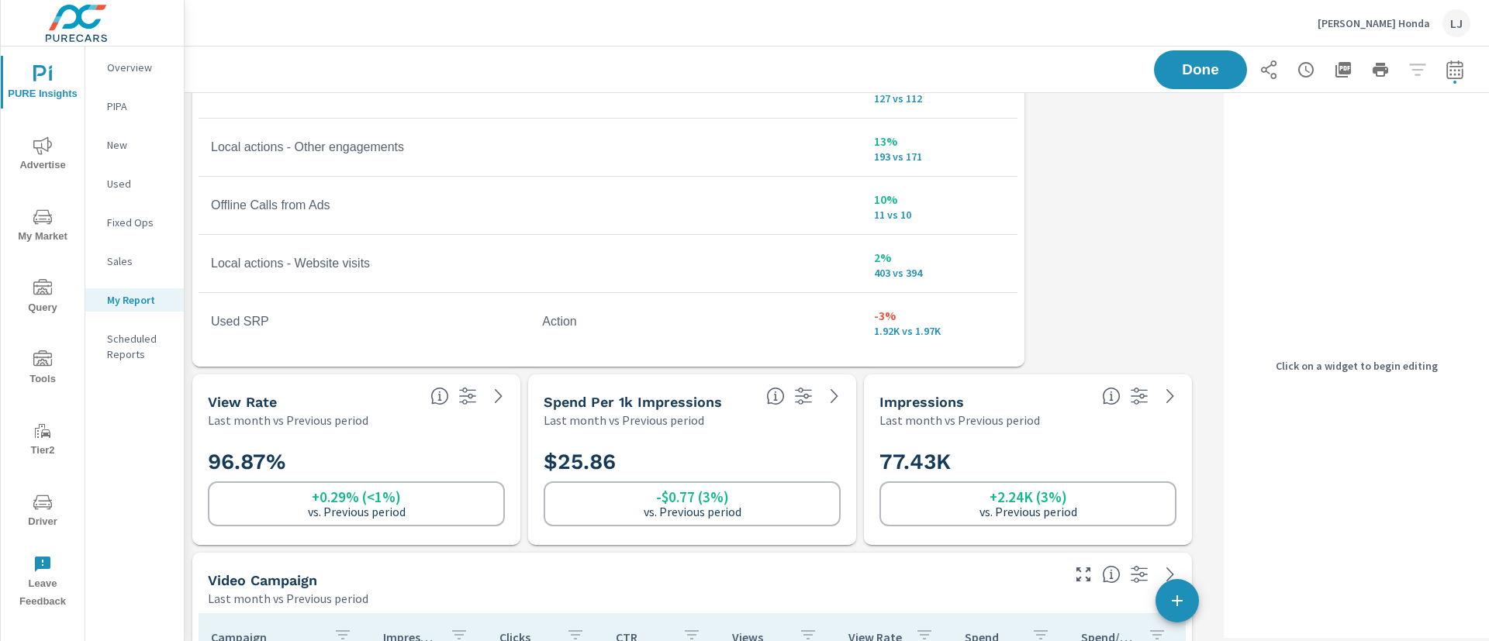
scroll to position [442, 0]
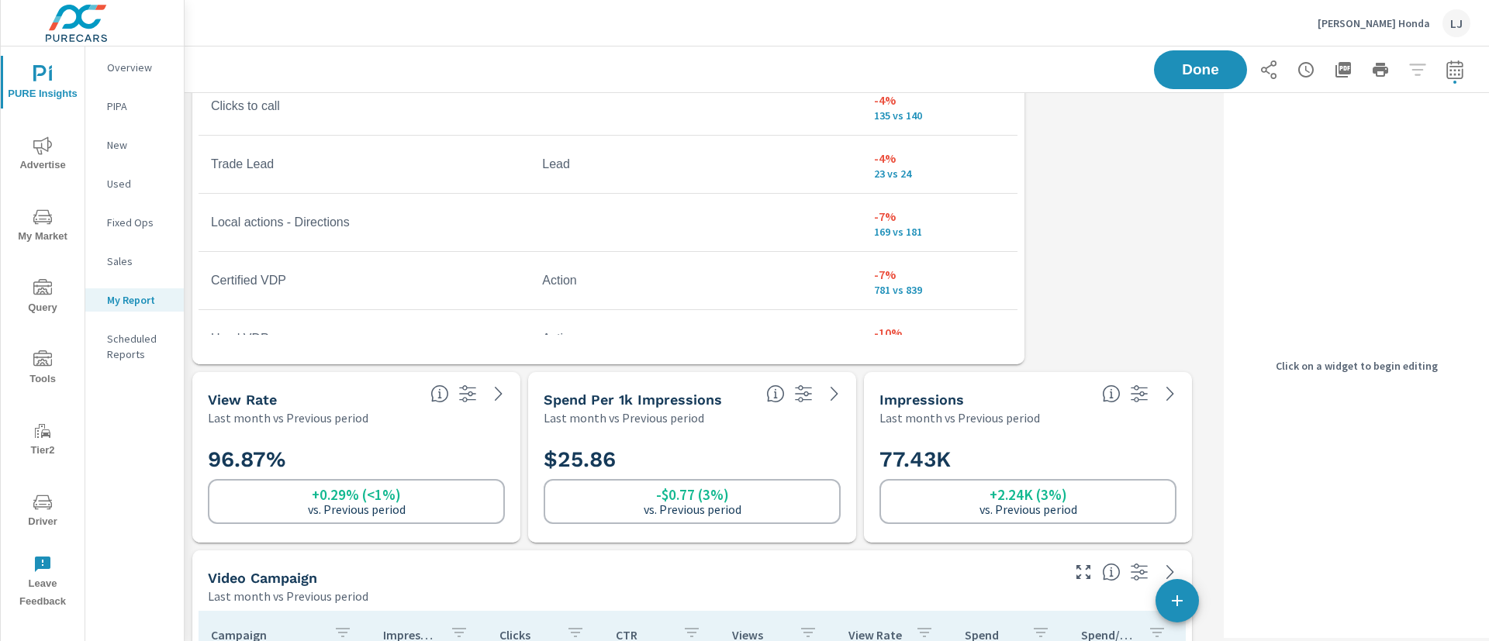
scroll to position [163, 0]
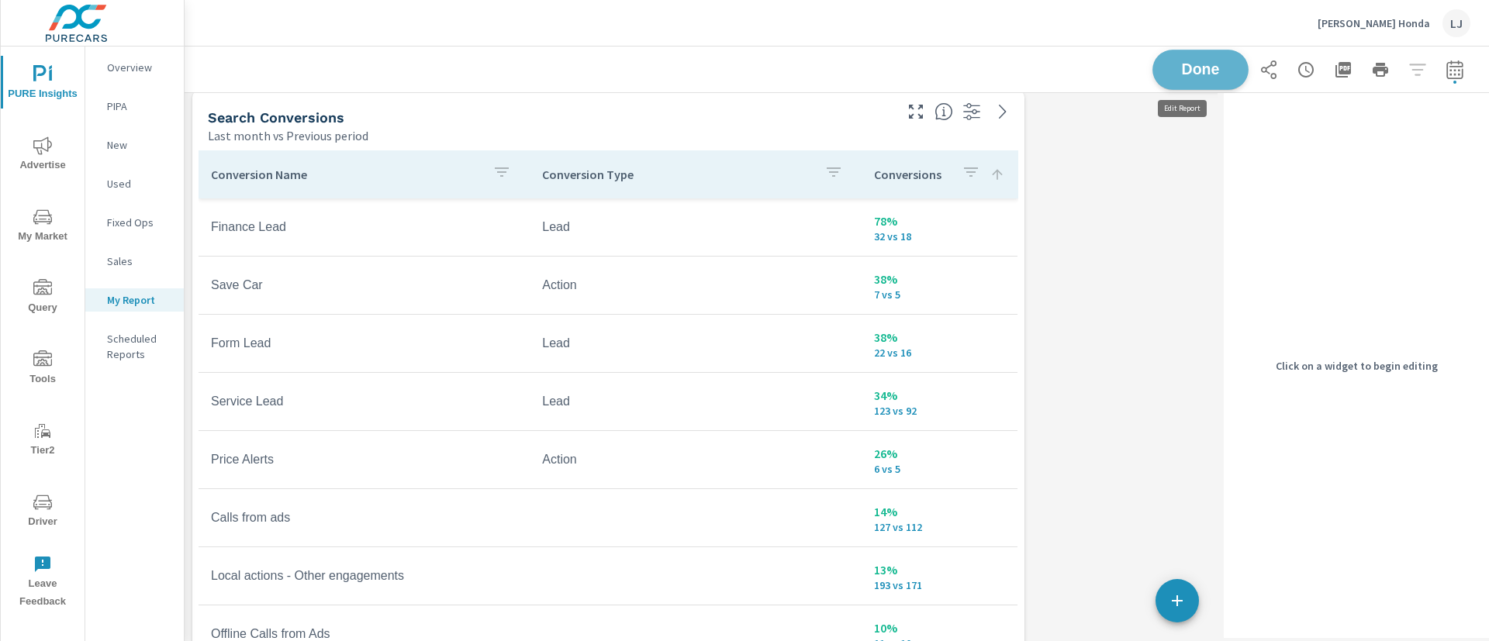
scroll to position [2006, 1051]
click at [1198, 68] on span "Done" at bounding box center [1200, 69] width 64 height 15
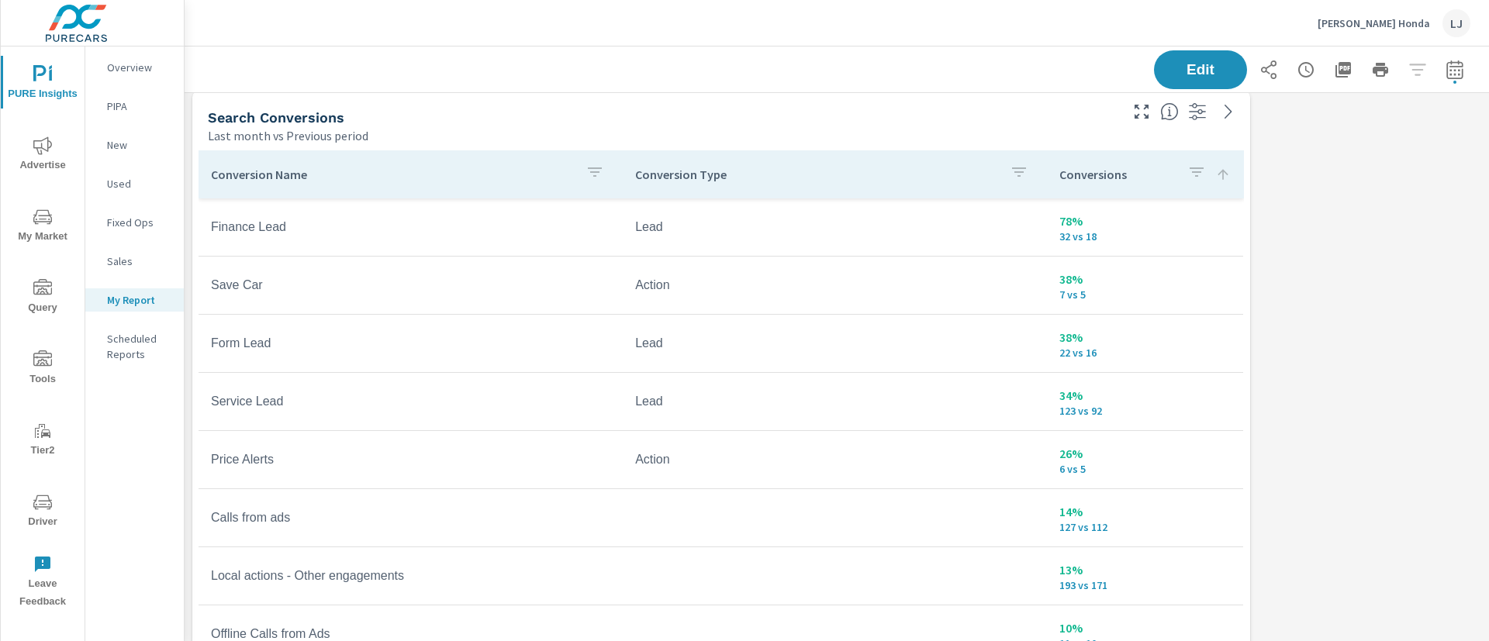
scroll to position [2006, 1323]
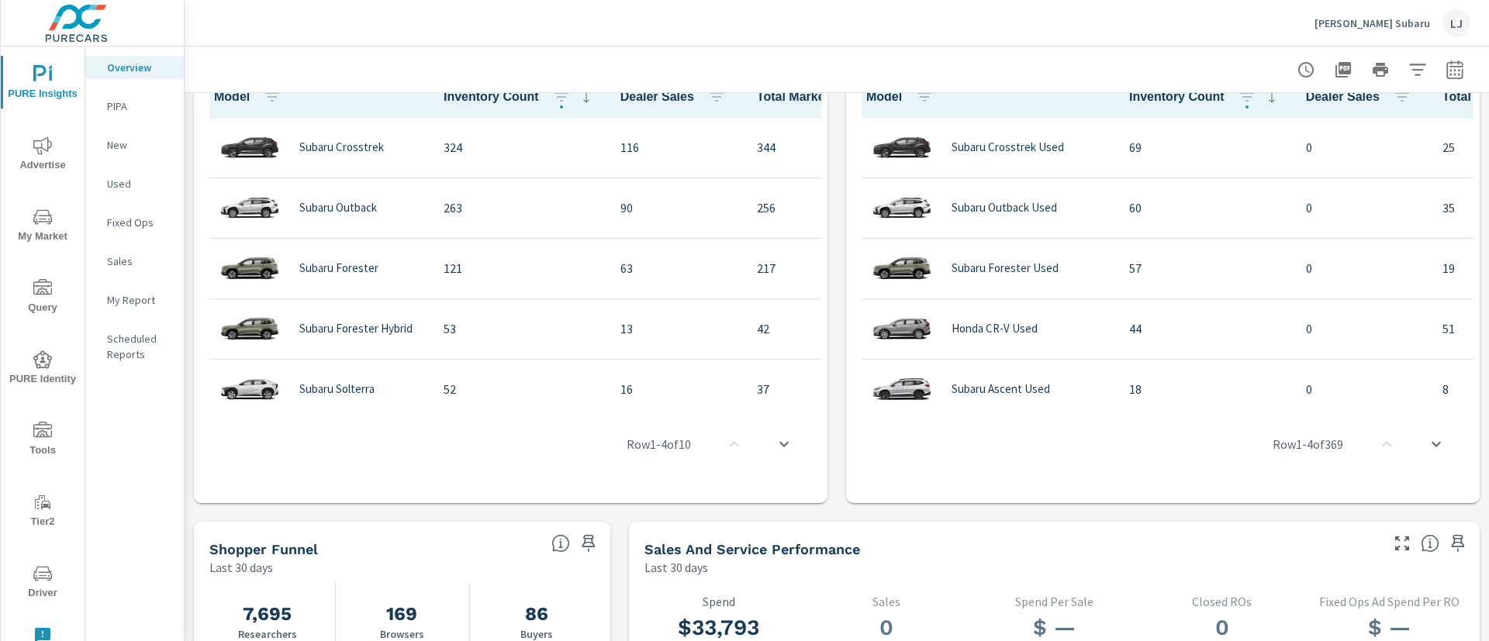
scroll to position [1114, 0]
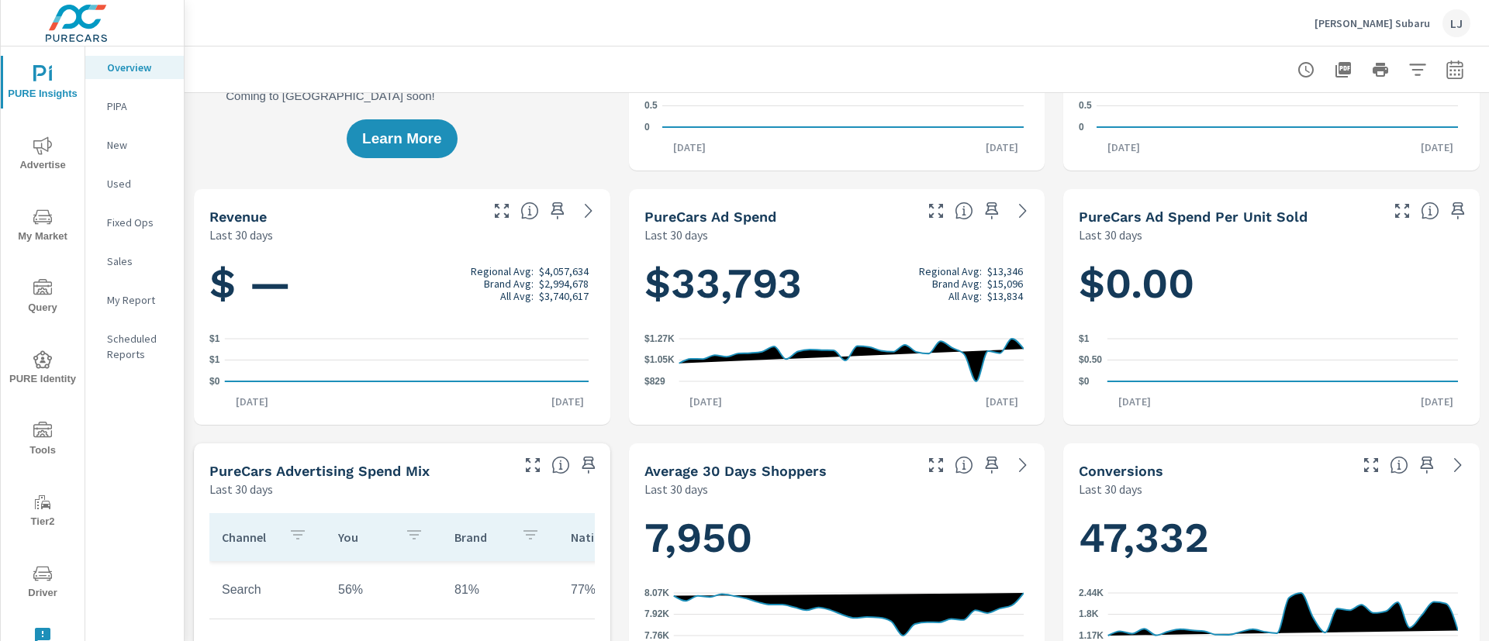
scroll to position [183, 0]
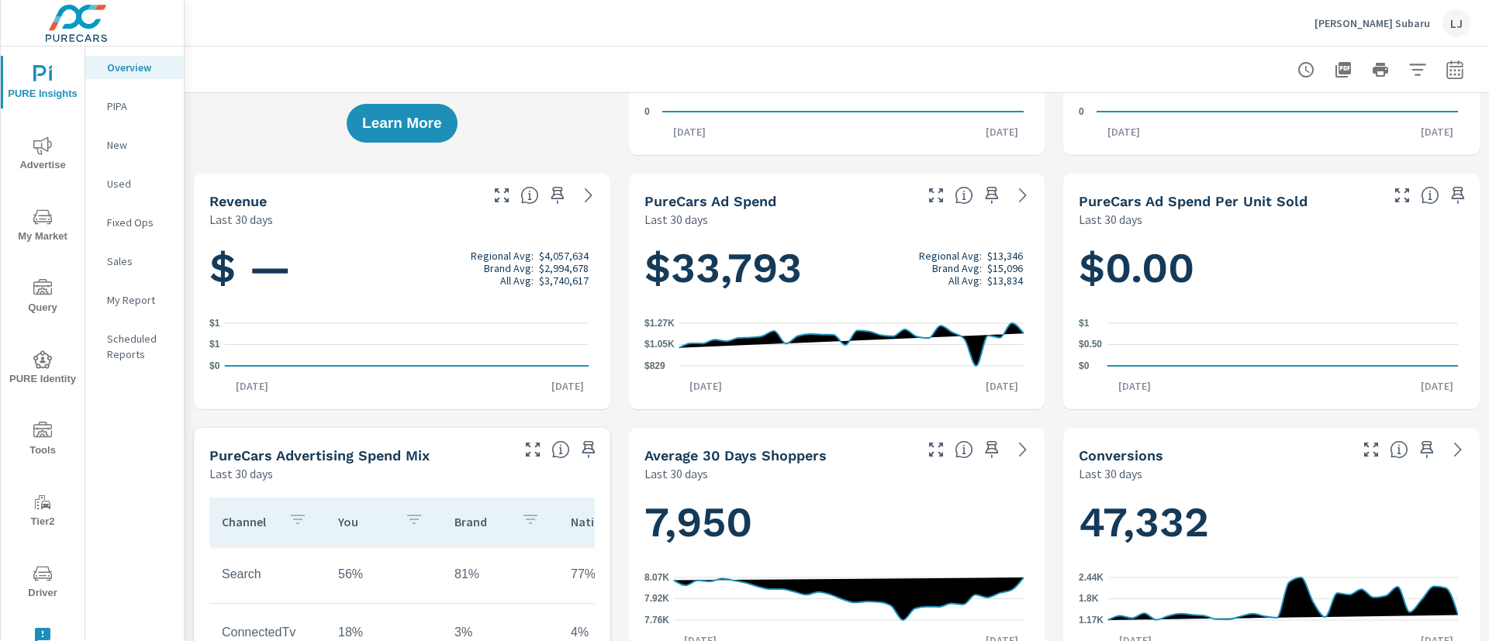
click at [43, 149] on icon "nav menu" at bounding box center [42, 145] width 19 height 18
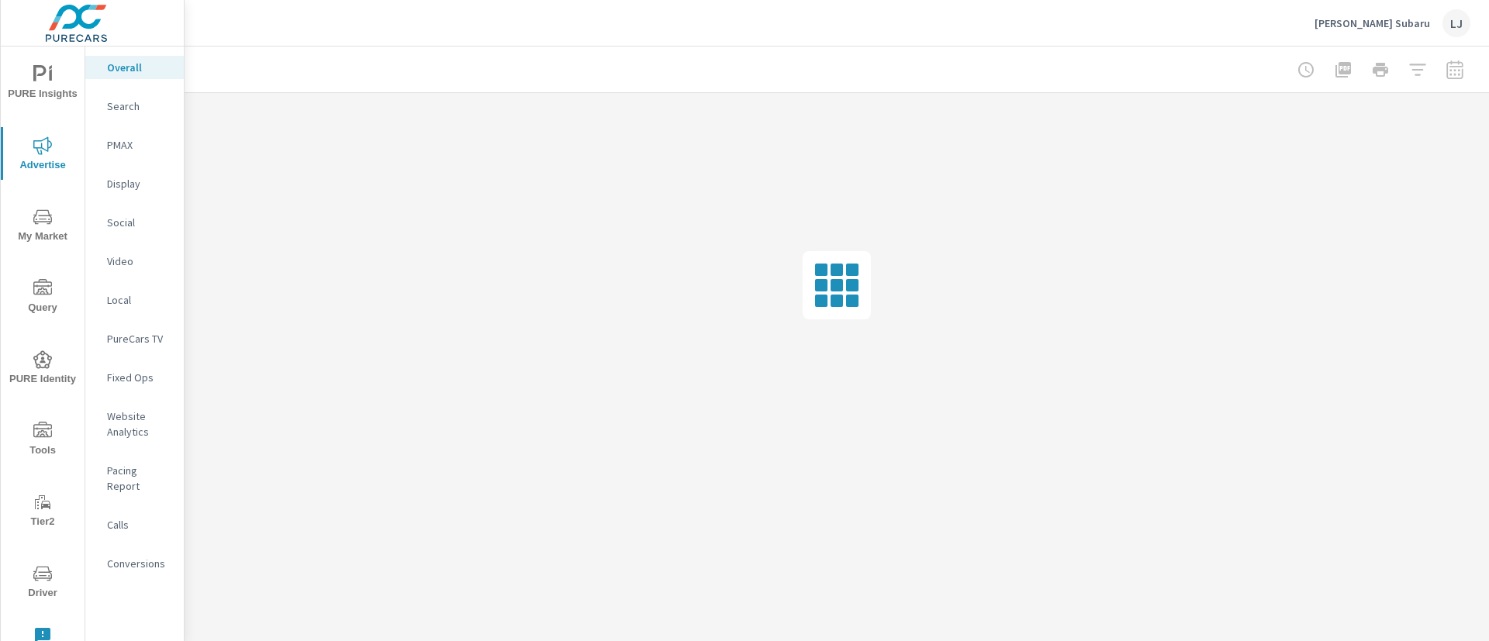
click at [133, 100] on p "Search" at bounding box center [139, 106] width 64 height 16
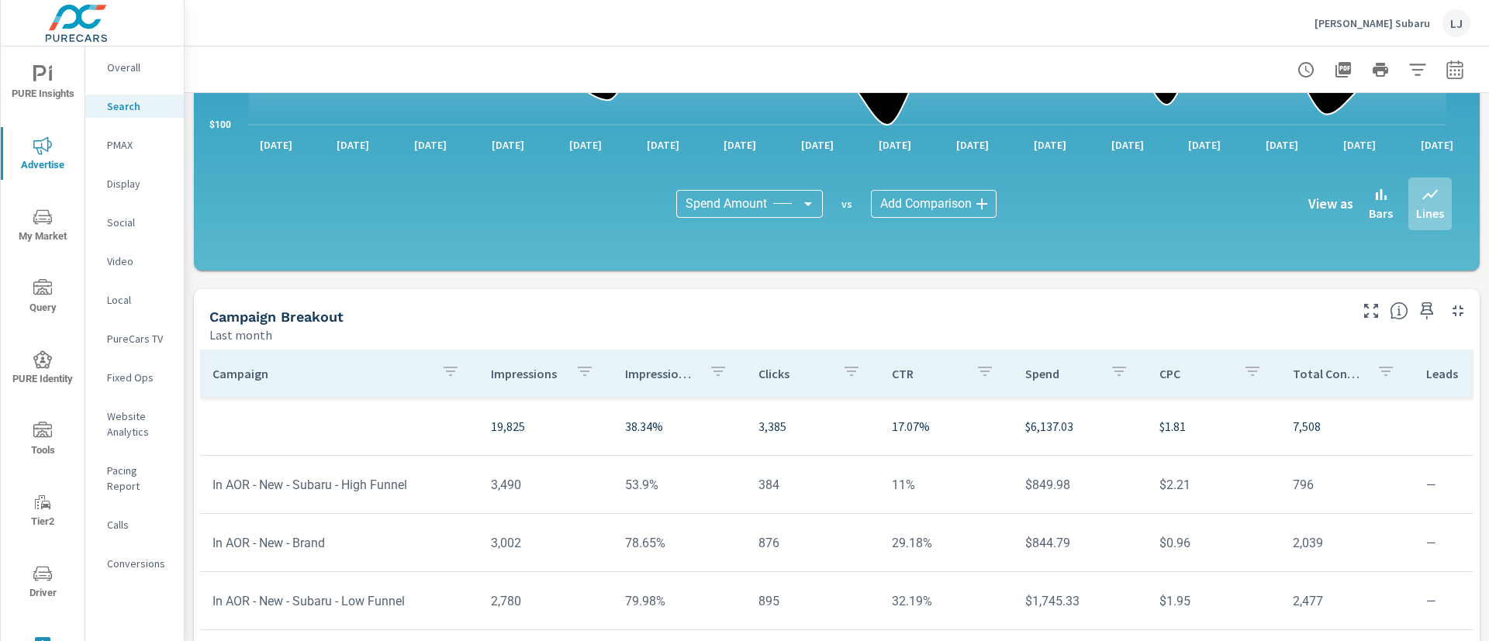
scroll to position [1105, 0]
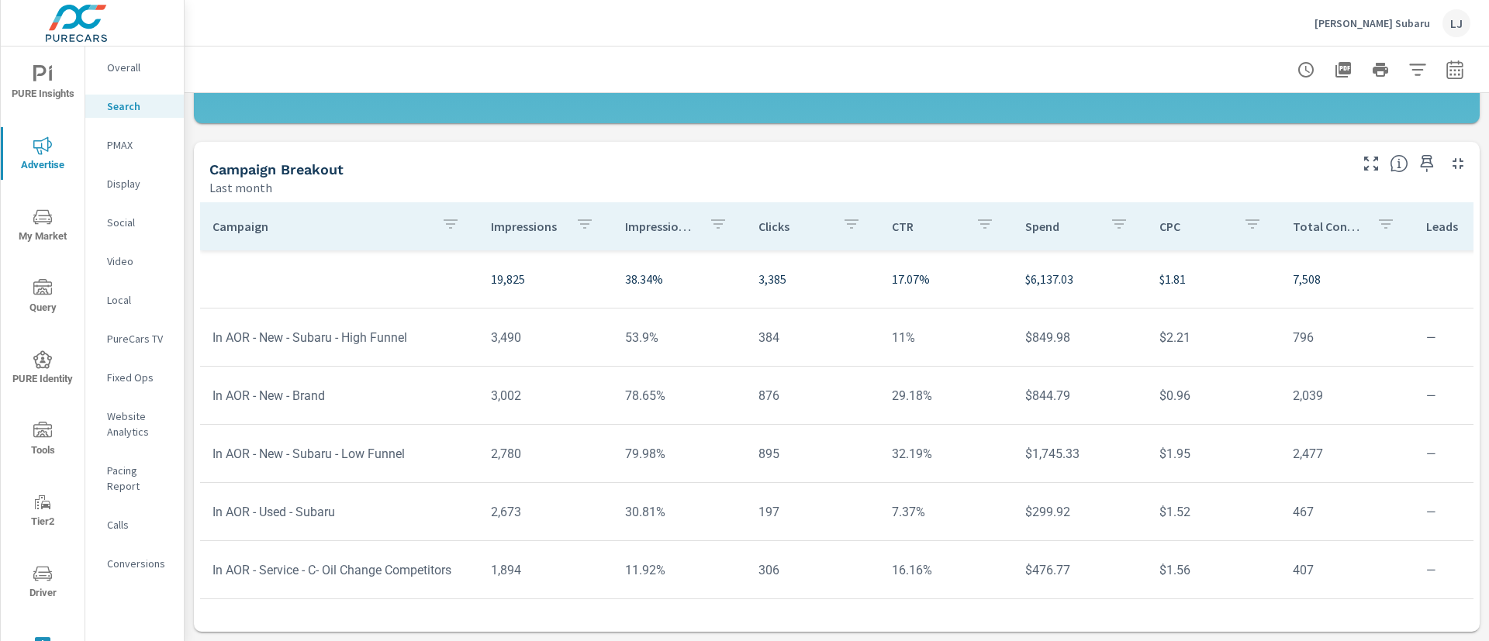
click at [124, 556] on p "Conversions" at bounding box center [139, 564] width 64 height 16
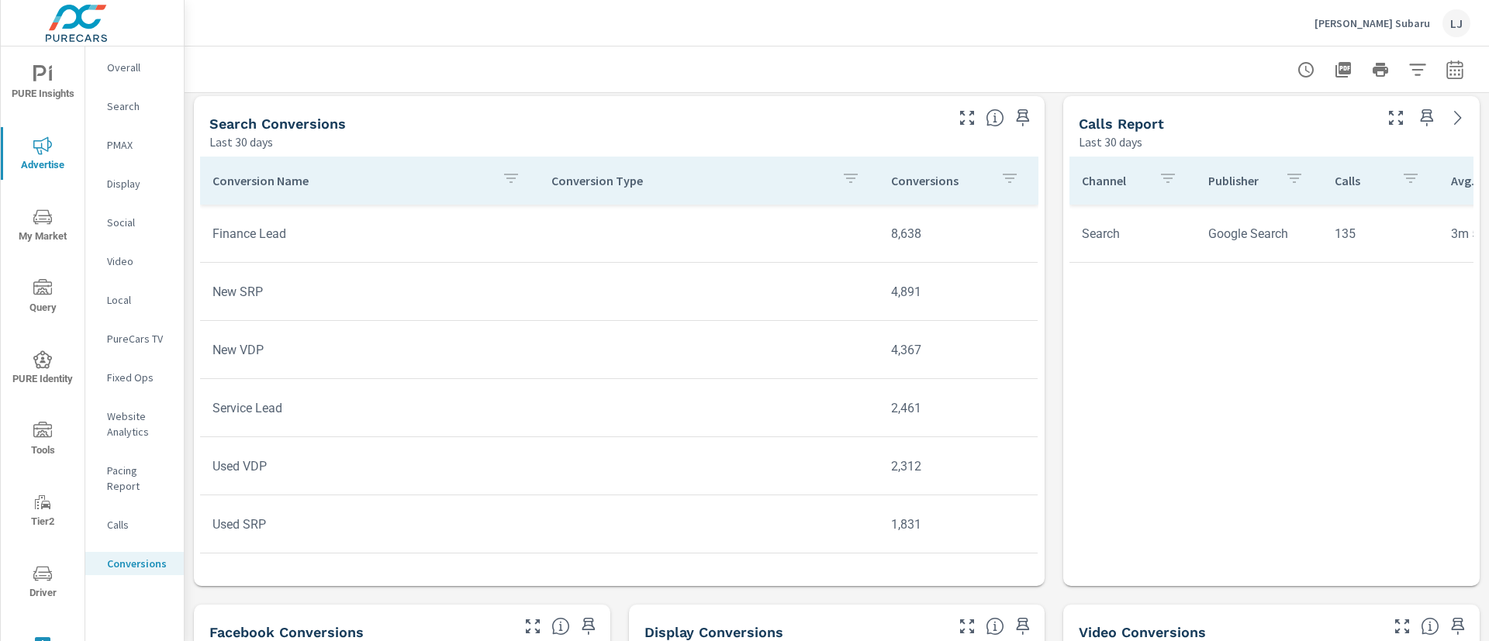
scroll to position [644, 0]
click at [1015, 112] on icon "button" at bounding box center [1022, 115] width 19 height 19
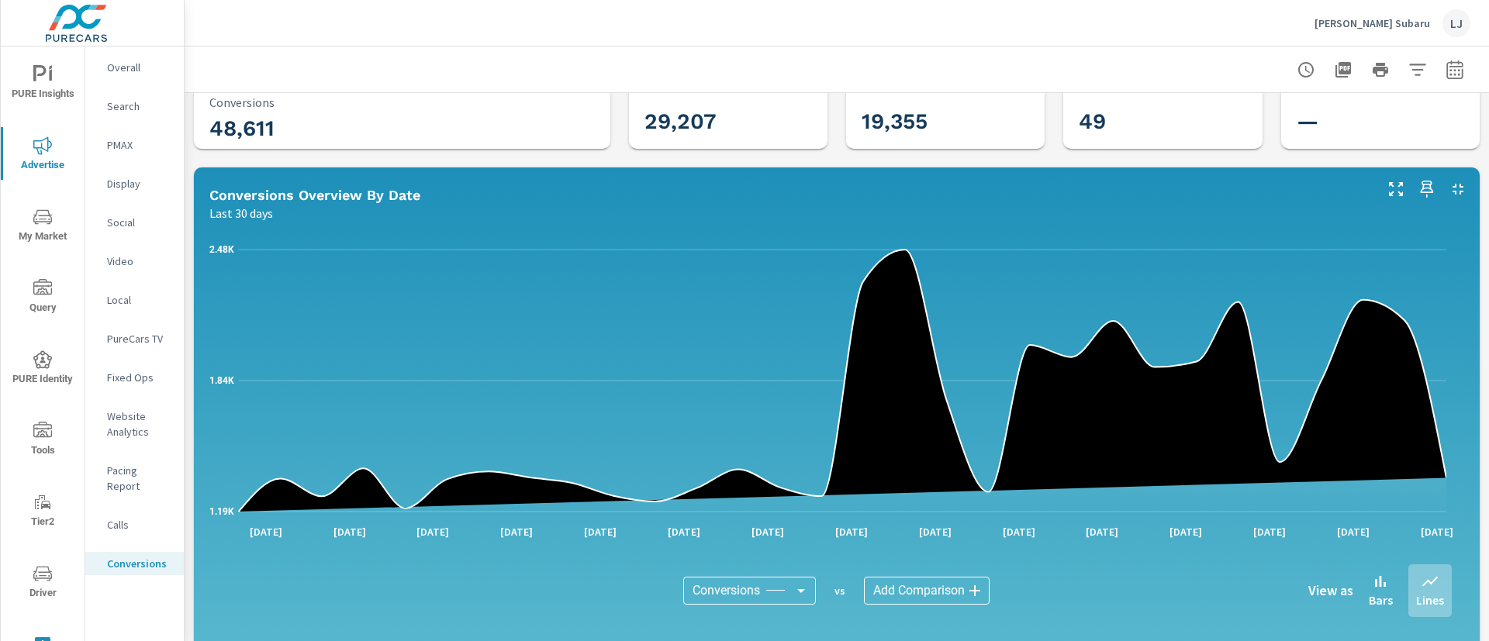
scroll to position [49, 0]
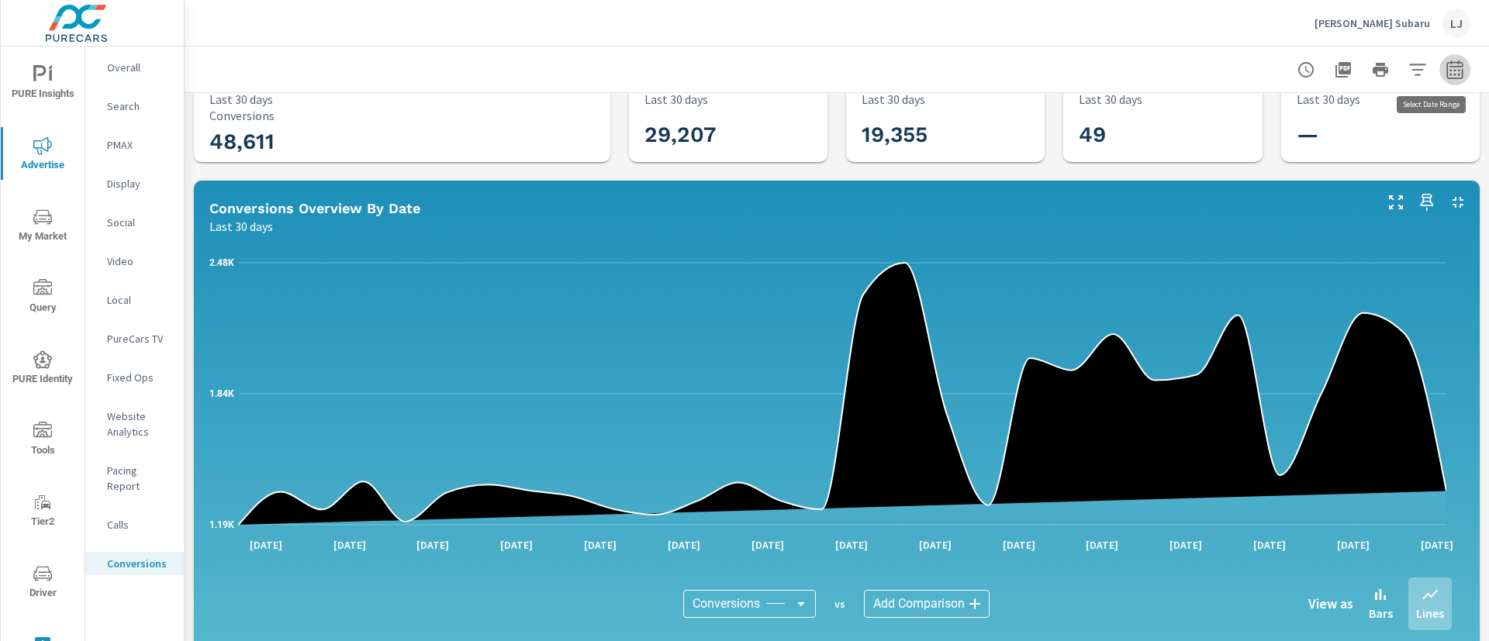
click at [1439, 69] on button "button" at bounding box center [1454, 69] width 31 height 31
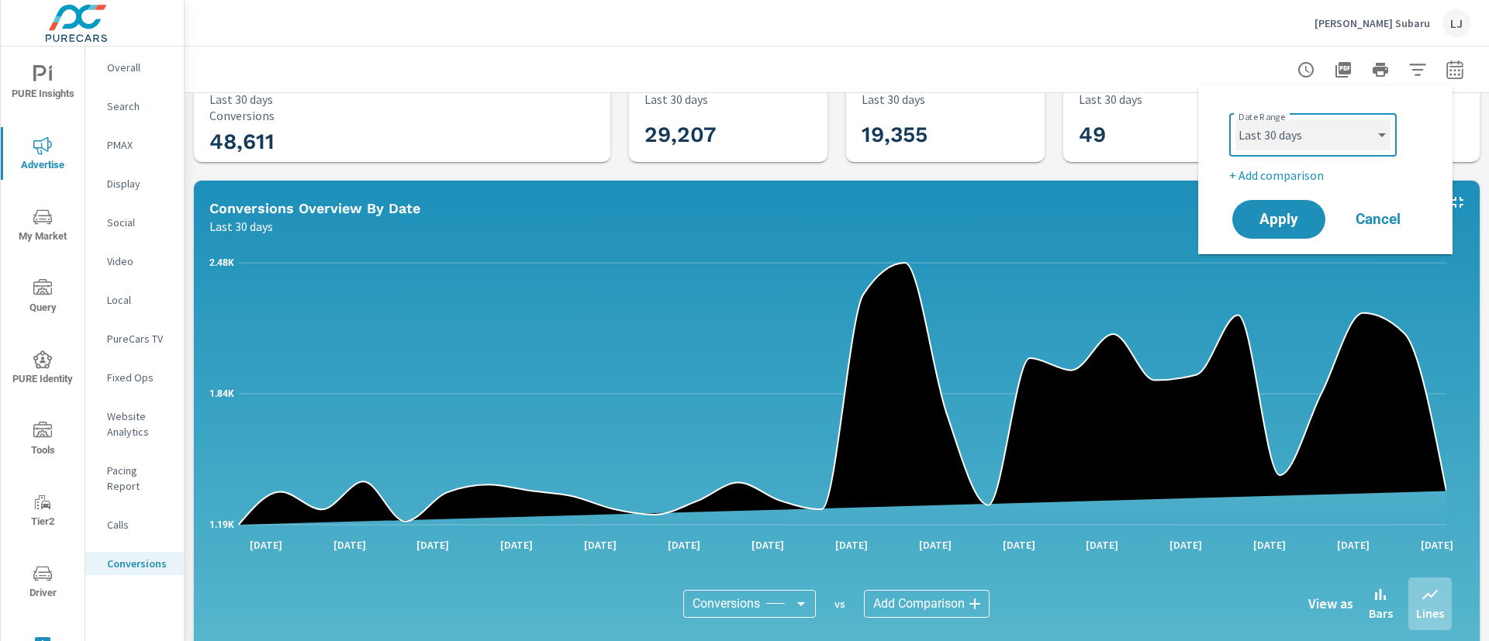
click at [1279, 140] on select "Custom [DATE] Last week Last 7 days Last 14 days Last 30 days Last 45 days Last…" at bounding box center [1312, 134] width 155 height 31
click at [1235, 119] on select "Custom [DATE] Last week Last 7 days Last 14 days Last 30 days Last 45 days Last…" at bounding box center [1312, 134] width 155 height 31
select select "Last month"
click at [1263, 175] on p "+ Add comparison" at bounding box center [1328, 175] width 198 height 19
select select "Previous period"
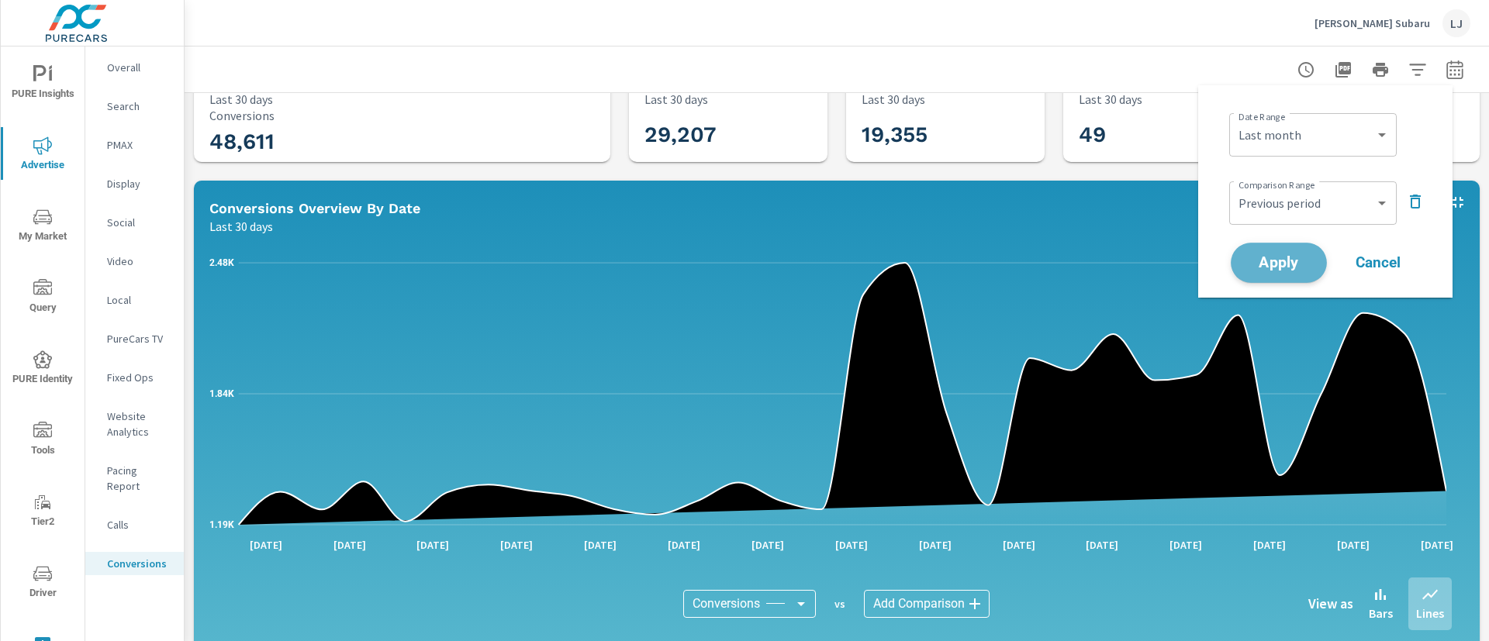
click at [1279, 271] on span "Apply" at bounding box center [1279, 263] width 64 height 15
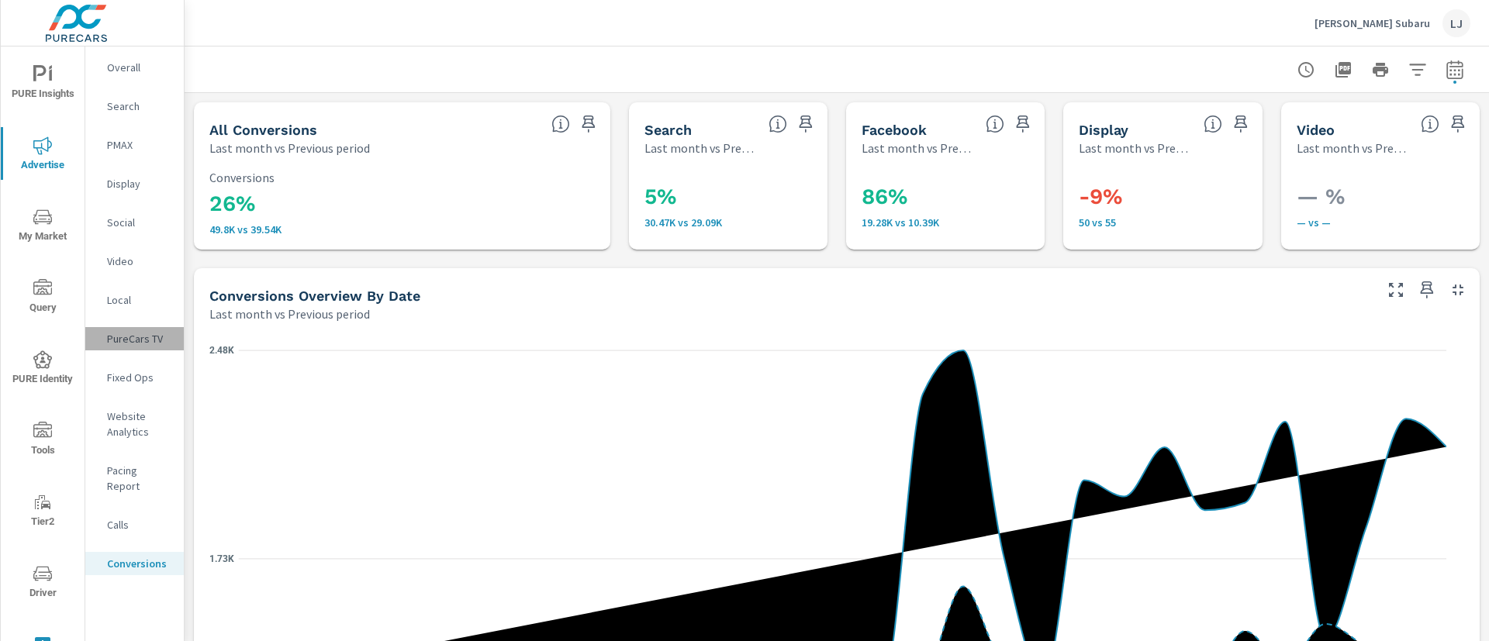
click at [123, 331] on p "PureCars TV" at bounding box center [139, 339] width 64 height 16
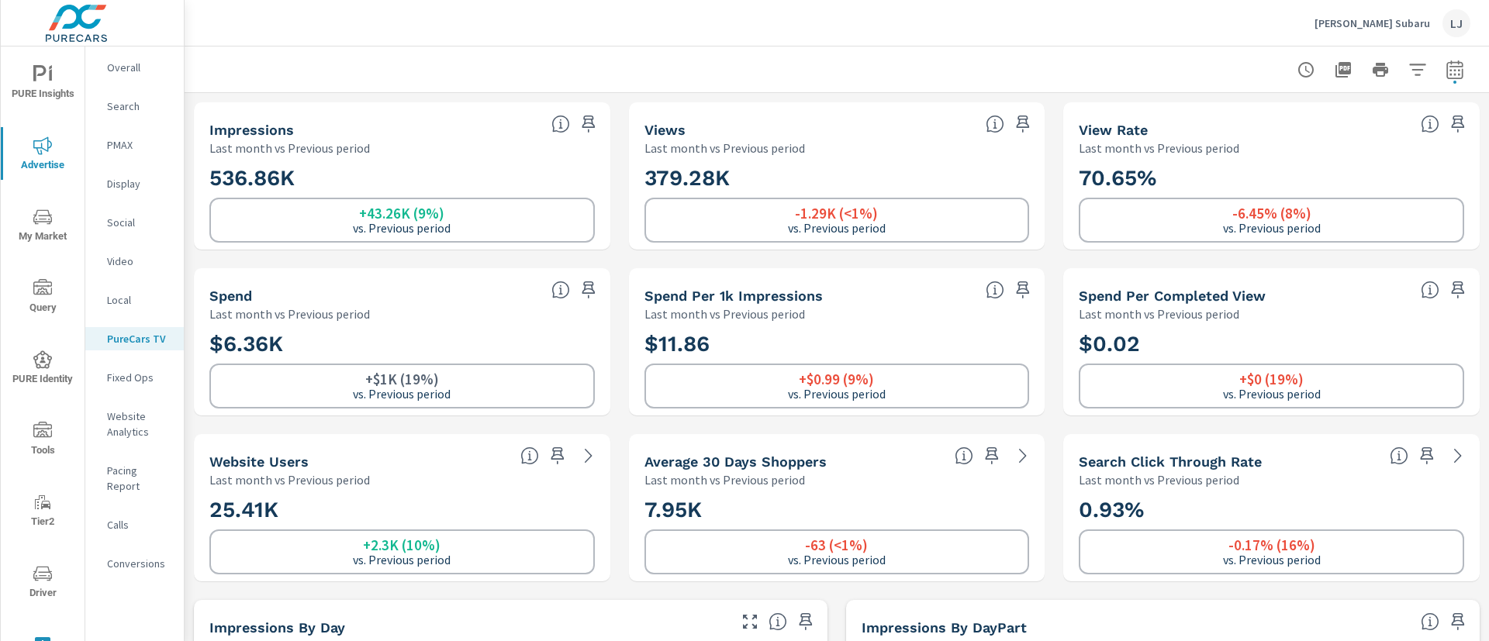
click at [579, 127] on icon "button" at bounding box center [588, 124] width 19 height 19
click at [1448, 121] on icon "button" at bounding box center [1457, 124] width 19 height 19
click at [1013, 292] on icon "button" at bounding box center [1022, 290] width 19 height 19
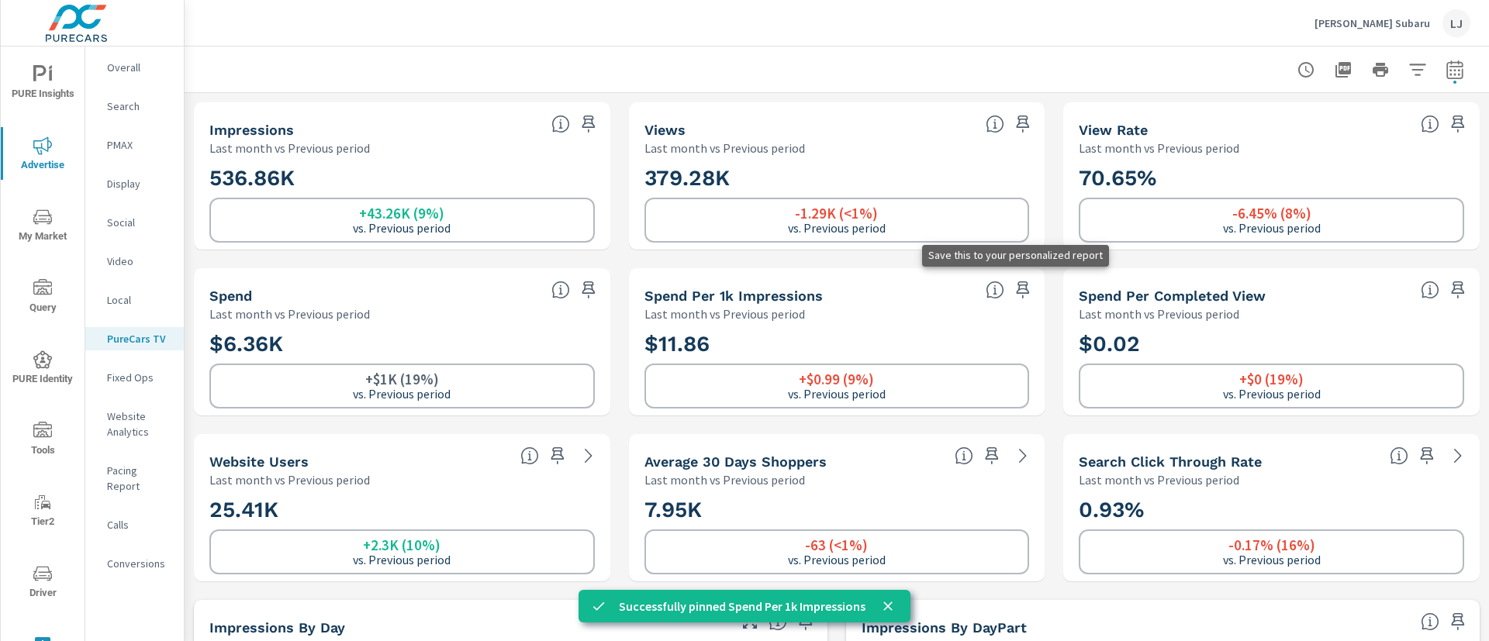
scroll to position [1, 0]
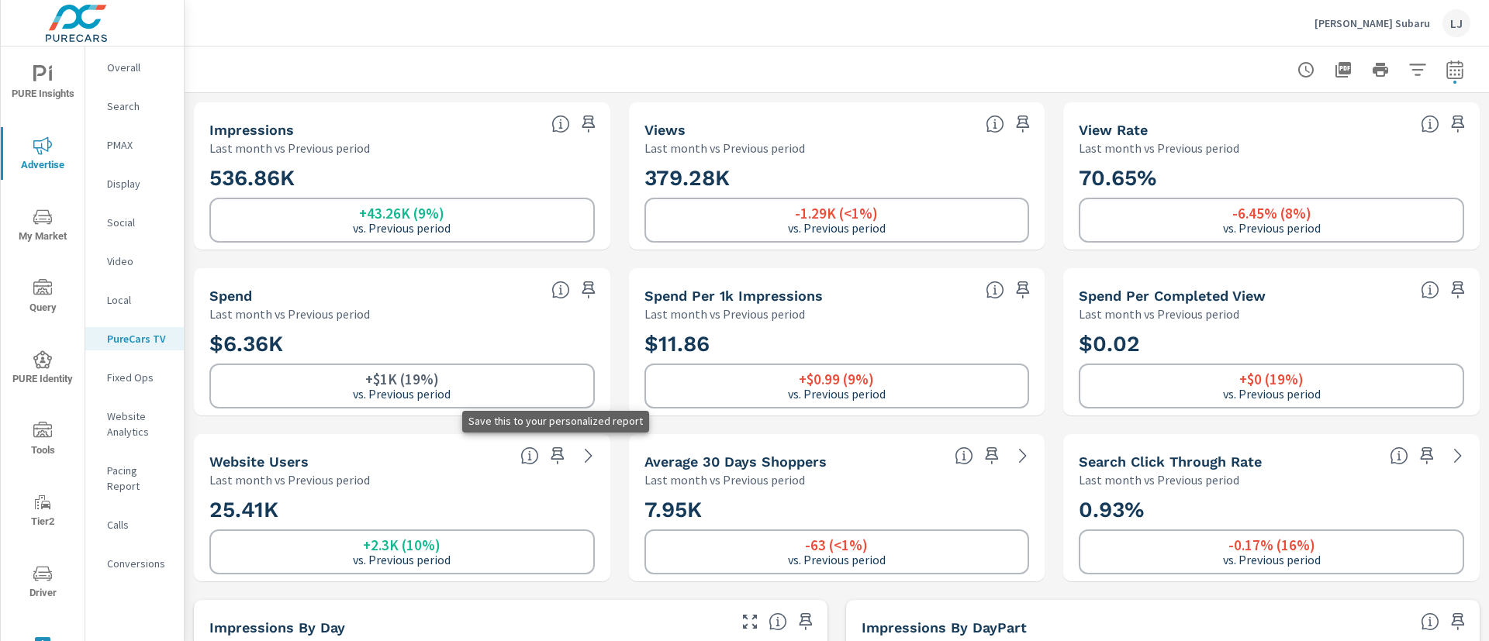
click at [551, 454] on icon "button" at bounding box center [557, 456] width 19 height 19
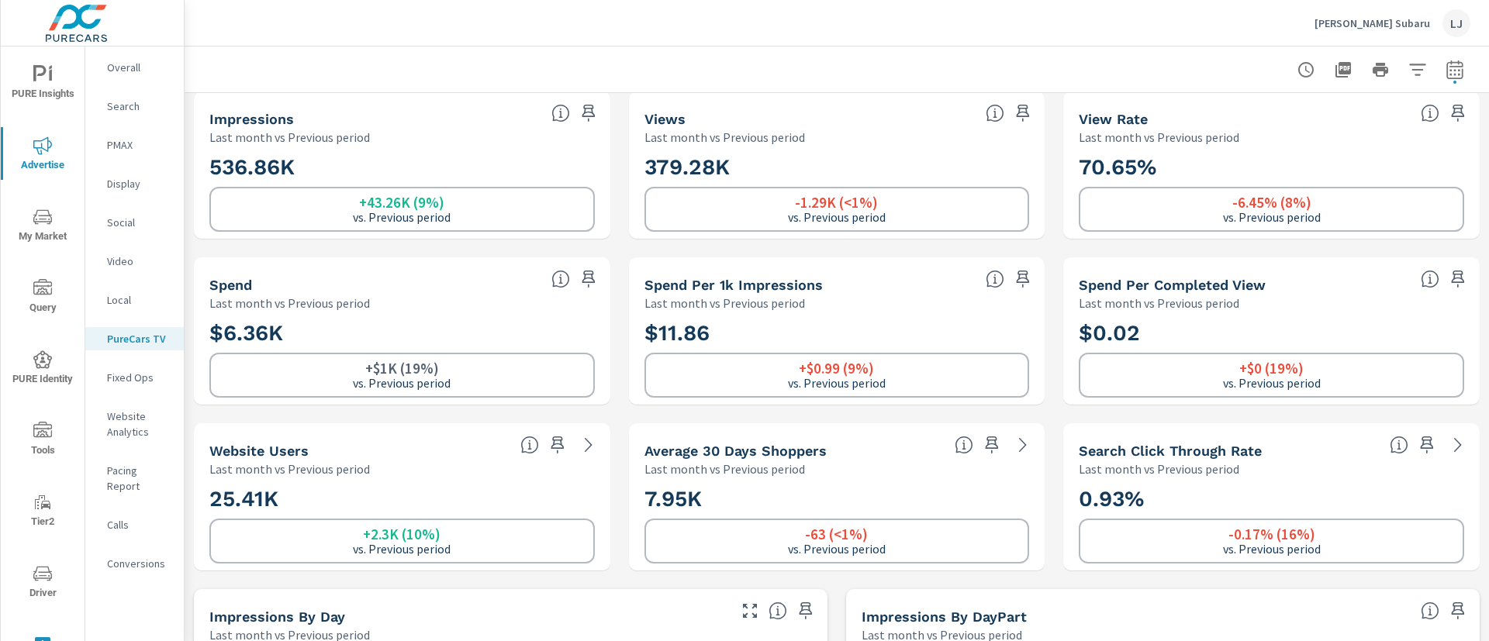
scroll to position [0, 0]
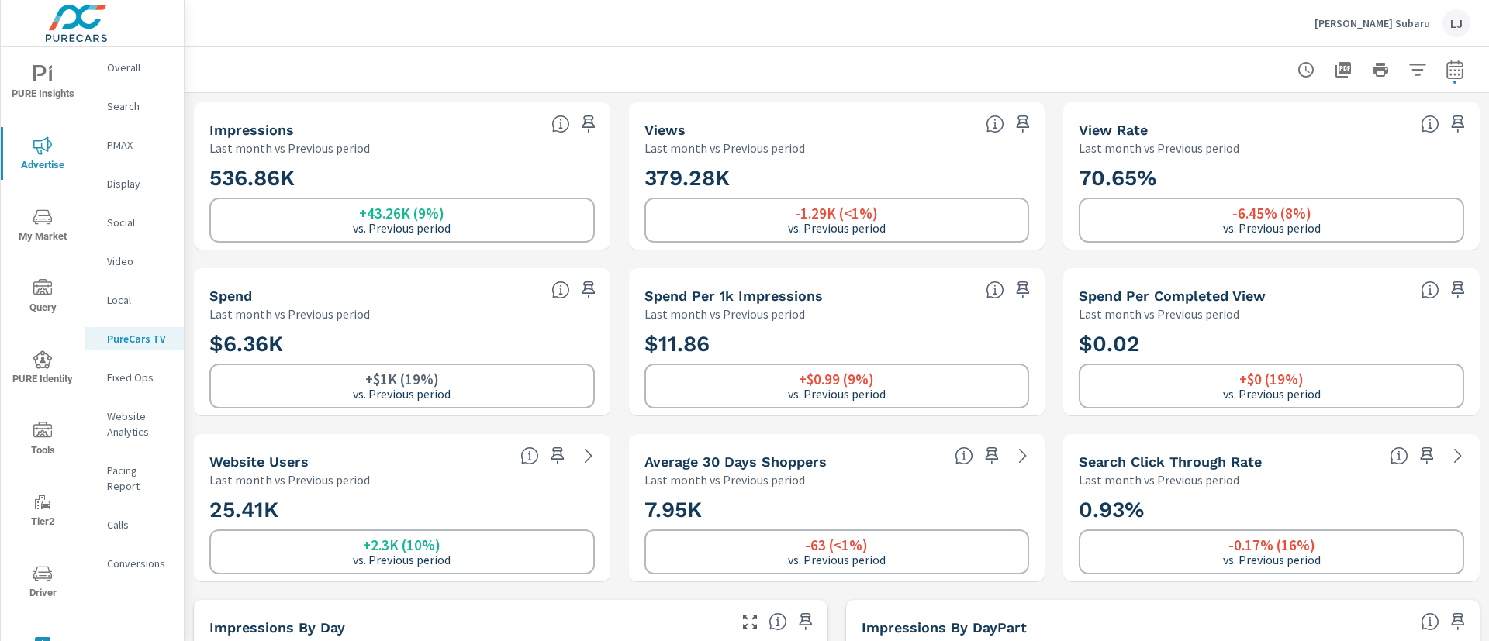
click at [133, 254] on p "Video" at bounding box center [139, 262] width 64 height 16
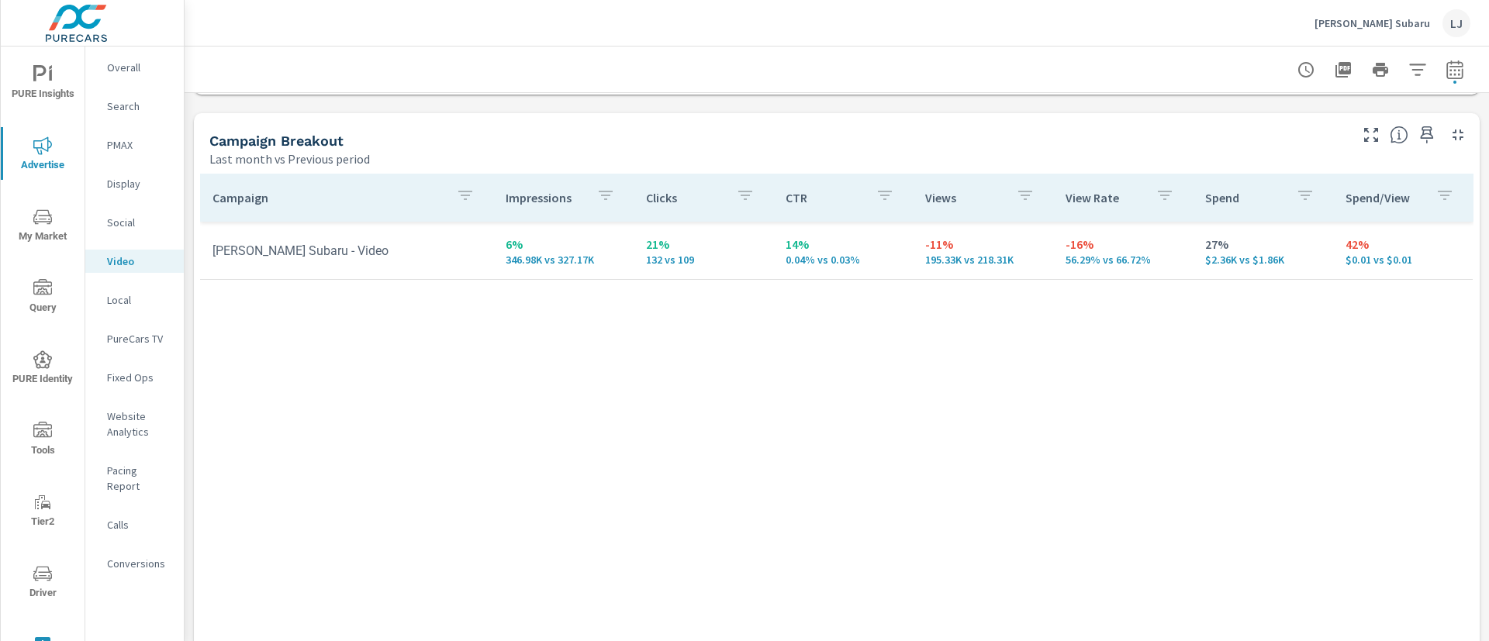
scroll to position [657, 0]
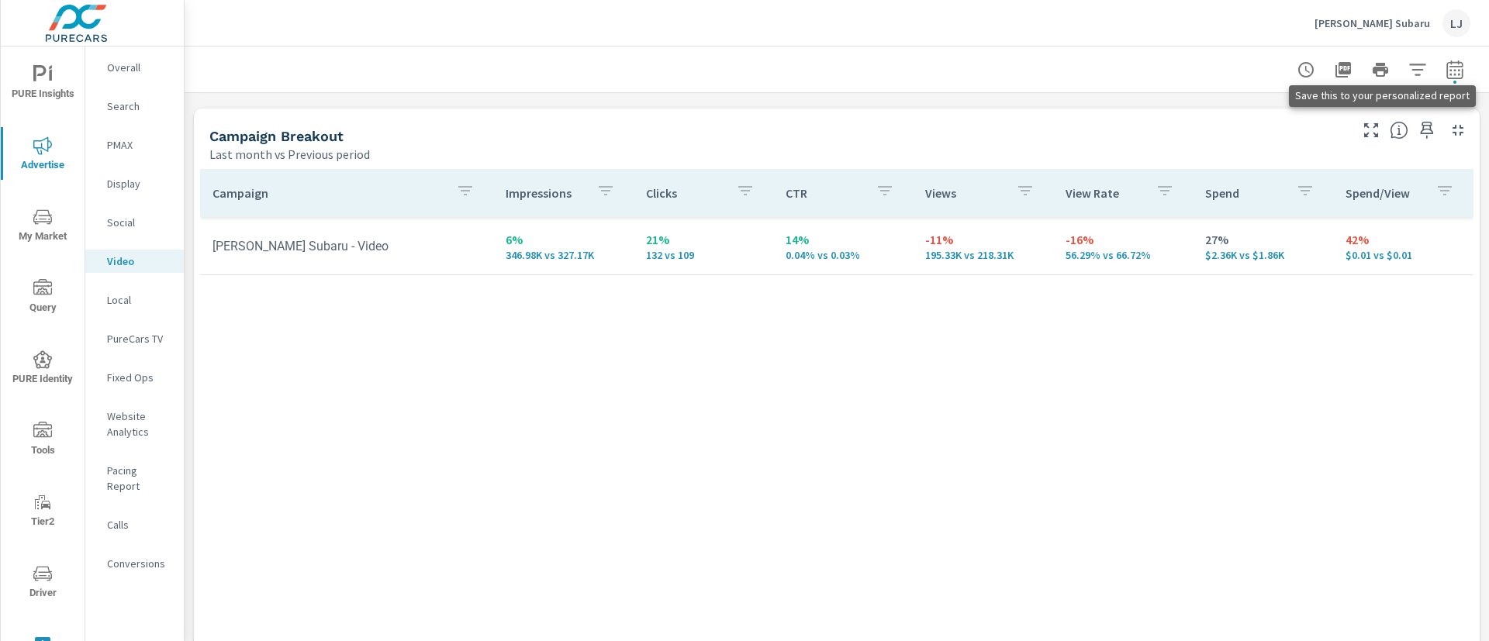
click at [1417, 136] on icon "button" at bounding box center [1426, 130] width 19 height 19
click at [100, 226] on div "Social" at bounding box center [134, 222] width 98 height 23
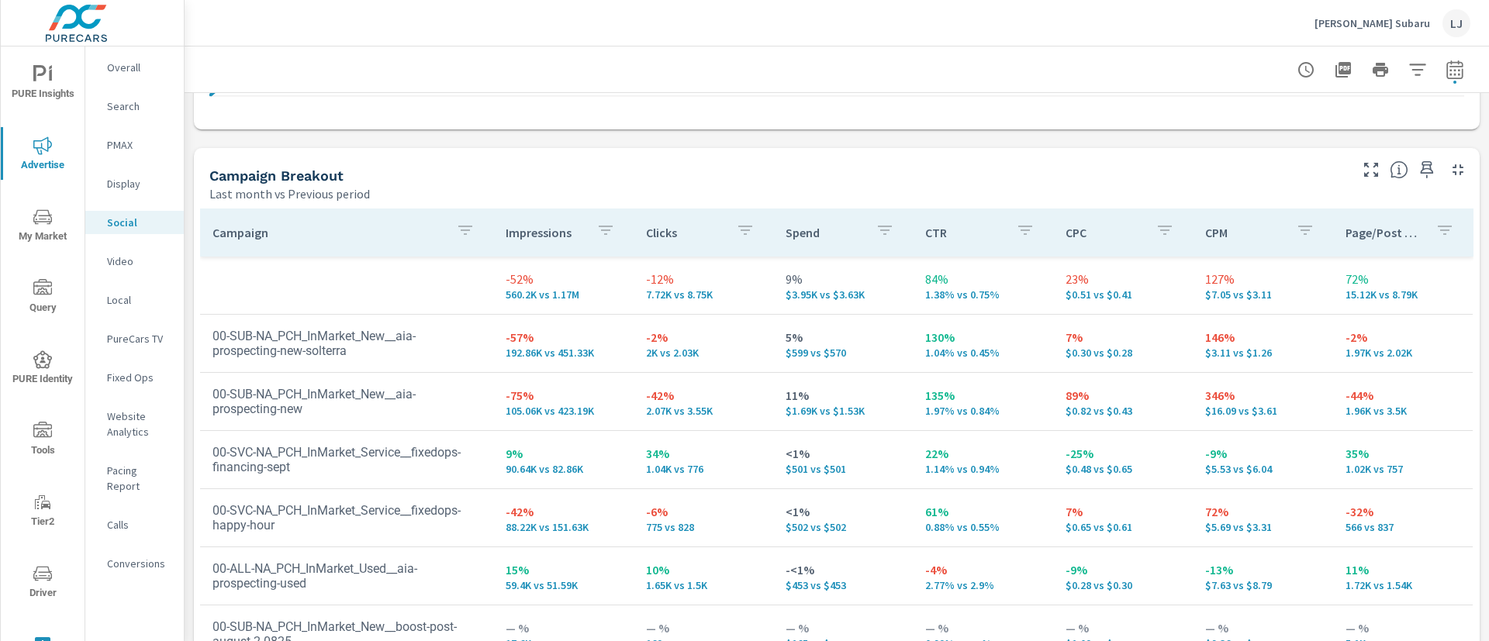
scroll to position [614, 0]
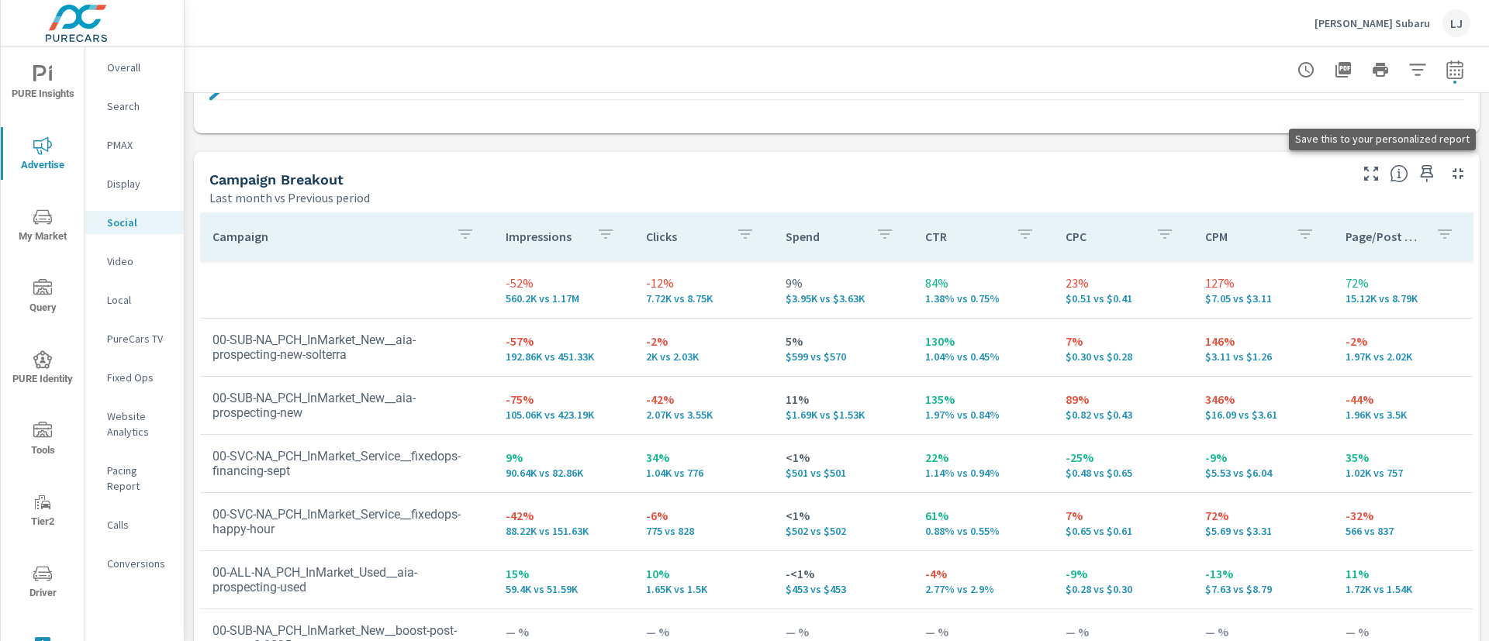
click at [1417, 178] on icon "button" at bounding box center [1426, 173] width 19 height 19
click at [43, 88] on span "PURE Insights" at bounding box center [42, 84] width 74 height 38
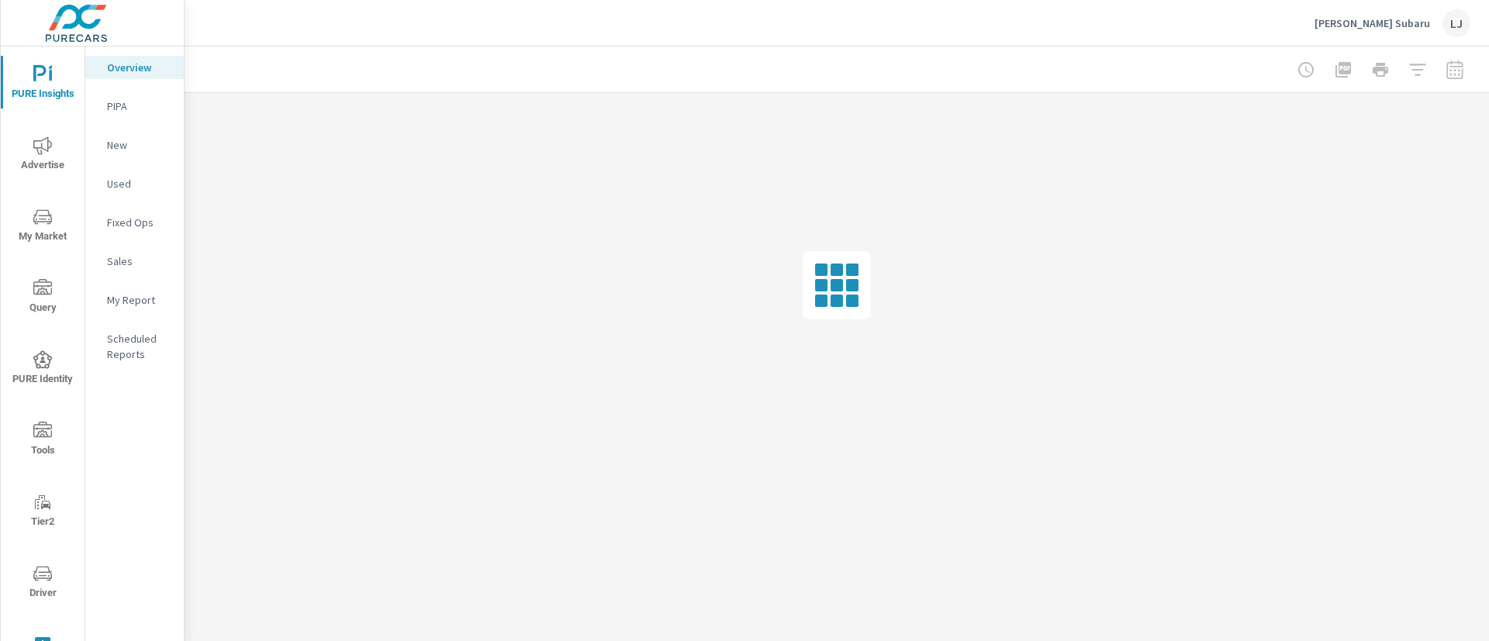
click at [135, 289] on div "My Report" at bounding box center [134, 299] width 98 height 23
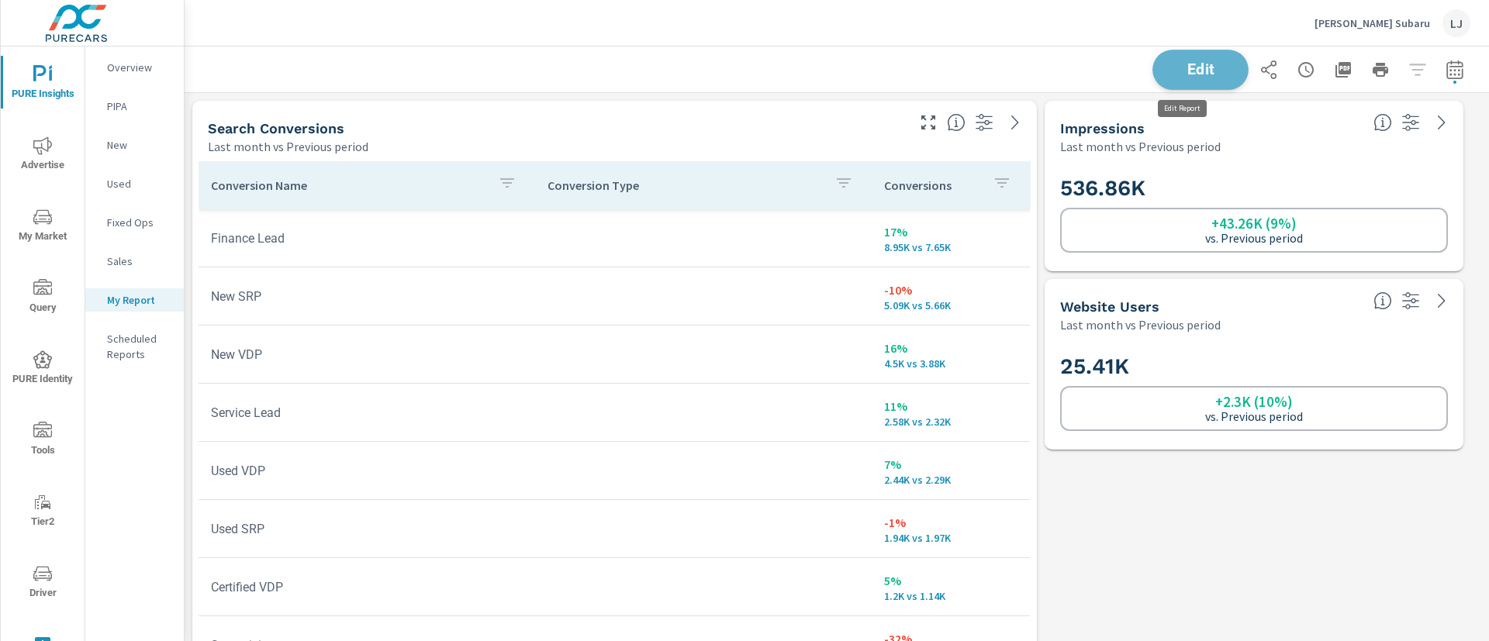
click at [1171, 58] on button "Edit" at bounding box center [1200, 70] width 96 height 40
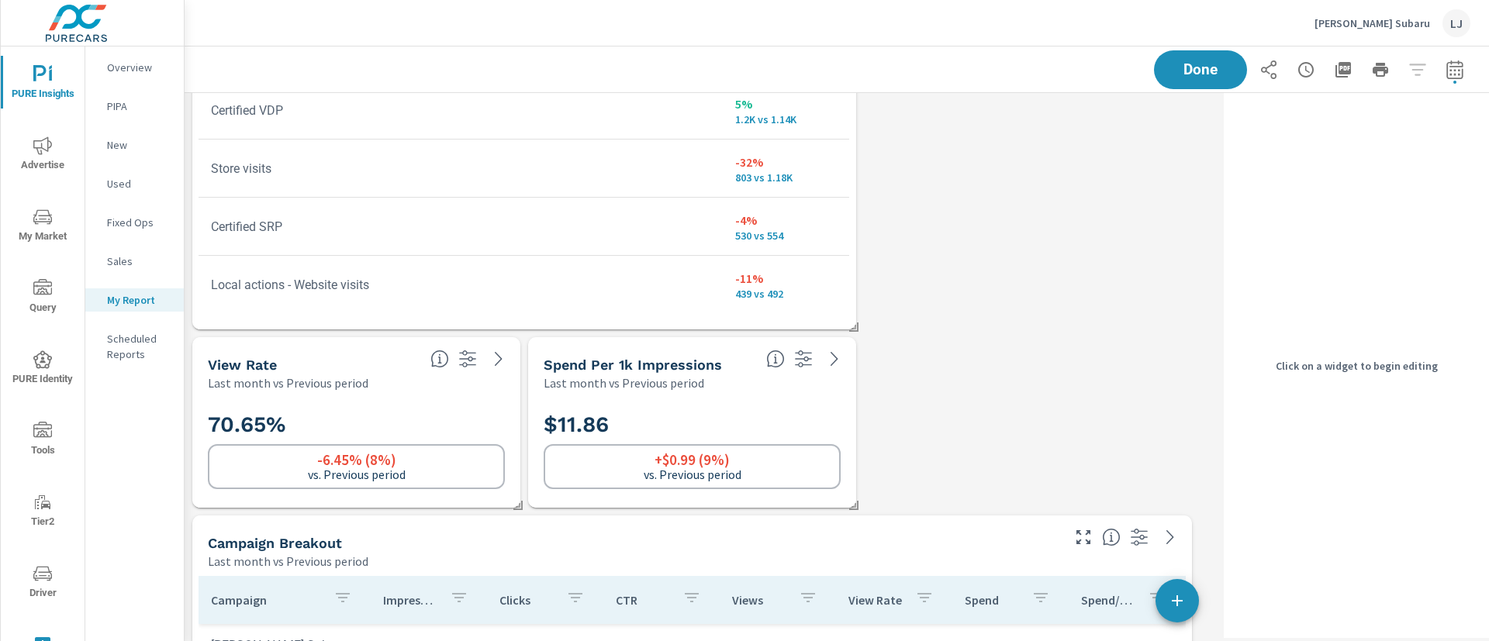
scroll to position [548, 0]
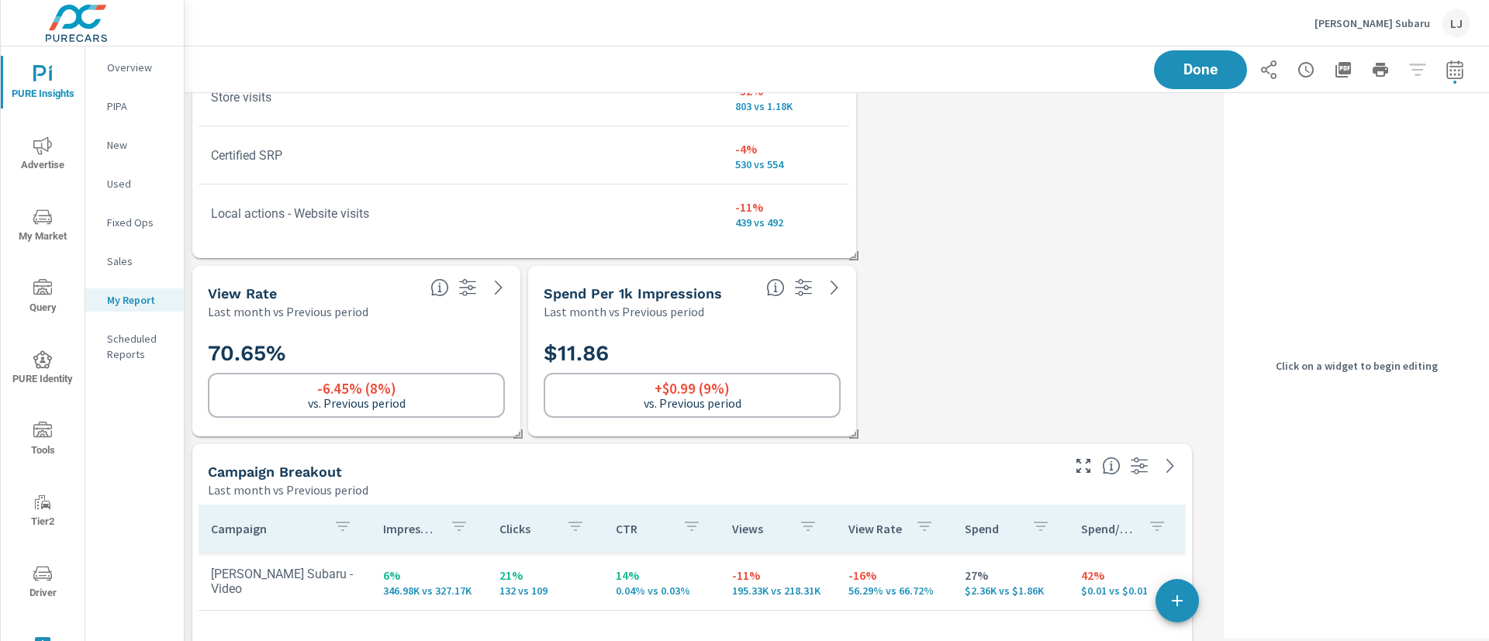
click at [501, 321] on div "70.65% -6.45% (8%) vs. Previous period" at bounding box center [356, 378] width 328 height 116
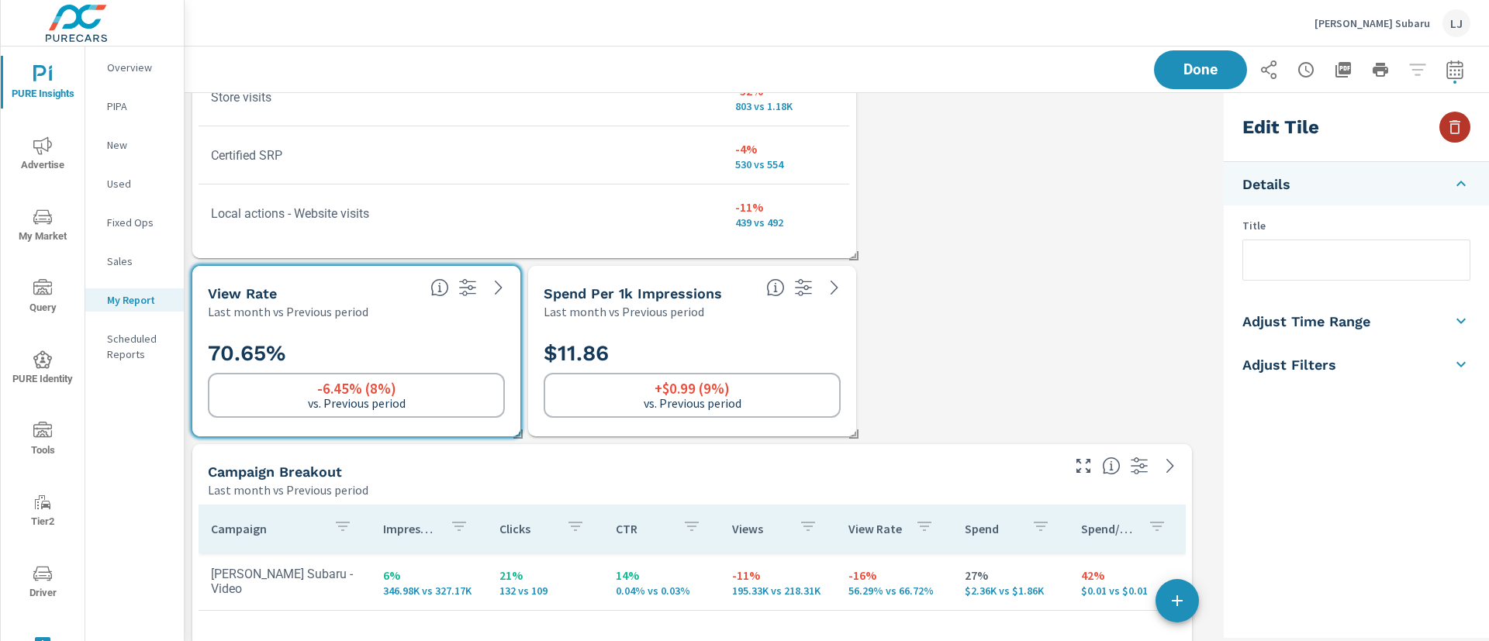
click at [1464, 134] on button "button" at bounding box center [1454, 127] width 31 height 31
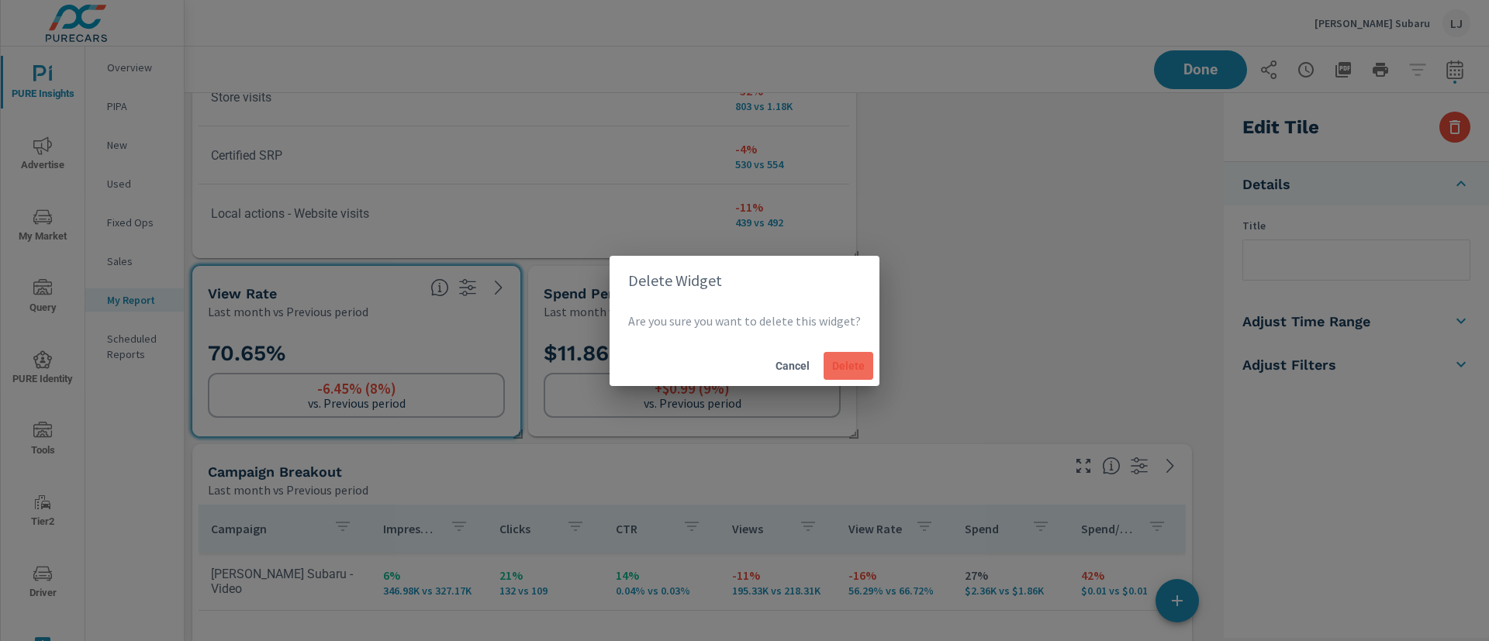
click at [844, 373] on button "Delete" at bounding box center [848, 366] width 50 height 28
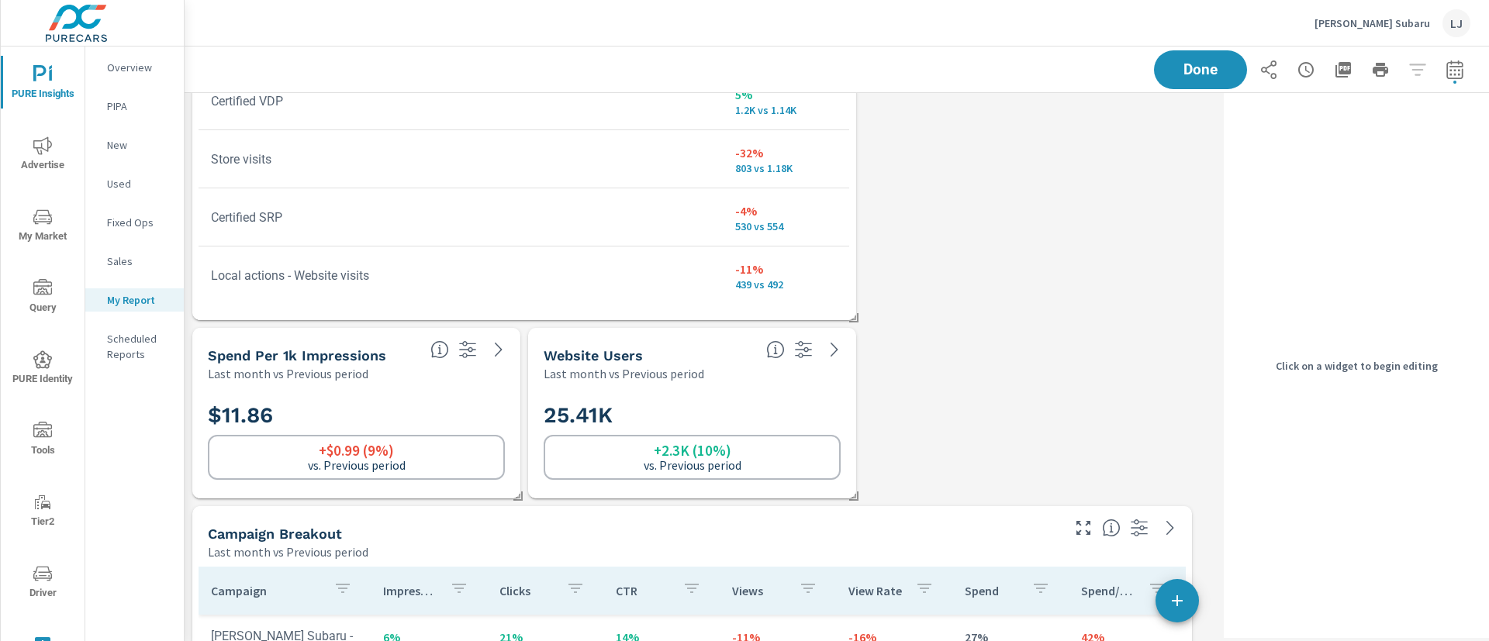
scroll to position [485, 0]
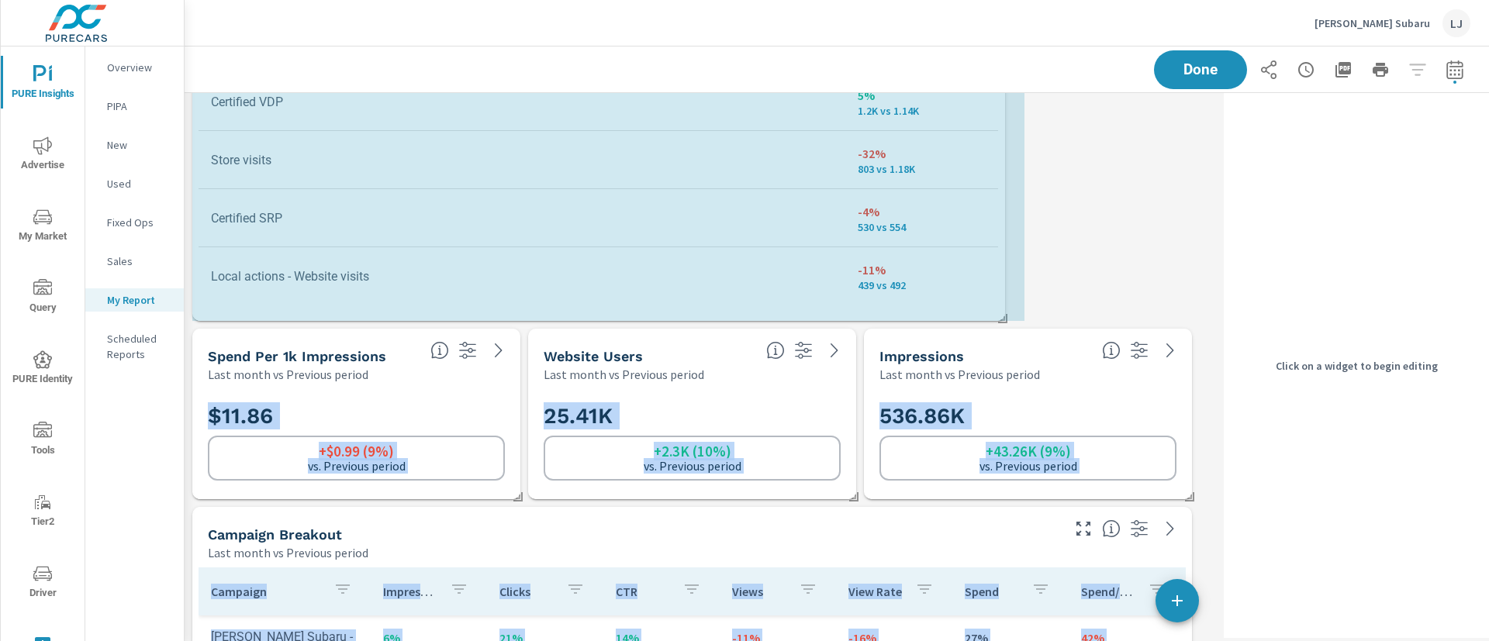
drag, startPoint x: 854, startPoint y: 316, endPoint x: 988, endPoint y: 315, distance: 133.4
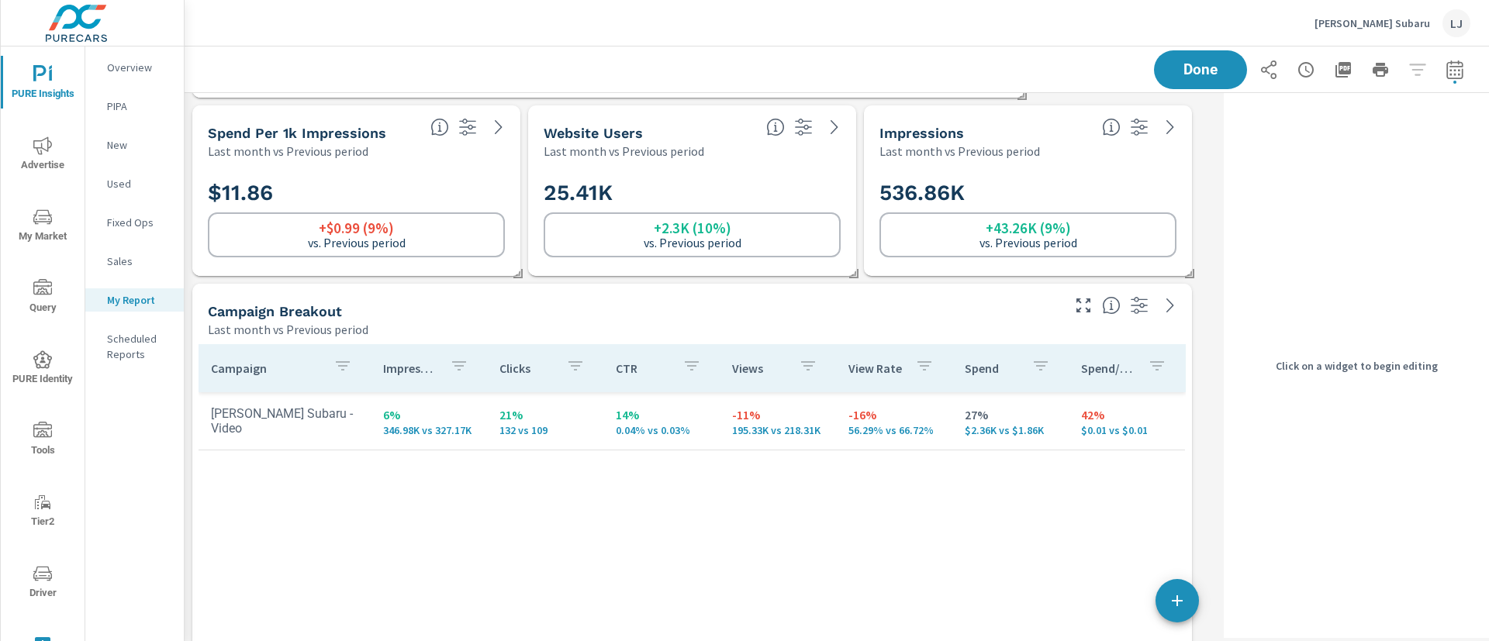
scroll to position [705, 0]
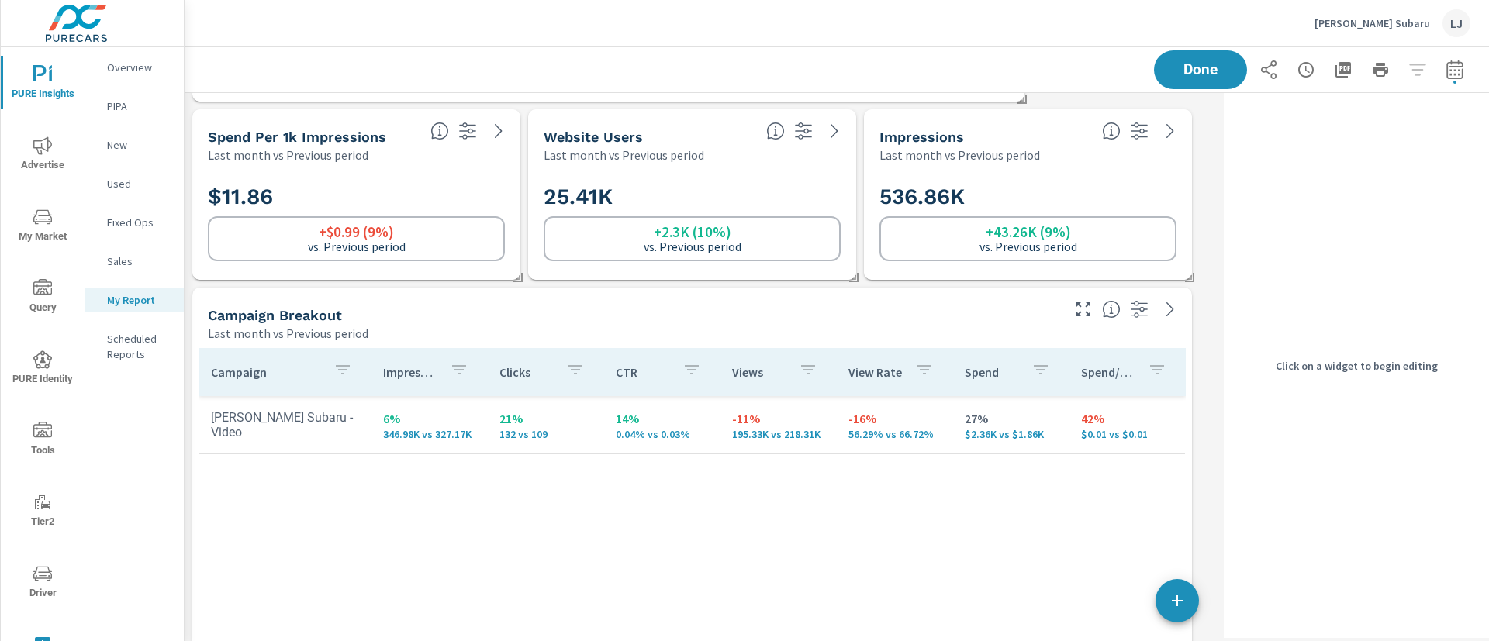
click at [288, 309] on h5 "Campaign Breakout" at bounding box center [275, 315] width 134 height 16
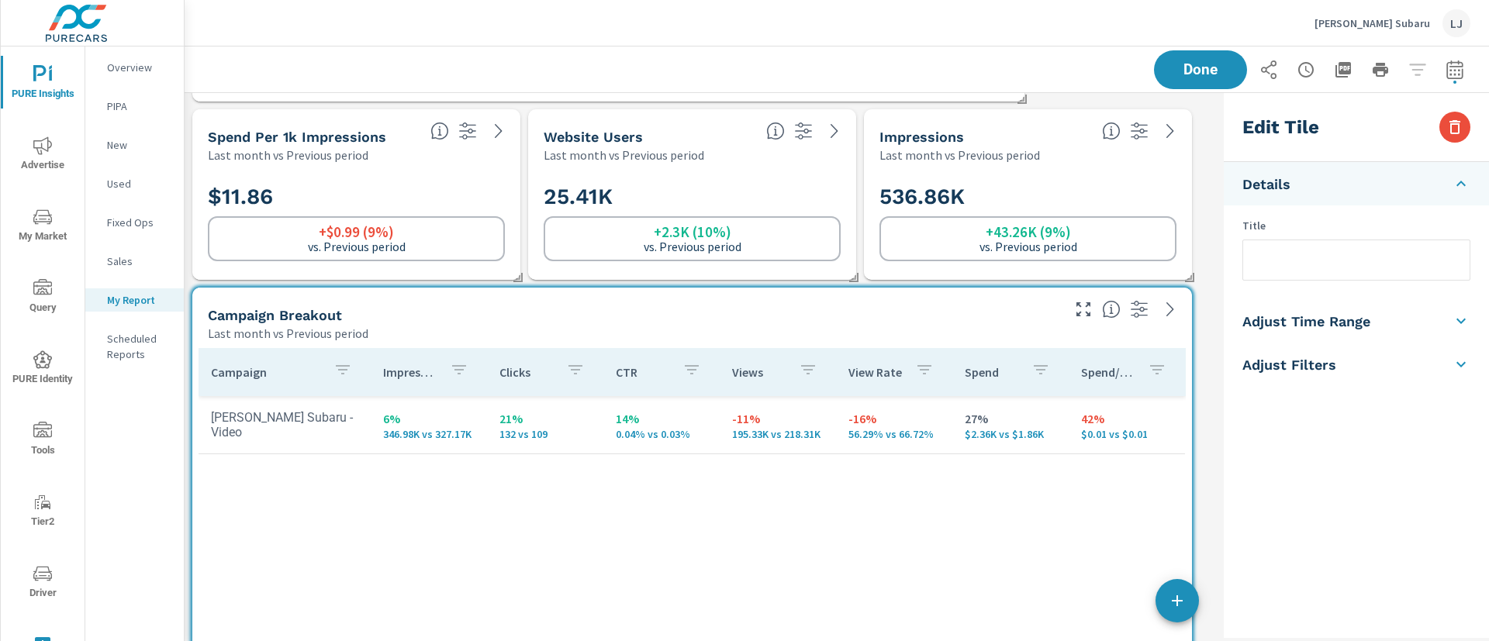
click at [1324, 279] on input "text" at bounding box center [1356, 260] width 226 height 40
type input "Video Campaign"
click at [1205, 330] on div "Search Conversions Last month vs Previous period Conversion Name Conversion Typ…" at bounding box center [837, 551] width 1304 height 2326
click at [1208, 298] on div "Search Conversions Last month vs Previous period Conversion Name Conversion Typ…" at bounding box center [837, 551] width 1304 height 2326
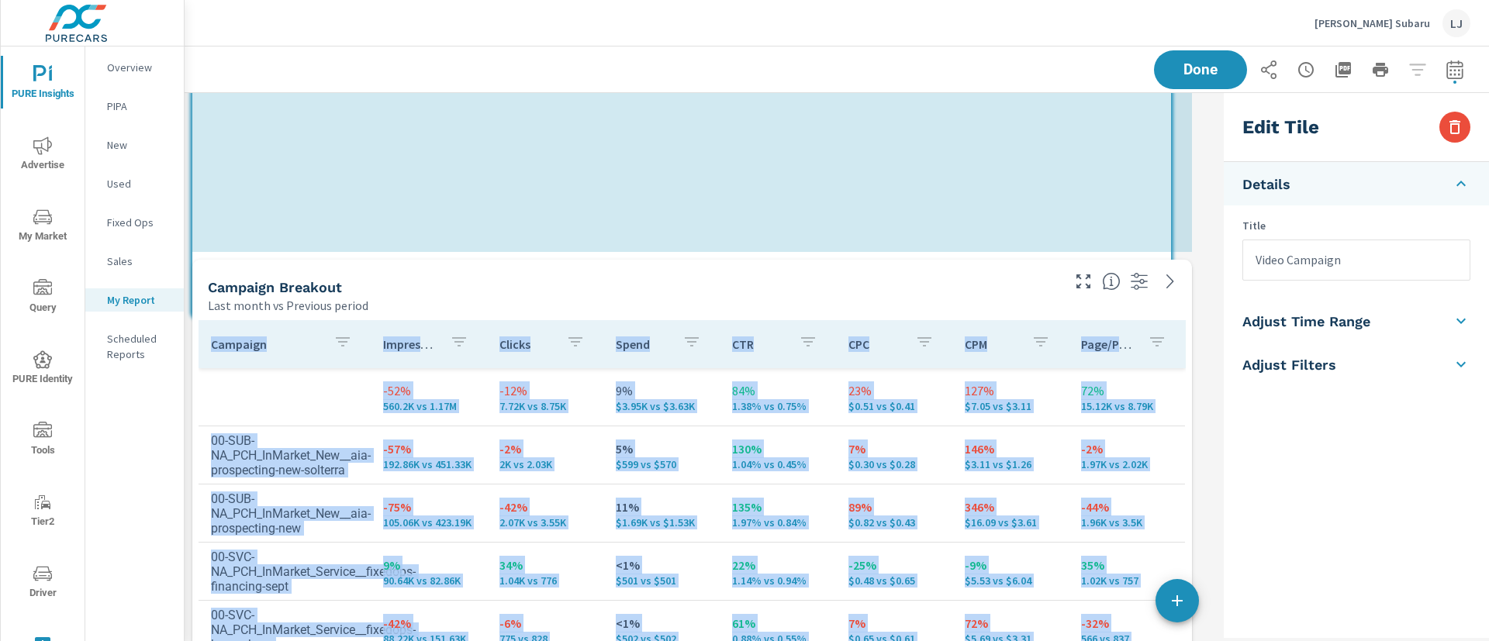
scroll to position [8, 8]
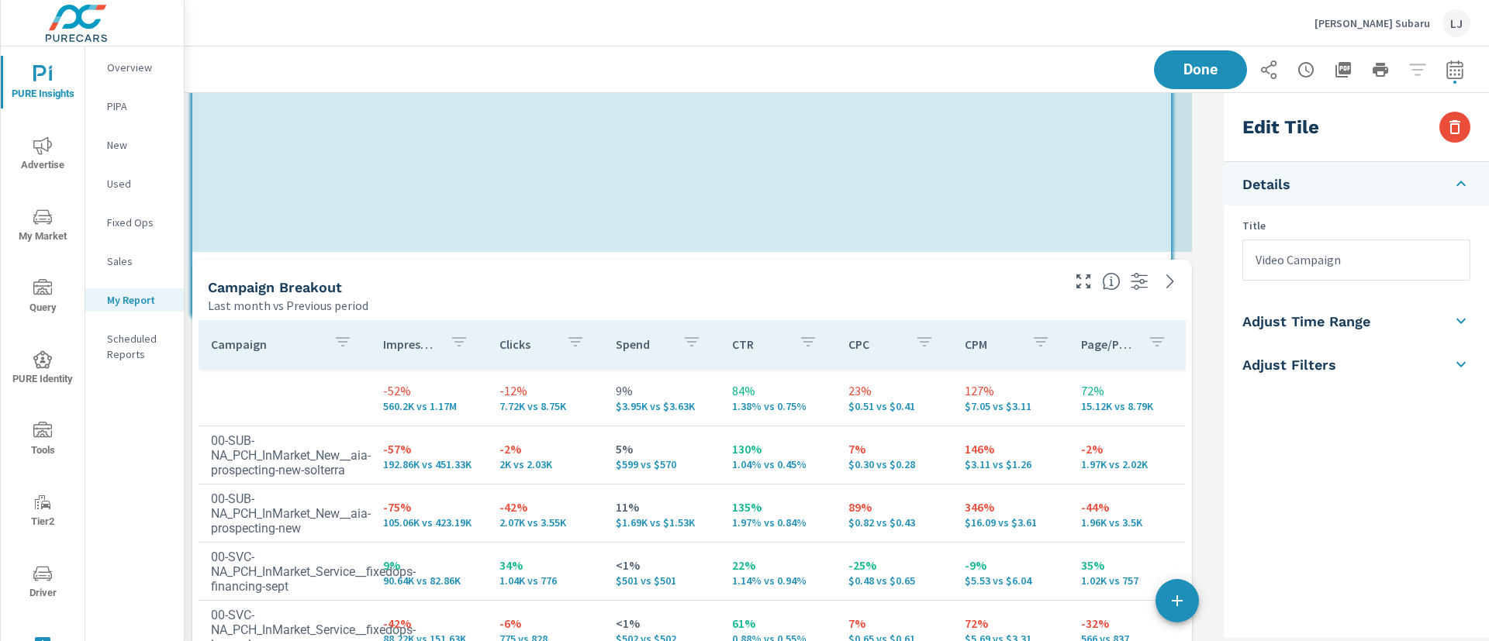
drag, startPoint x: 1182, startPoint y: 424, endPoint x: 1159, endPoint y: 158, distance: 266.9
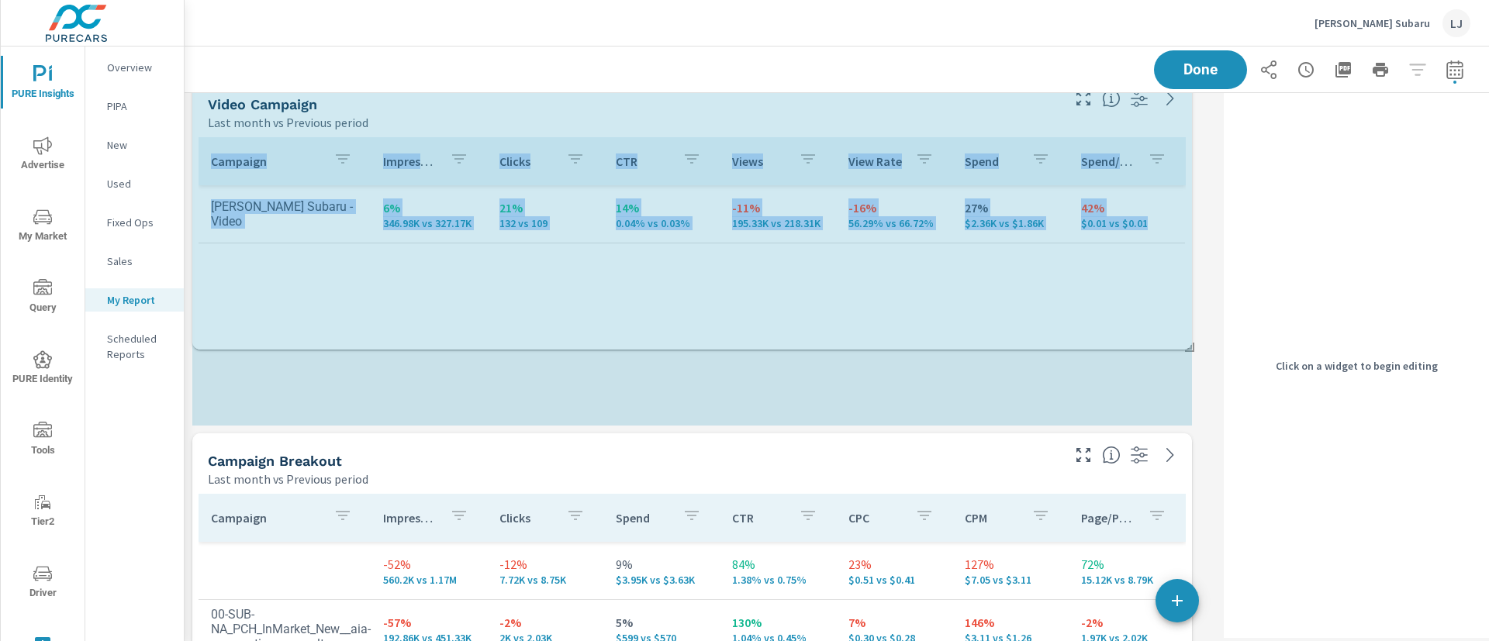
scroll to position [2006, 1051]
drag, startPoint x: 1189, startPoint y: 422, endPoint x: 1211, endPoint y: 385, distance: 43.5
click at [1211, 385] on div "Search Conversions Last month vs Previous period Conversion Name Conversion Typ…" at bounding box center [837, 161] width 1304 height 1969
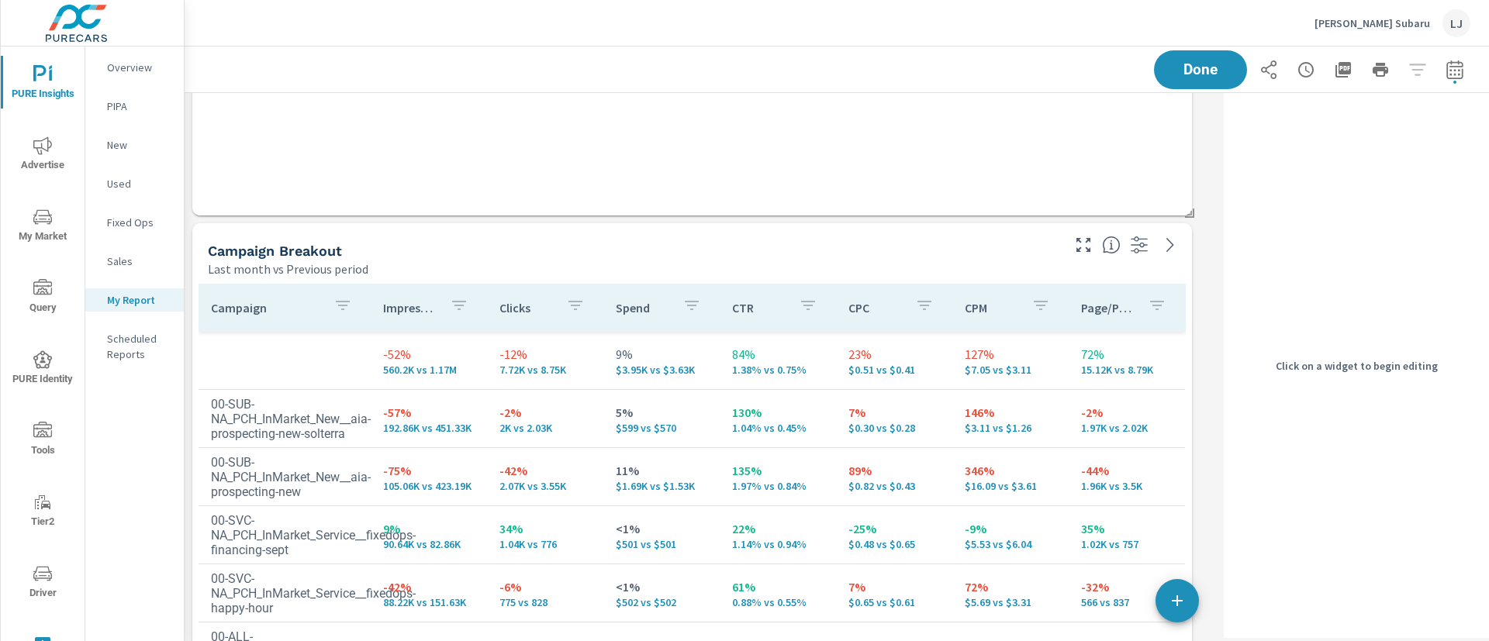
scroll to position [1127, 0]
click at [327, 248] on h5 "Campaign Breakout" at bounding box center [275, 249] width 134 height 16
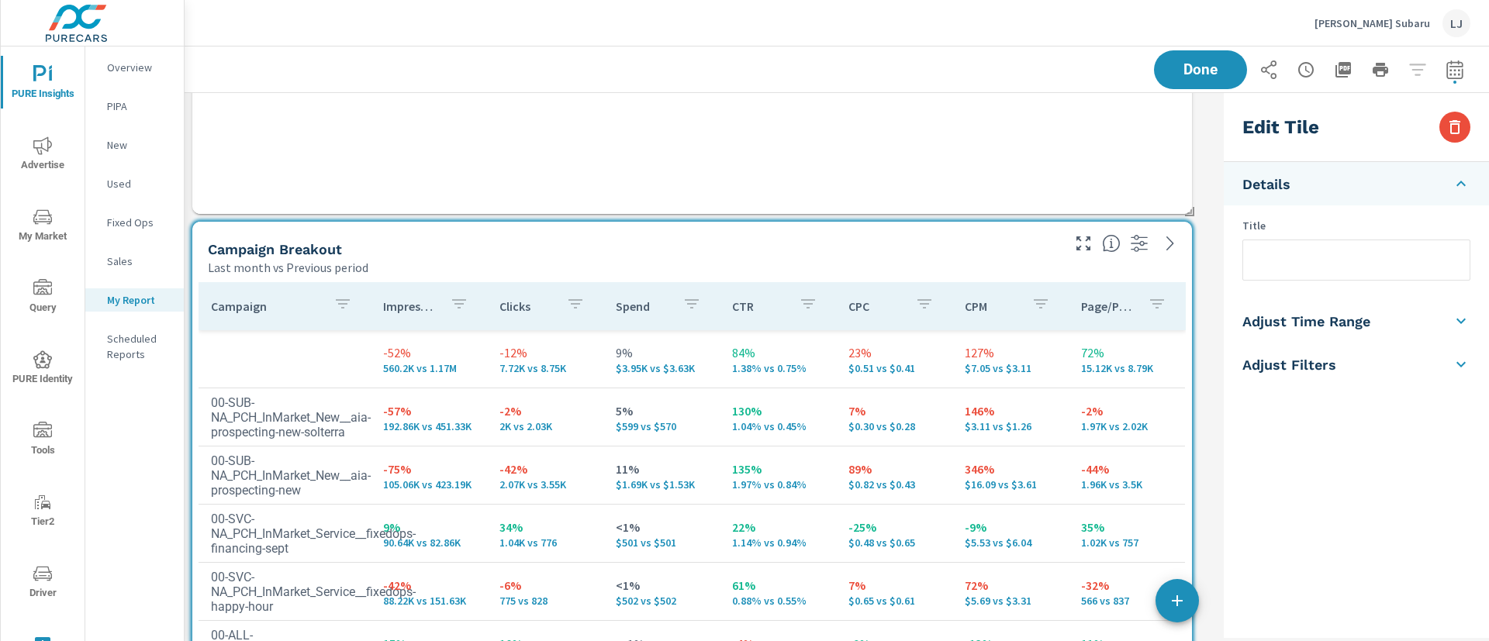
click at [1309, 272] on input "text" at bounding box center [1356, 260] width 226 height 40
type input "Social Campaigns"
click at [1202, 81] on div "Saving..." at bounding box center [1312, 69] width 316 height 39
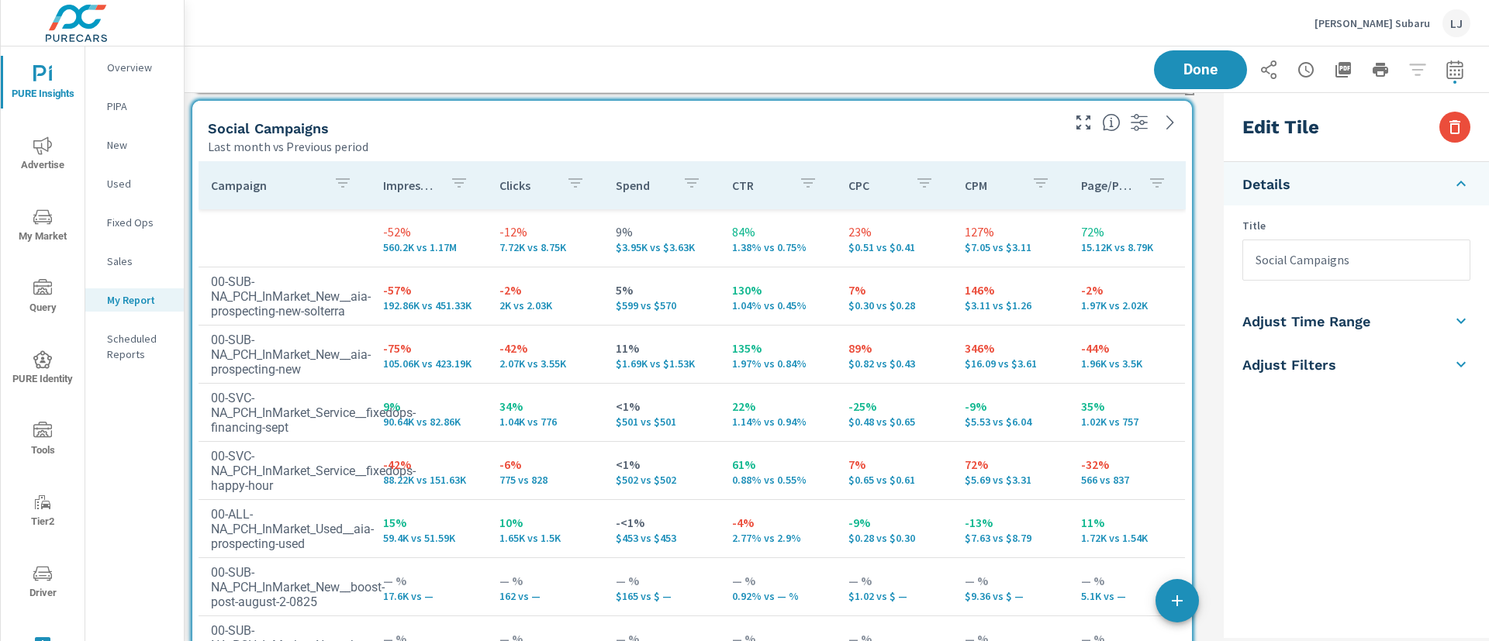
scroll to position [1196, 0]
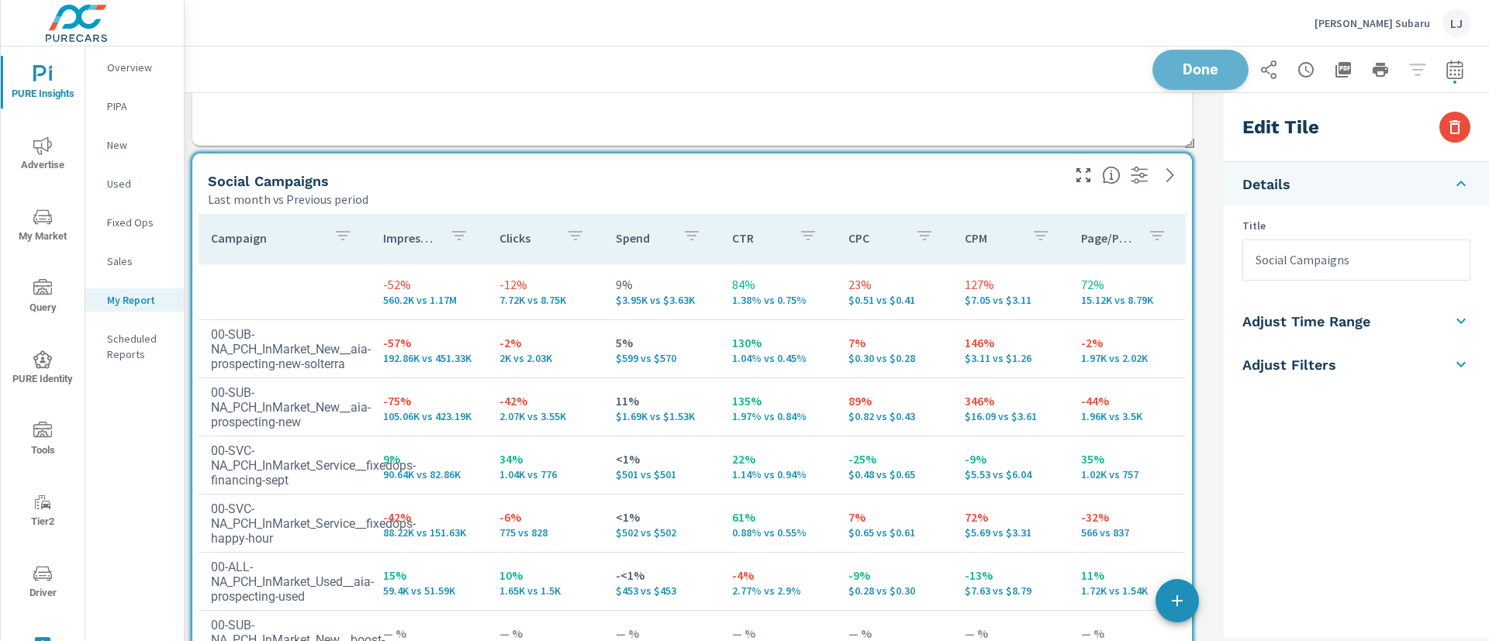
click at [1199, 76] on span "Done" at bounding box center [1200, 69] width 64 height 15
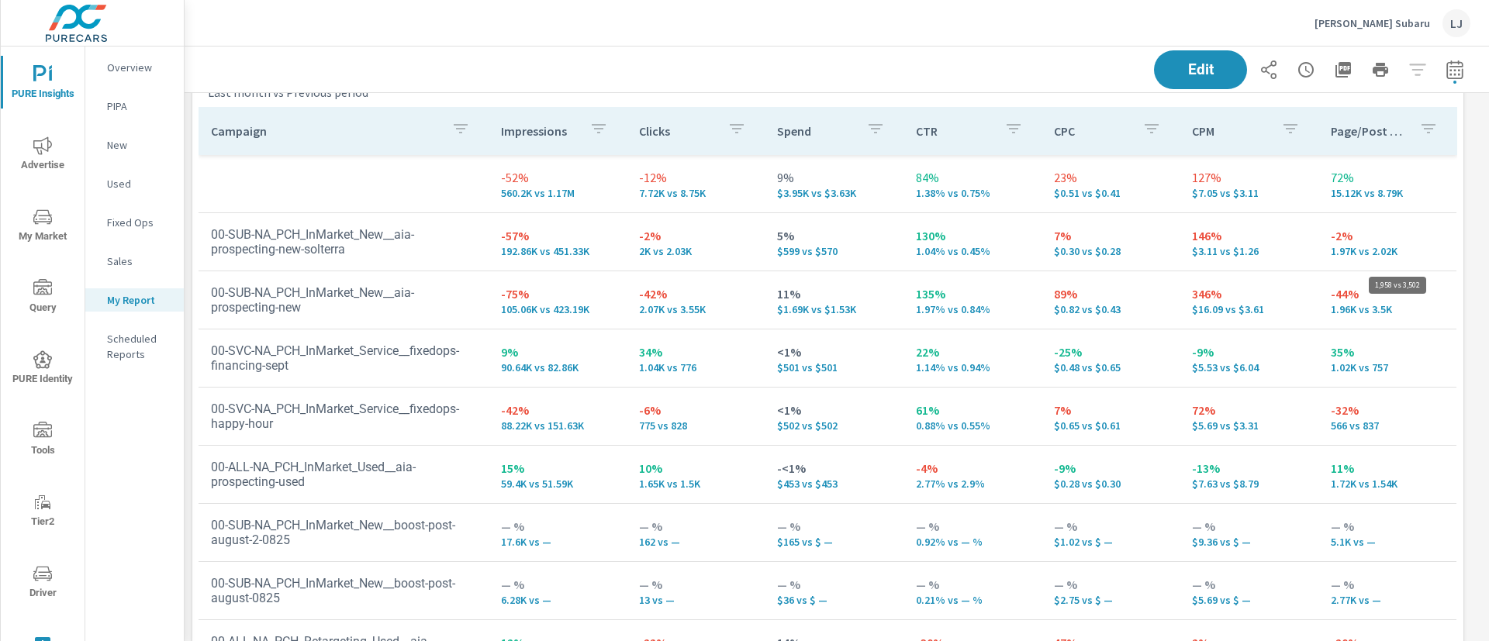
scroll to position [2006, 1323]
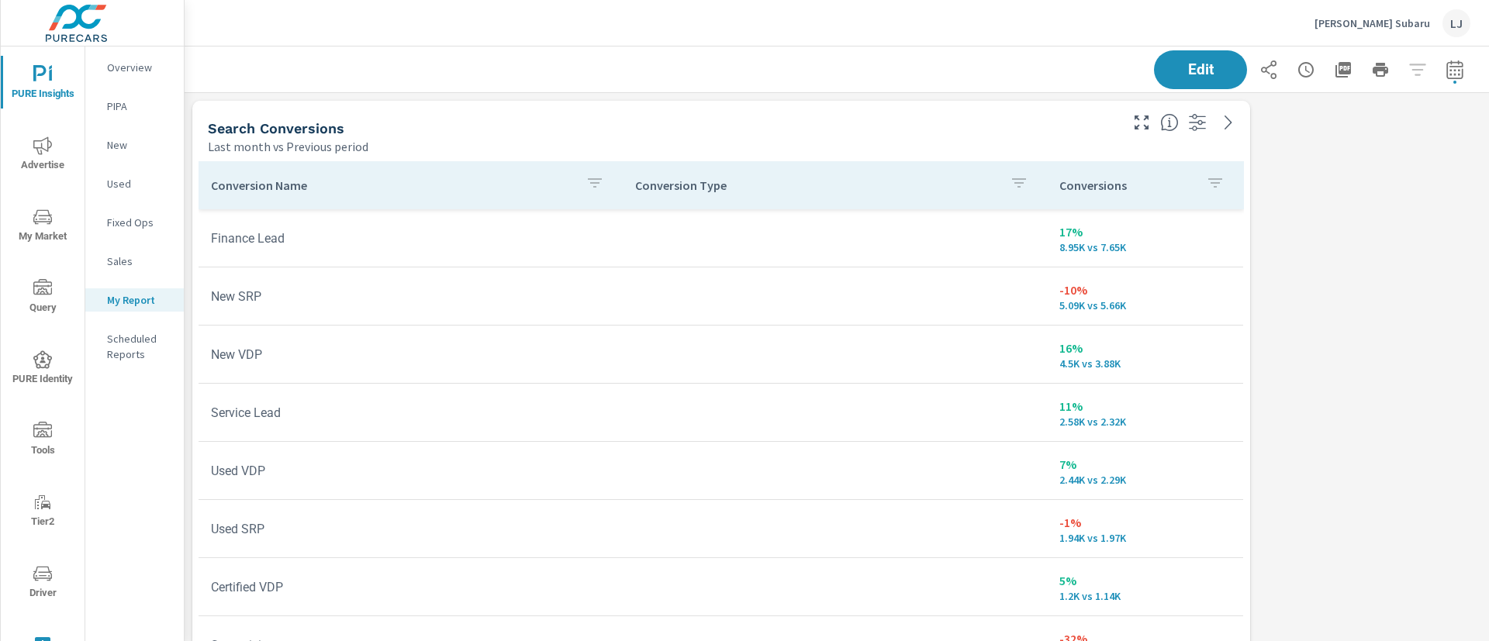
click at [1141, 185] on p "Conversions" at bounding box center [1126, 186] width 134 height 16
click at [1187, 187] on icon "button" at bounding box center [1196, 183] width 19 height 19
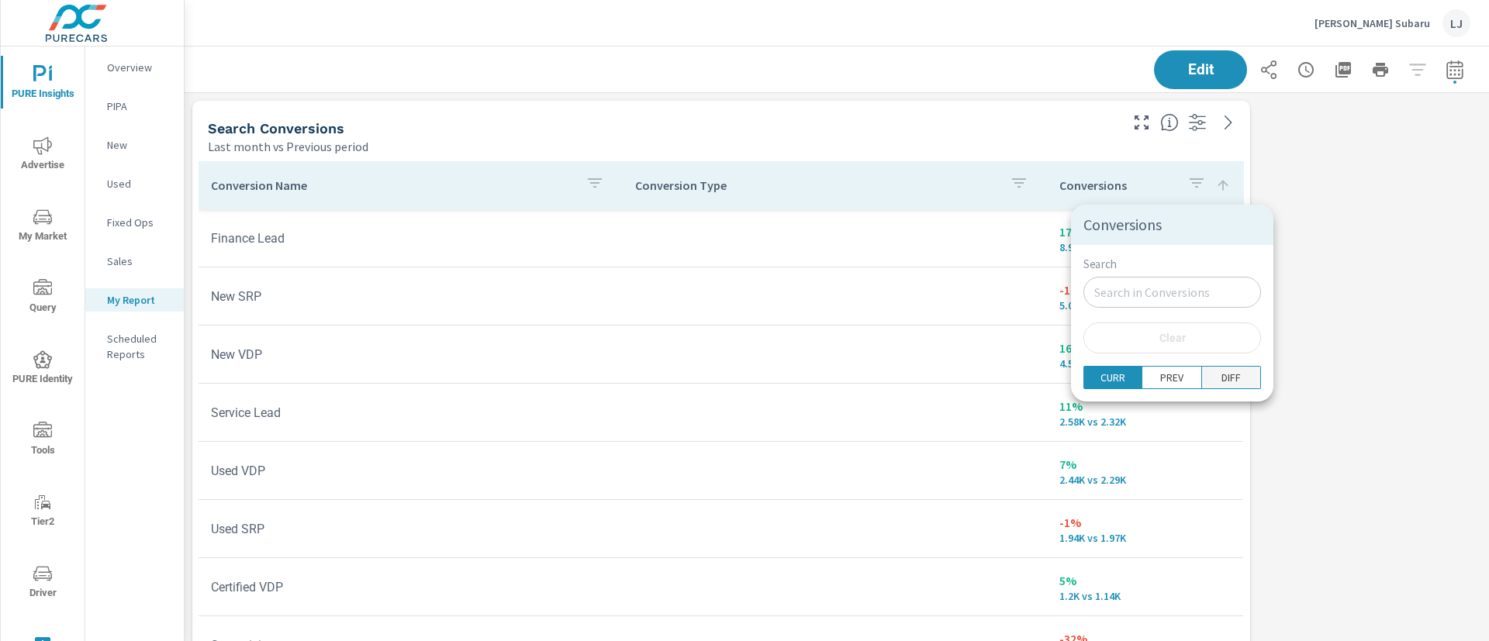
click at [1223, 381] on p "DIFF" at bounding box center [1230, 378] width 19 height 16
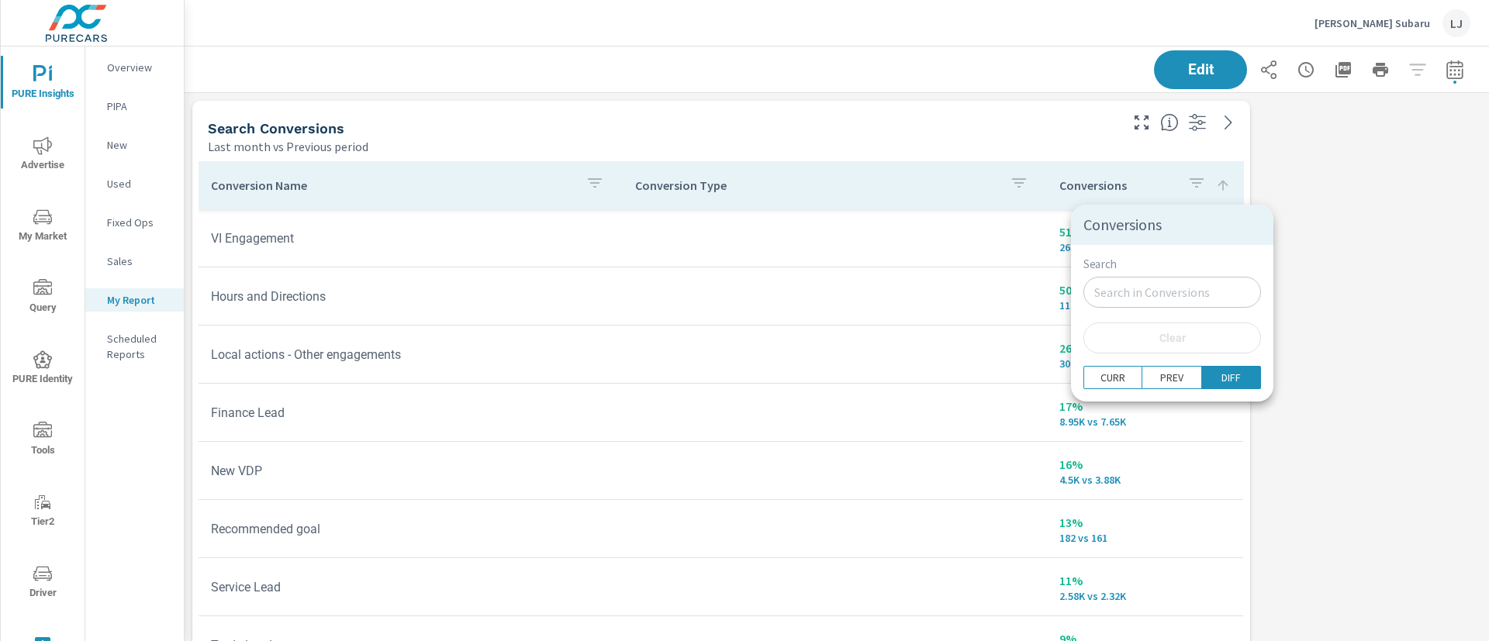
click at [1339, 229] on div at bounding box center [744, 320] width 1489 height 641
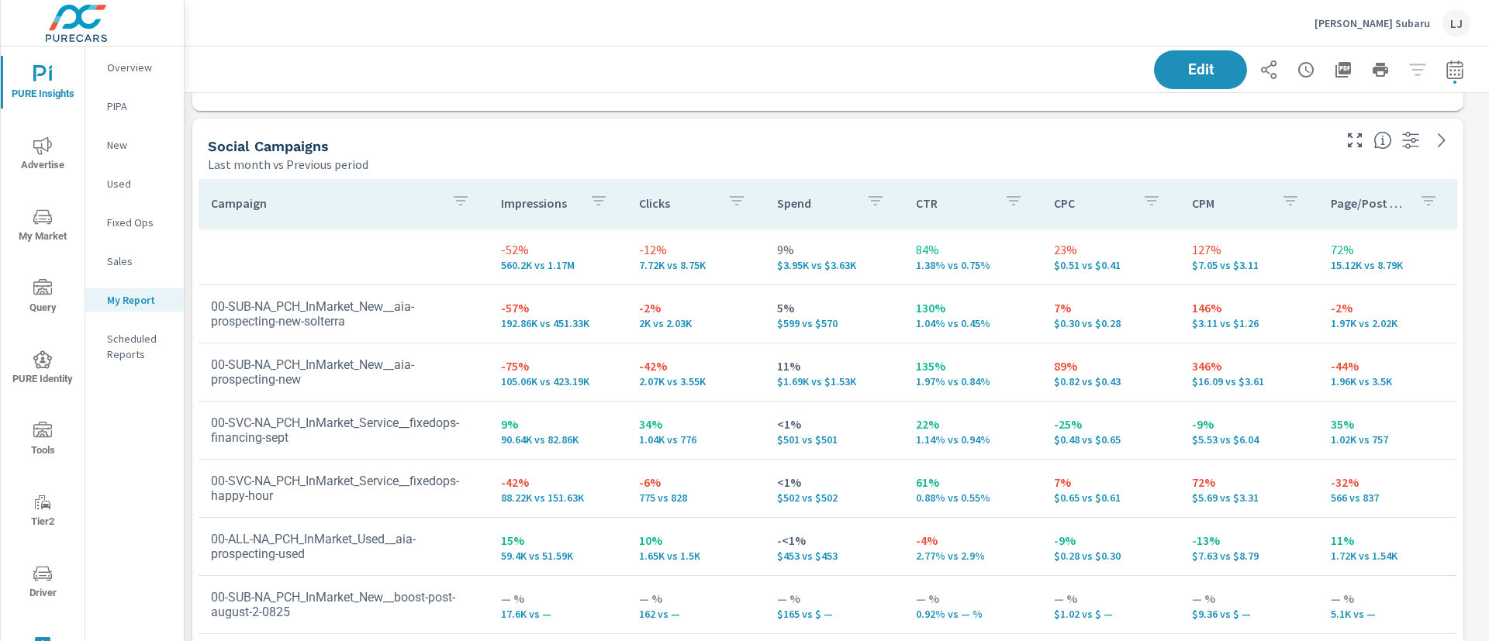
scroll to position [1232, 0]
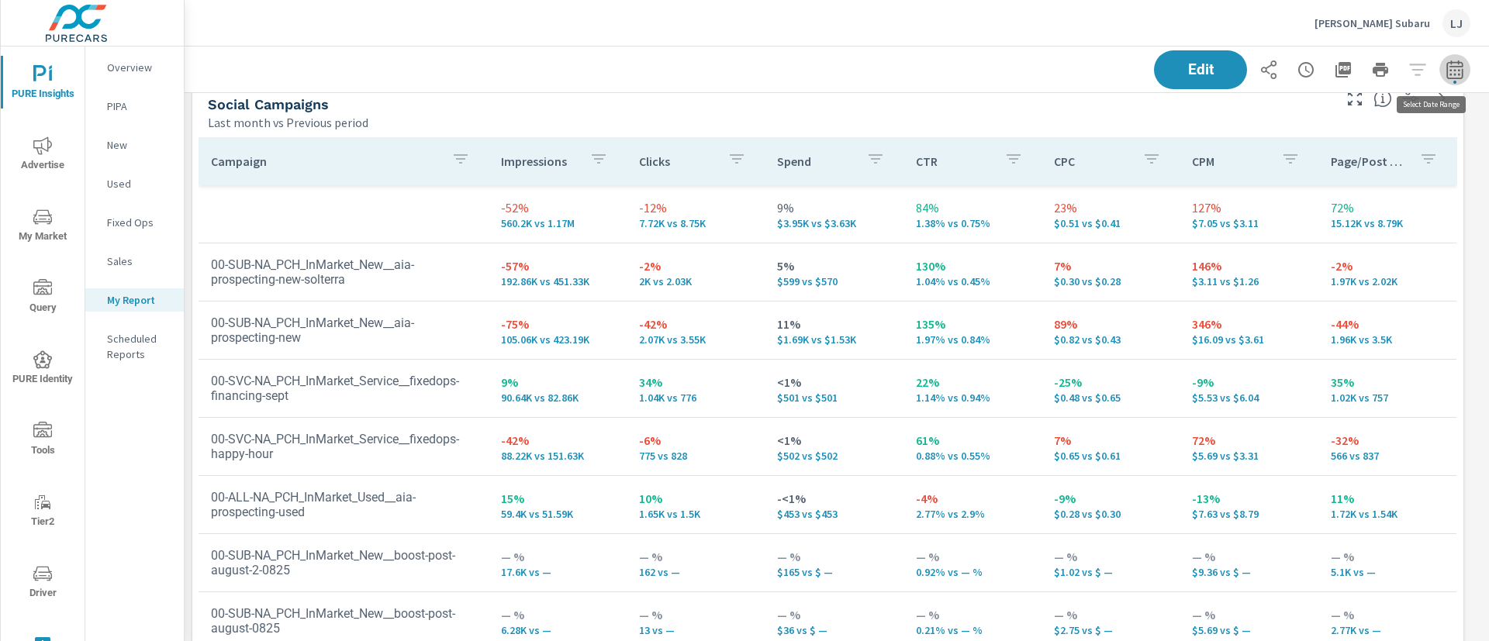
click at [1441, 57] on button "button" at bounding box center [1454, 69] width 31 height 31
select select "Last month"
select select "Previous period"
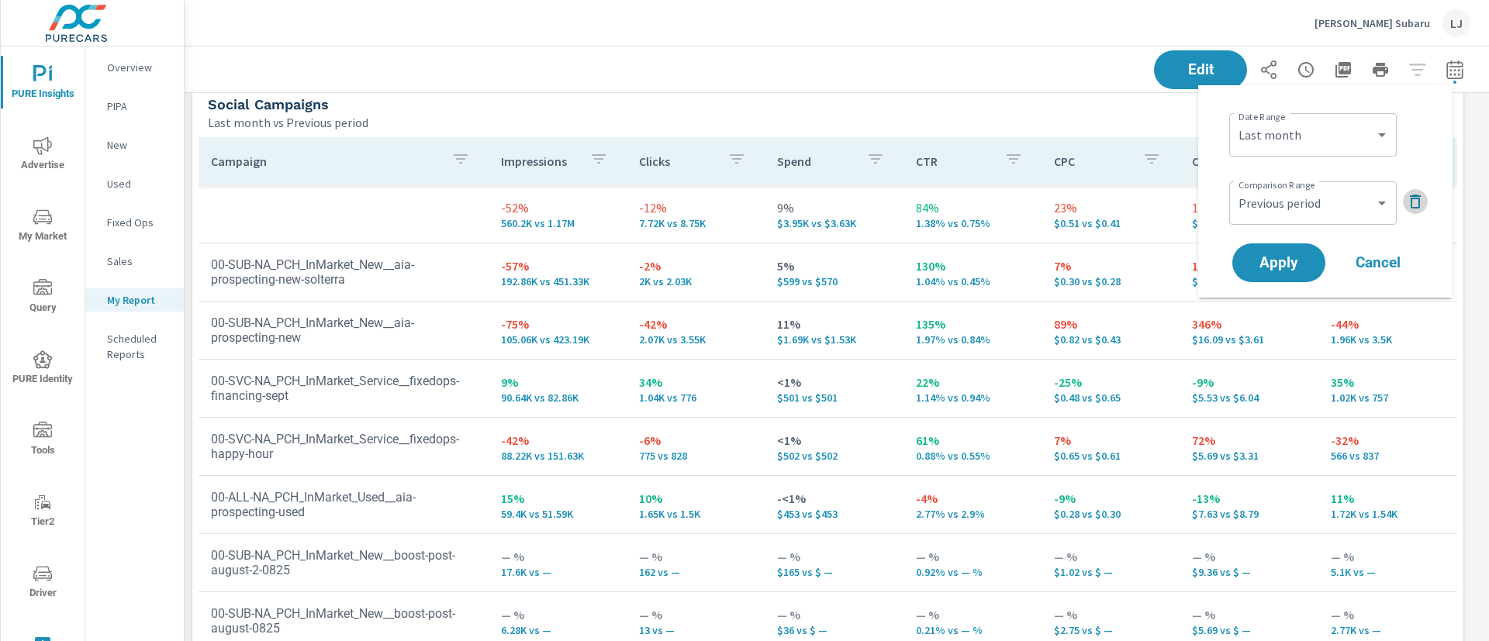
click at [1415, 205] on icon "button" at bounding box center [1415, 201] width 19 height 19
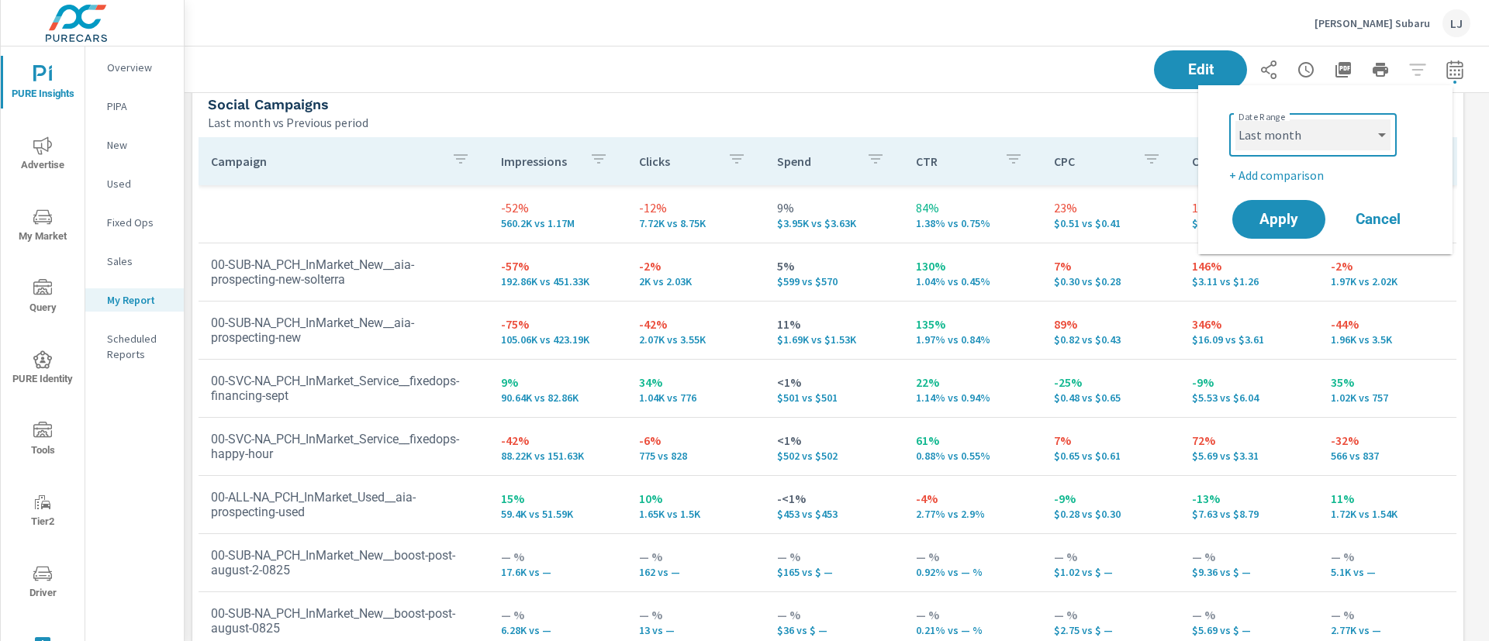
click at [1366, 147] on select "Custom [DATE] Last week Last 7 days Last 14 days Last 30 days Last 45 days Last…" at bounding box center [1312, 134] width 155 height 31
click at [1273, 212] on span "Apply" at bounding box center [1279, 219] width 64 height 15
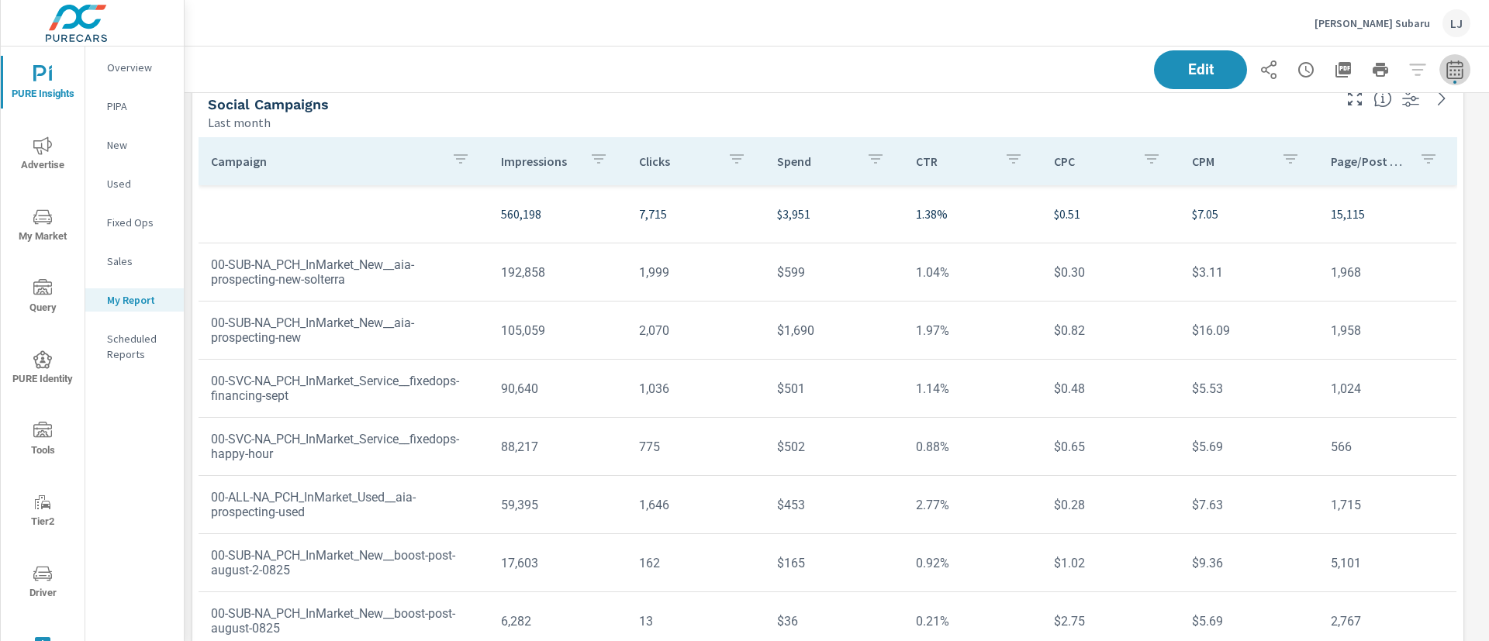
click at [1446, 62] on icon "button" at bounding box center [1454, 69] width 16 height 19
select select "Last month"
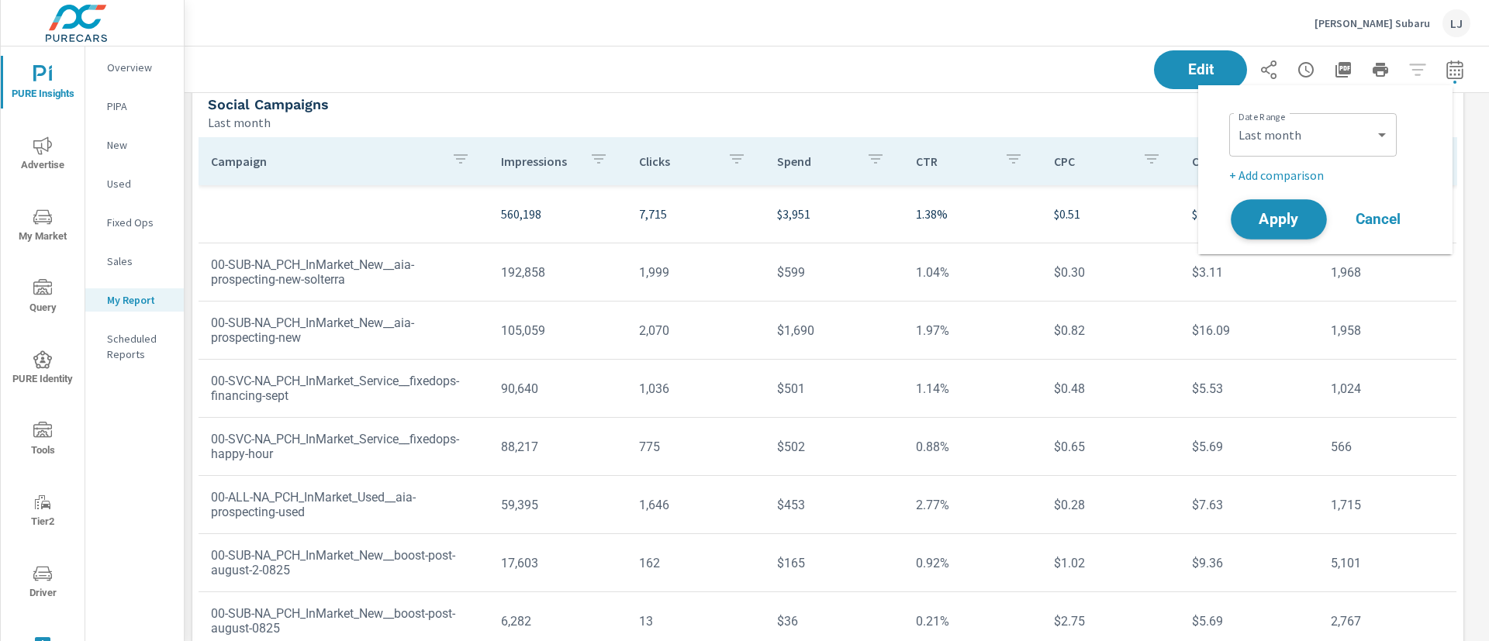
click at [1285, 221] on span "Apply" at bounding box center [1279, 219] width 64 height 15
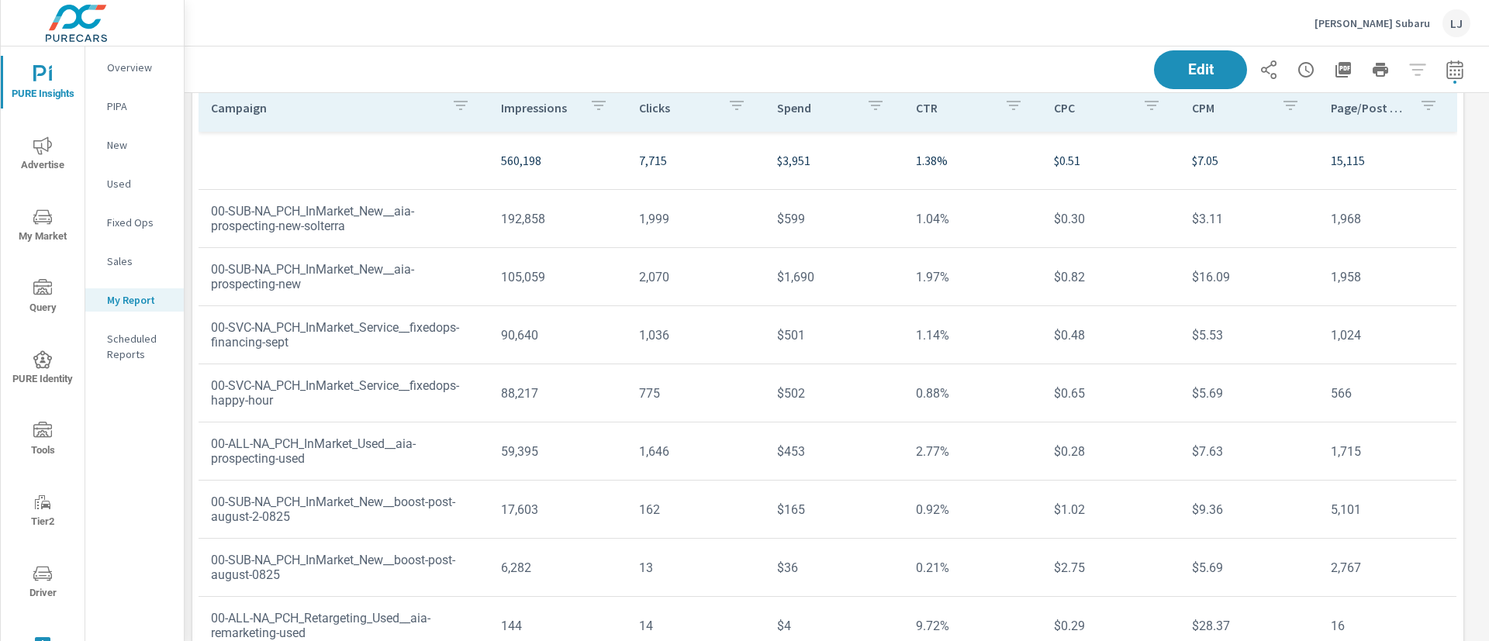
scroll to position [1340, 0]
